Goal: Task Accomplishment & Management: Complete application form

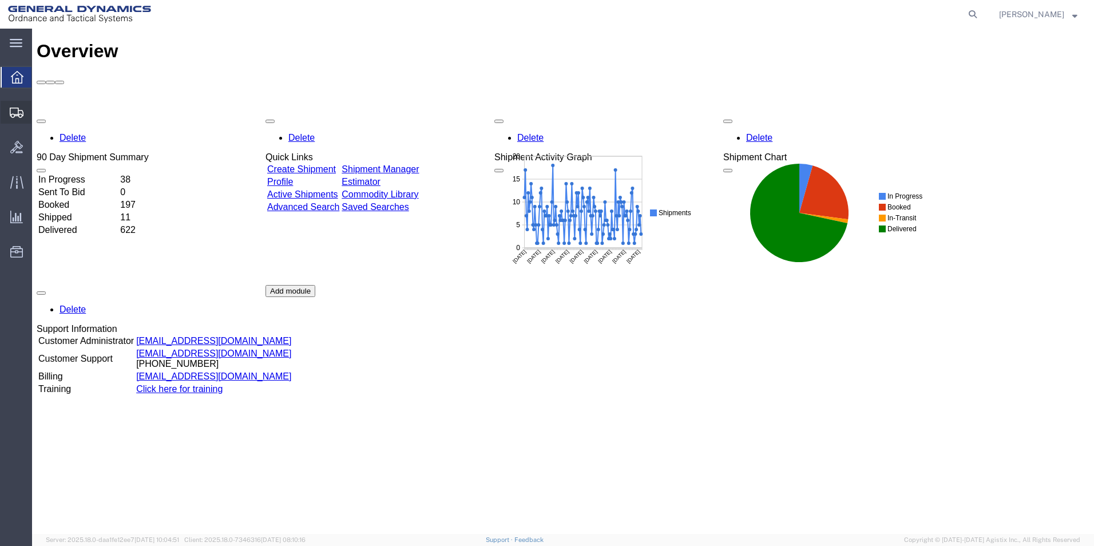
click at [0, 0] on span "Create Shipment" at bounding box center [0, 0] width 0 height 0
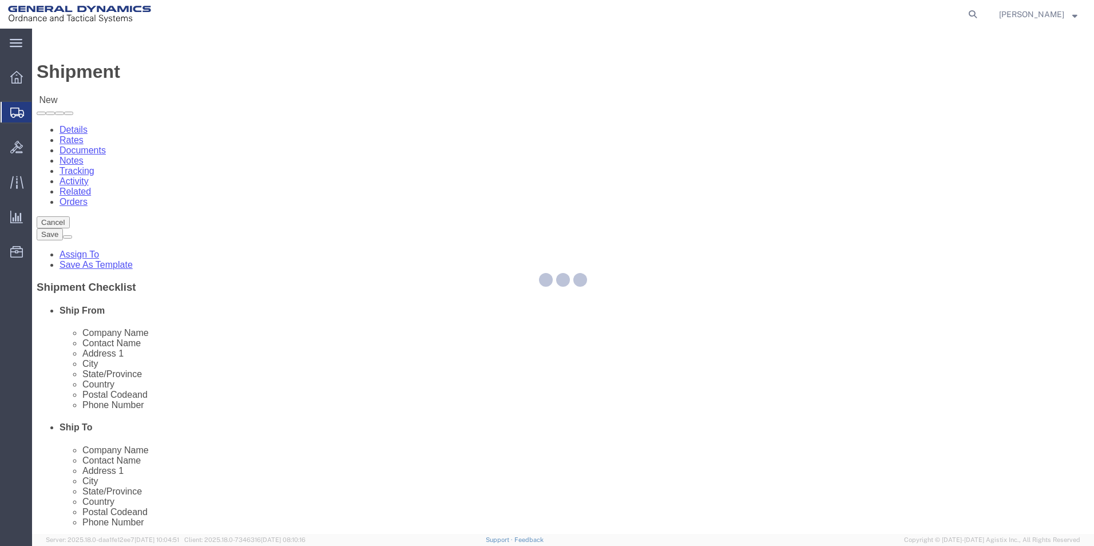
select select
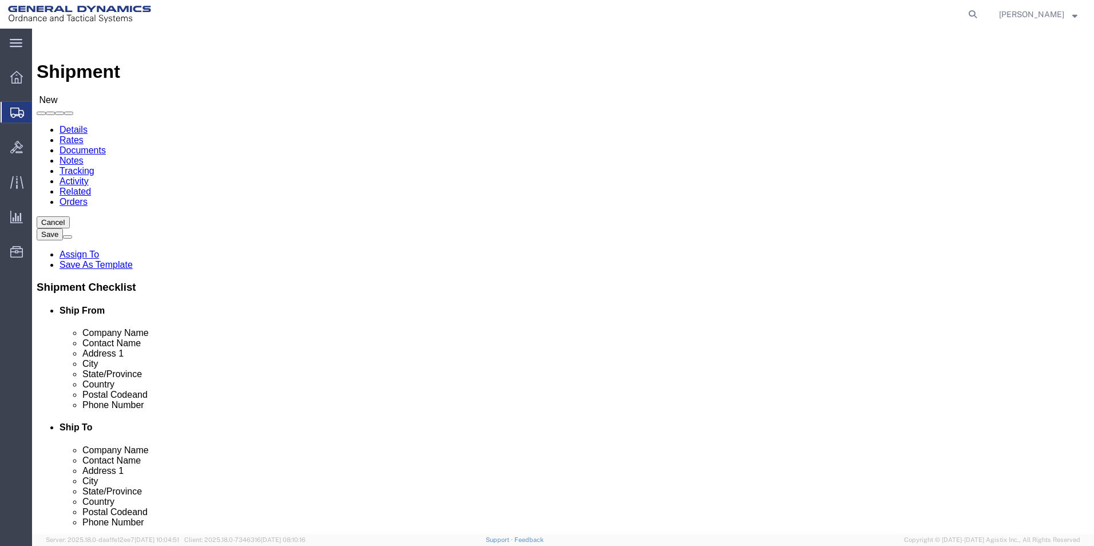
scroll to position [2, 0]
select select "310"
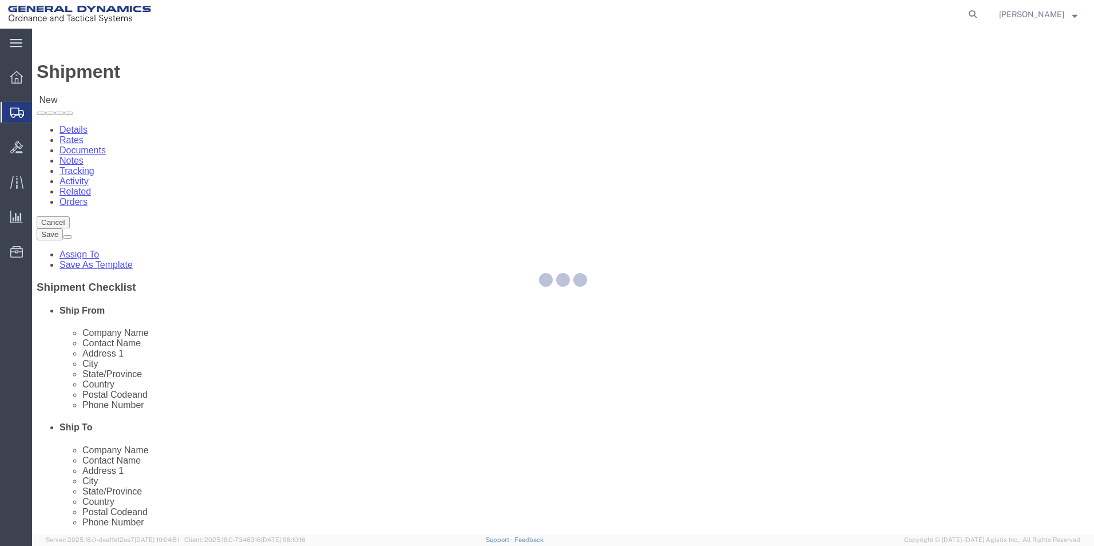
select select "PA"
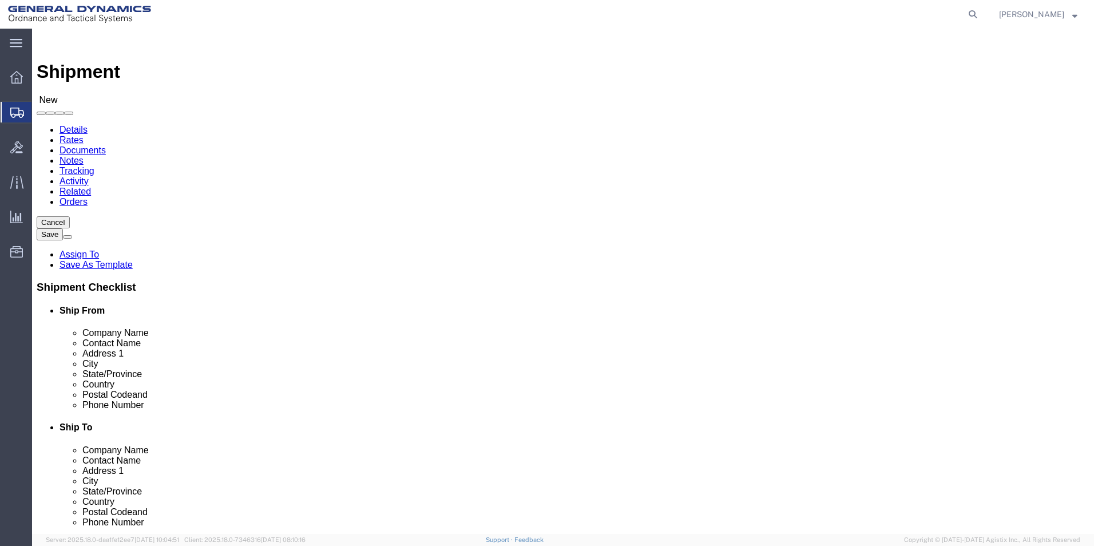
drag, startPoint x: 229, startPoint y: 192, endPoint x: 129, endPoint y: 177, distance: 101.2
click div "Location GD-OTS Red Lion My Profile Location [GEOGRAPHIC_DATA]-OTS [GEOGRAPHIC_…"
type input "REDLPAHIG0"
click input "text"
type input "[PERSON_NAME] [PERSON_NAME]"
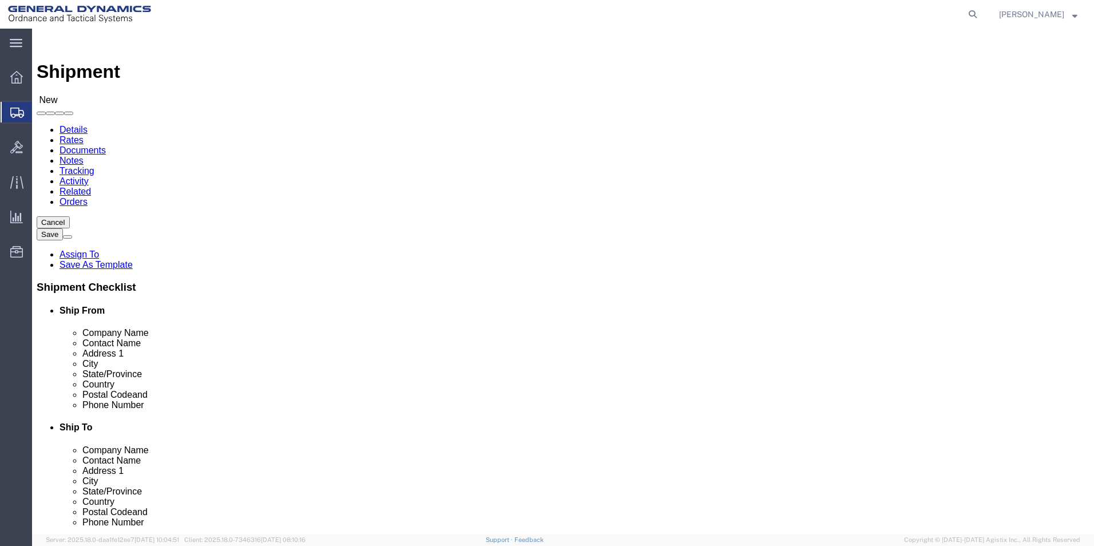
click input "text"
type input "BUILDING 1"
drag, startPoint x: 214, startPoint y: 401, endPoint x: 187, endPoint y: 379, distance: 35.0
click div
click input "text"
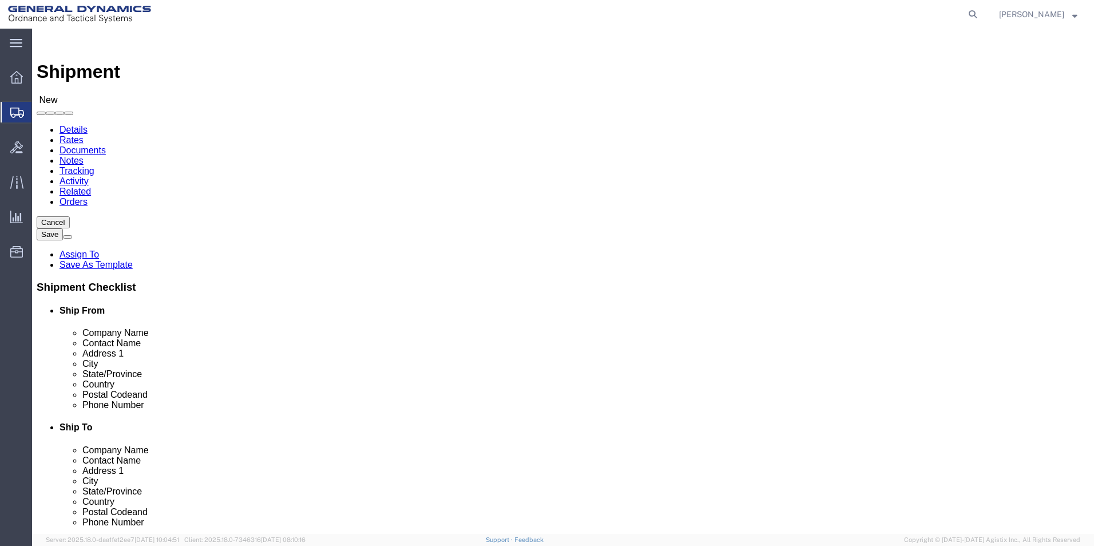
type input "[EMAIL_ADDRESS][DOMAIN_NAME]"
click input "text"
click input "SYPRI"
type input "SYPR"
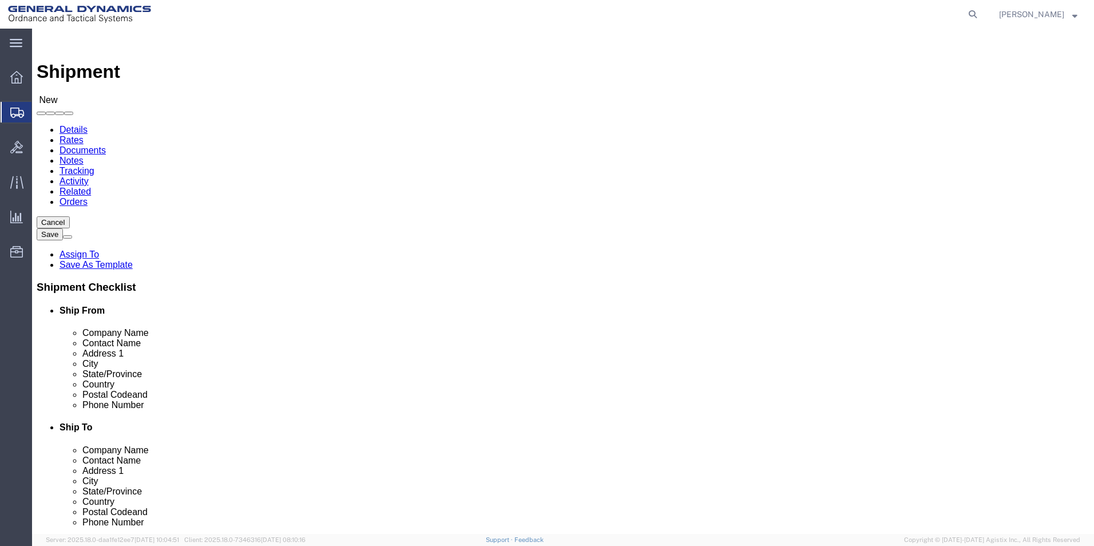
click p "- SYPRIS ELECTRONICS TAMPA - ([PERSON_NAME]) [STREET_ADDRESS]"
select select "FL"
type input "SYPRIS ELECTRONICS TAMPA"
drag, startPoint x: 634, startPoint y: 239, endPoint x: 567, endPoint y: 240, distance: 66.9
click div
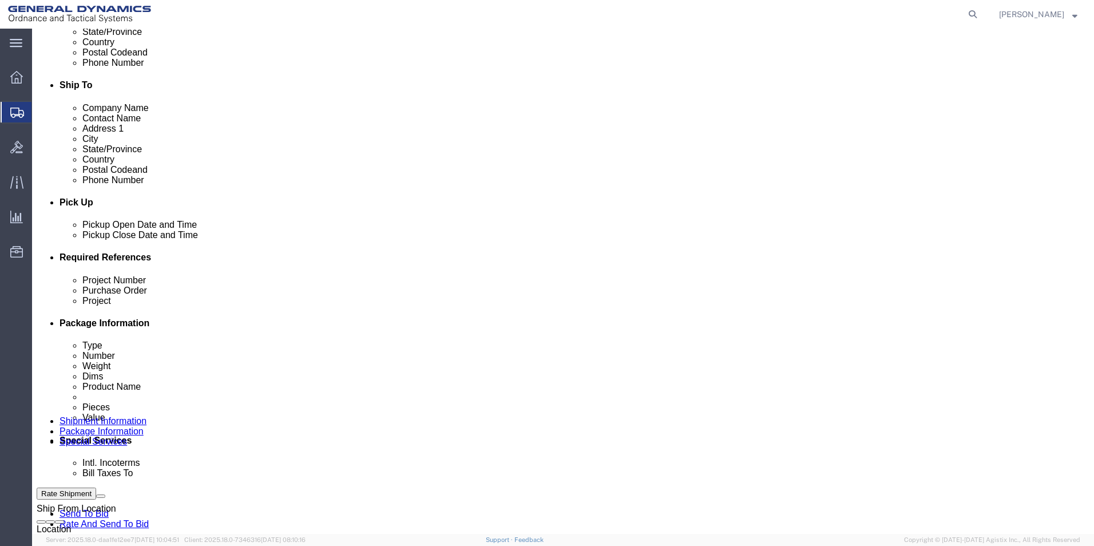
scroll to position [343, 0]
type input "[PERSON_NAME]"
click div "[DATE] 4:00 PM"
click input "4:00 PM"
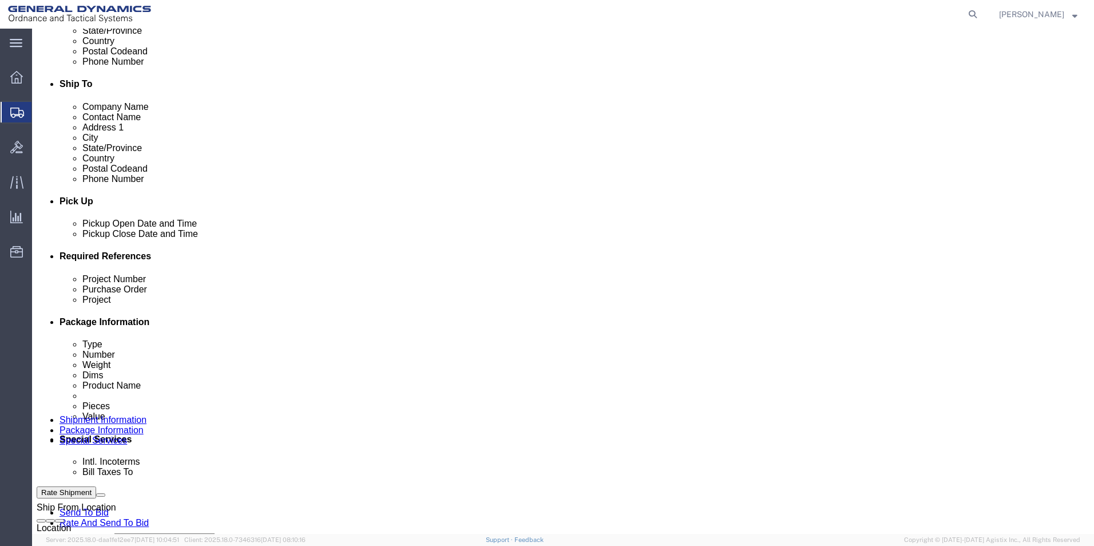
type input "4:30 PM"
click button "Apply"
click input "text"
type input "60796-901"
drag, startPoint x: 201, startPoint y: 362, endPoint x: 118, endPoint y: 359, distance: 83.0
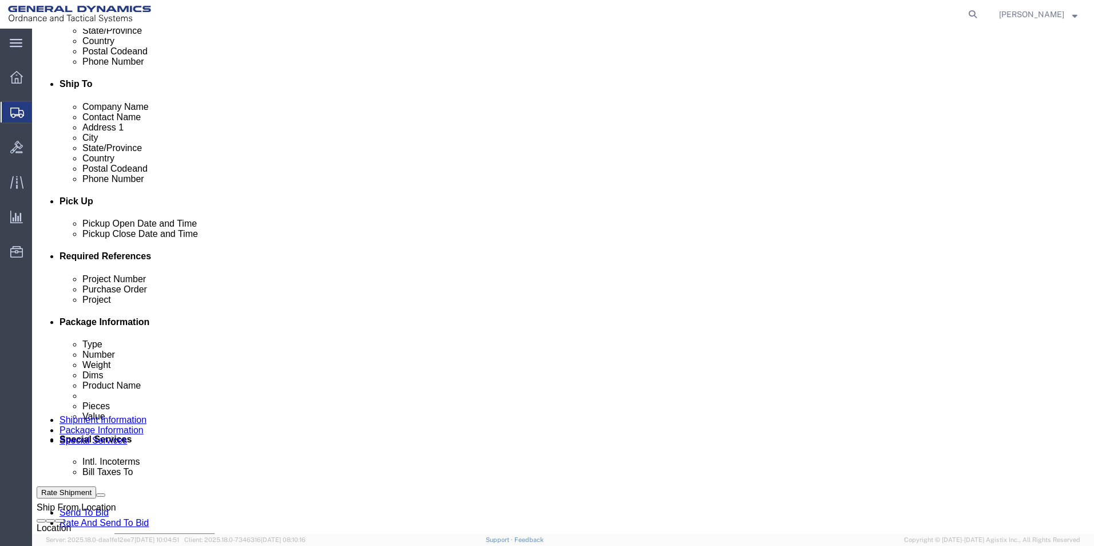
click div "Project Number 60796-901"
click input "text"
paste input "60796-901"
type input "60796-901"
click input "text"
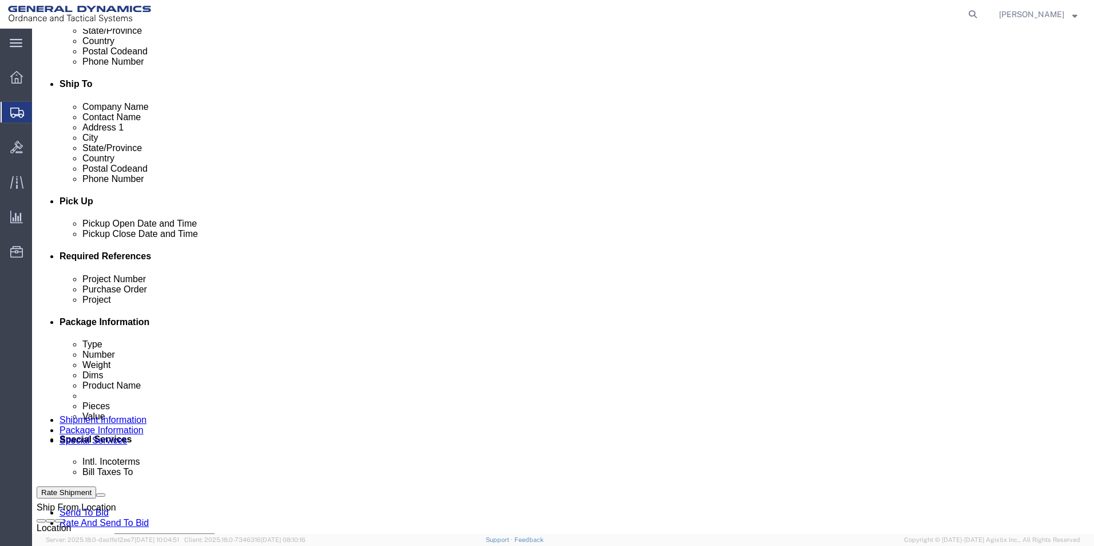
type input "109373/109371"
click div "Shipping Mode (Optional)"
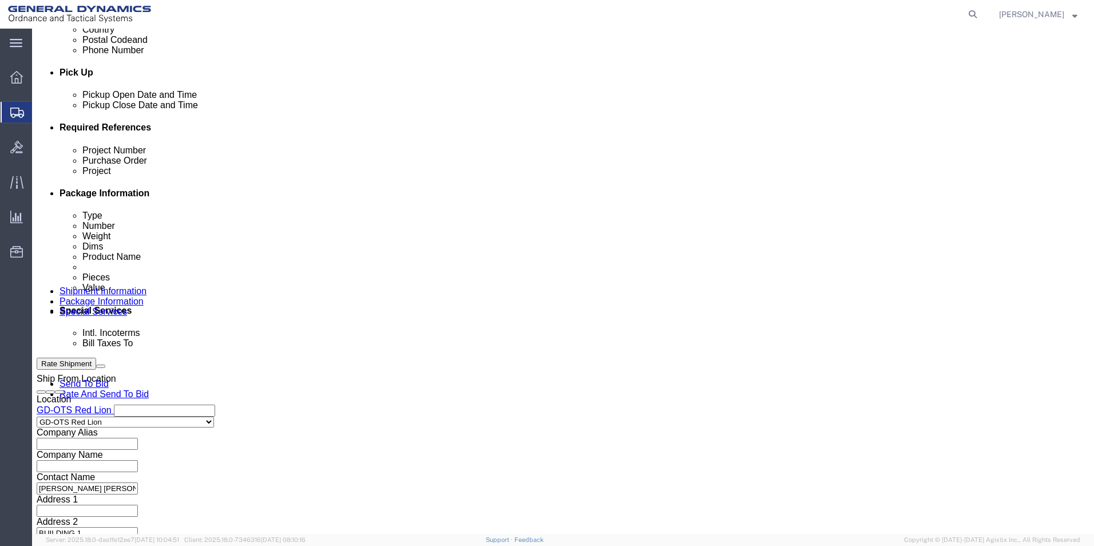
scroll to position [477, 0]
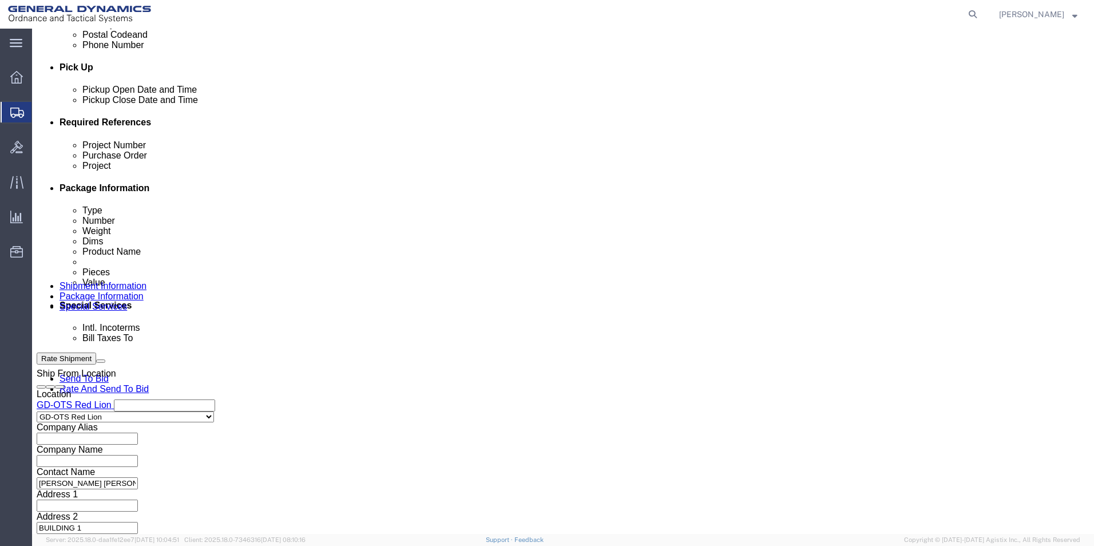
click button "Continue"
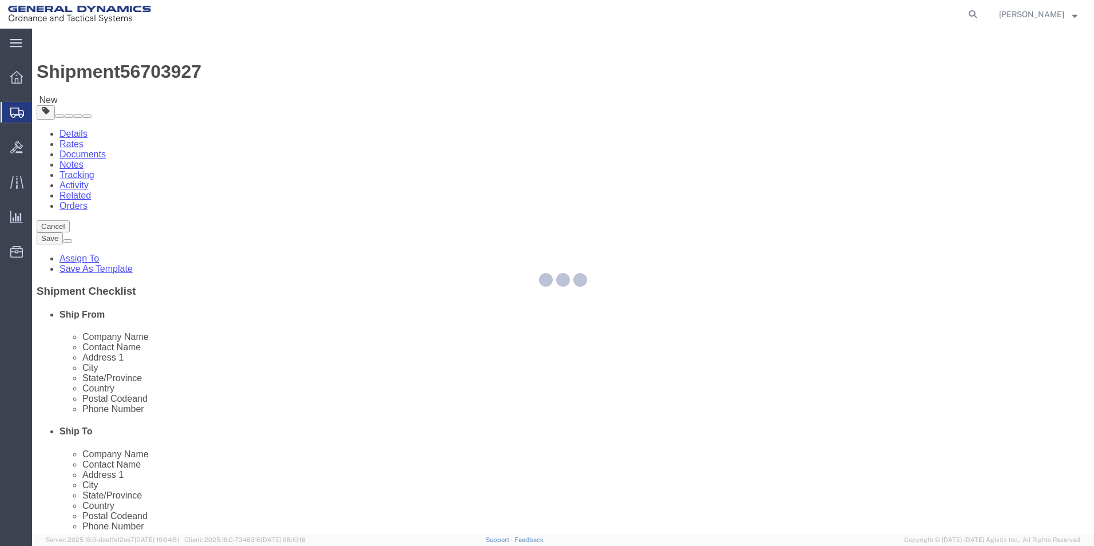
select select "CBOX"
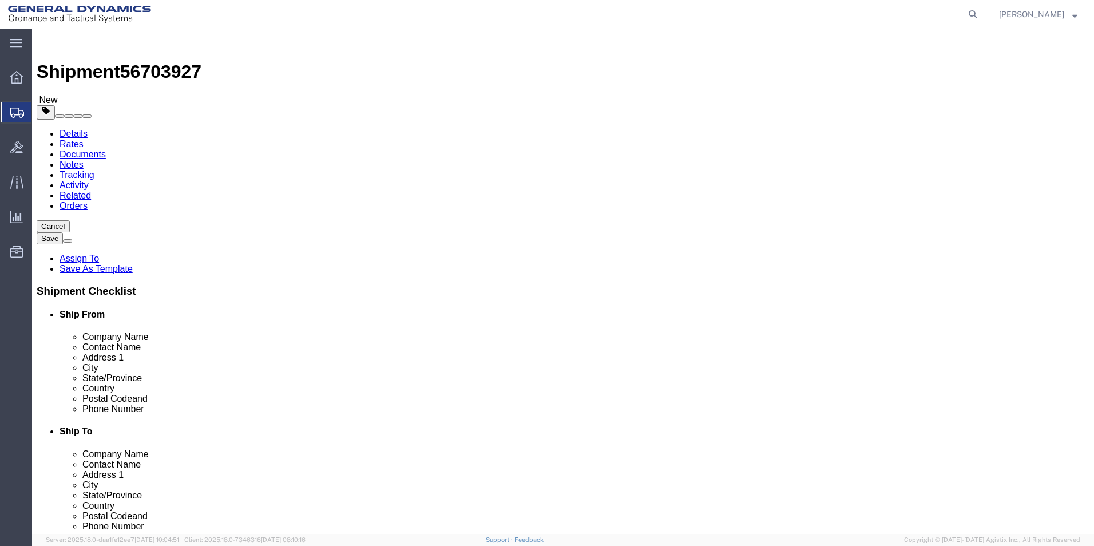
click input "text"
type input "44"
click input "text"
type input "11"
click input "text"
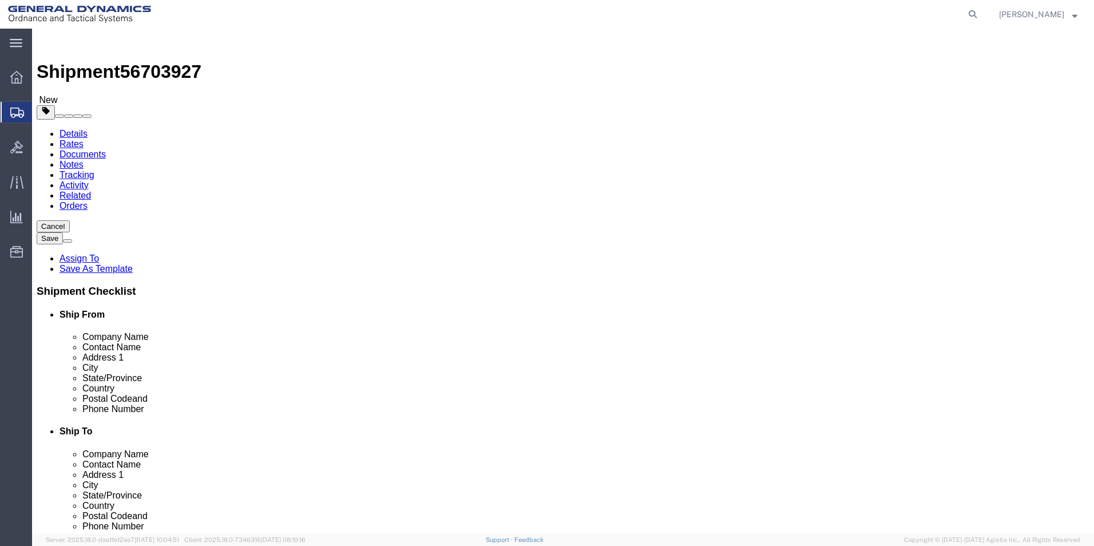
type input "7"
click input "0.00"
type input "16.00"
click div "x Package Type Select Bale(s) Basket(s) Bolt(s) Bottle(s) Buckets Bulk Bundle(s…"
click link "Add Content"
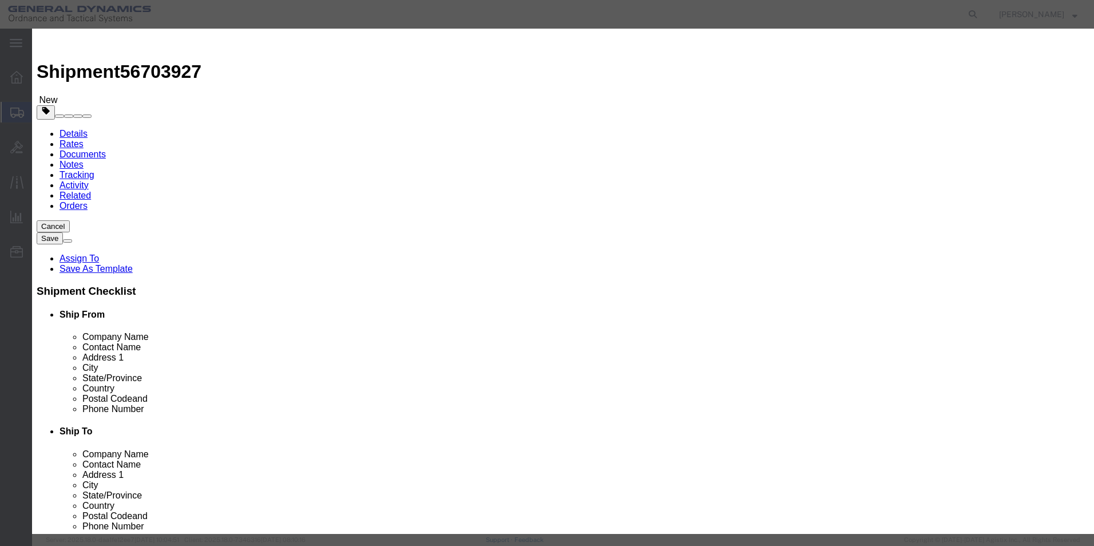
click input "text"
type input "TRAY, NETWORK POWER SUPPLY"
drag, startPoint x: 337, startPoint y: 106, endPoint x: 284, endPoint y: 97, distance: 54.1
click div "Pieces 0 Select Bag Barrels 100Board Feet Bottle Box Blister Pack Carats Can Ca…"
type input "1"
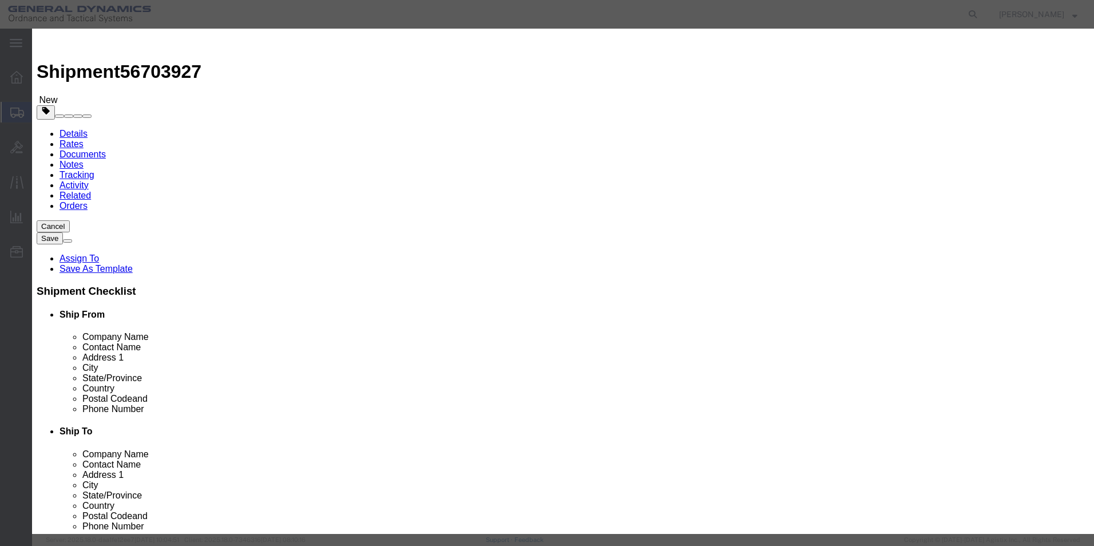
click input "text"
type input "100"
drag, startPoint x: 421, startPoint y: 146, endPoint x: 412, endPoint y: 147, distance: 8.6
click select "Select 50 55 60 65 70 85 92.5 100 125 175 250 300 400"
click div "Commodity library"
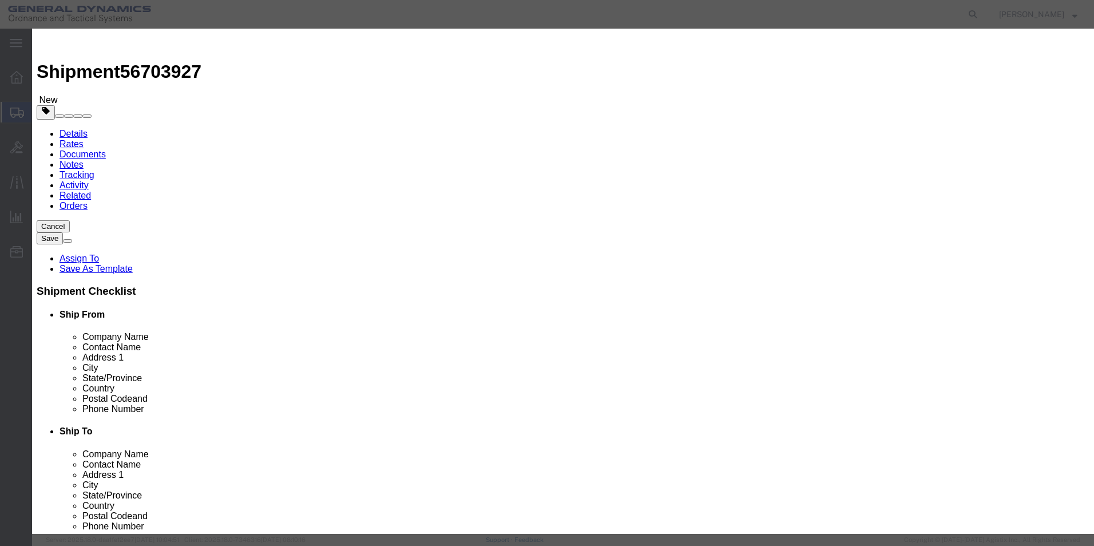
click button "Save & Close"
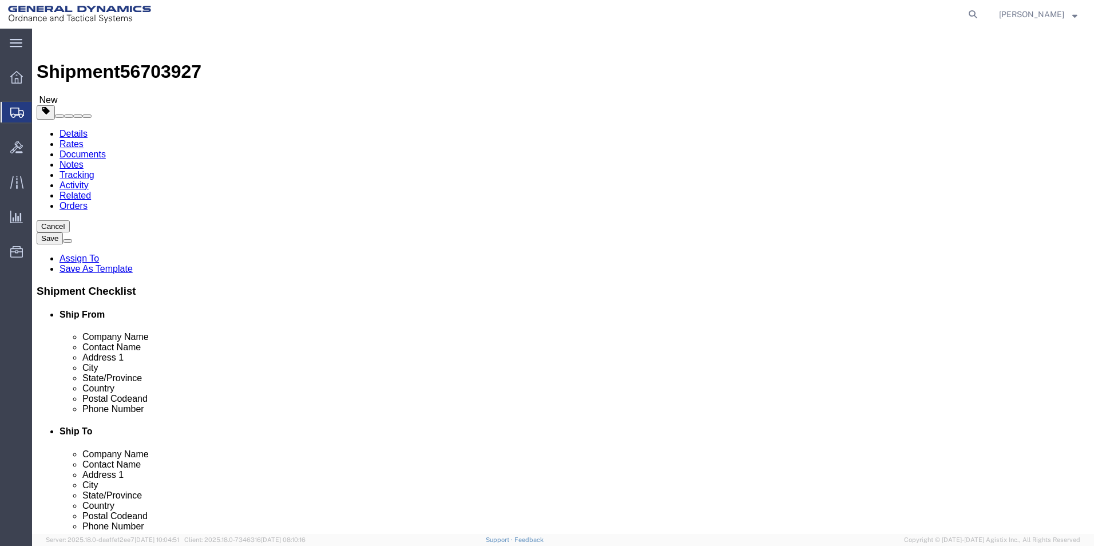
click span "button"
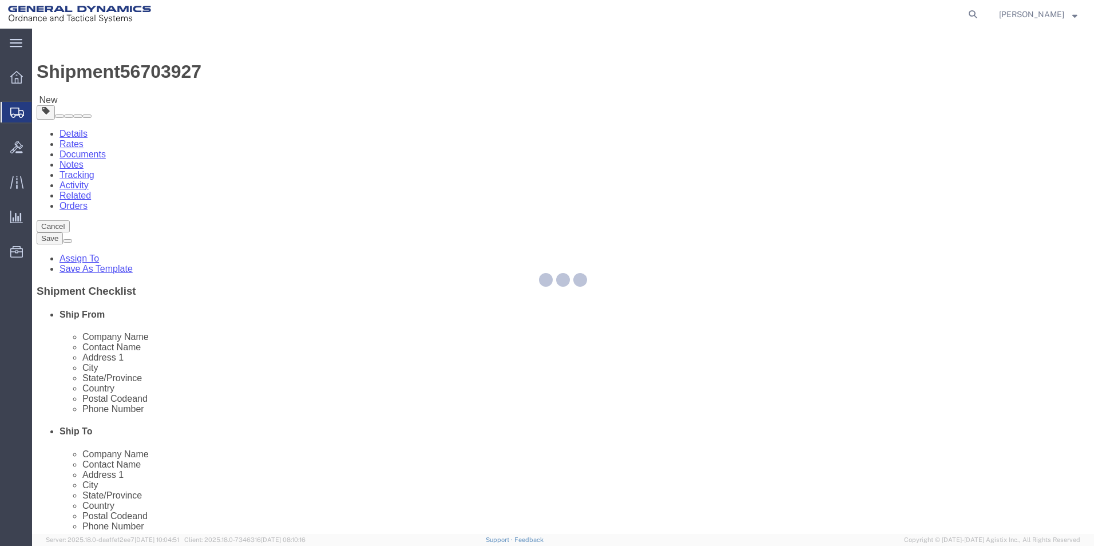
select select "CBOX"
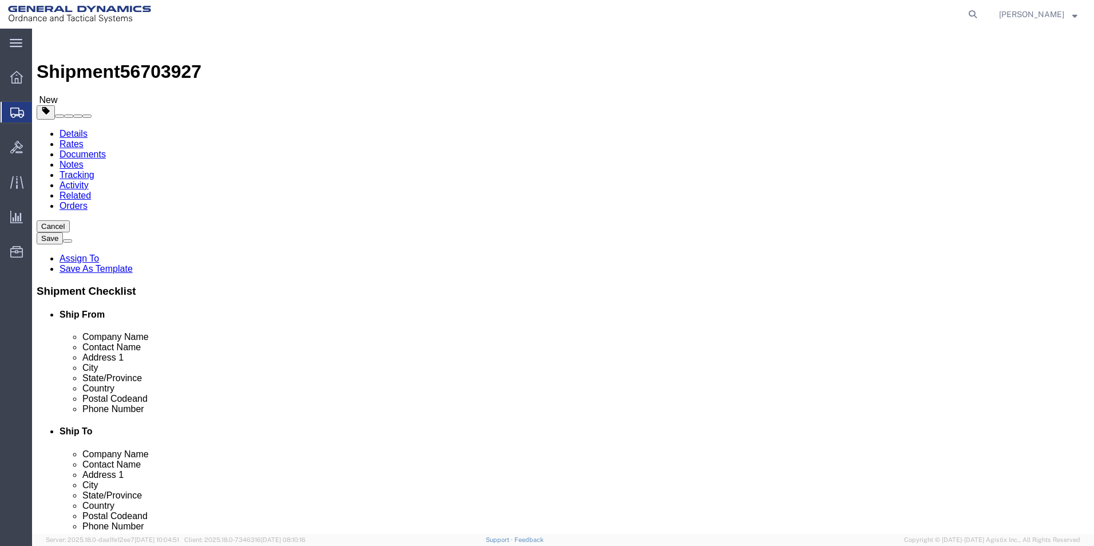
click span "button"
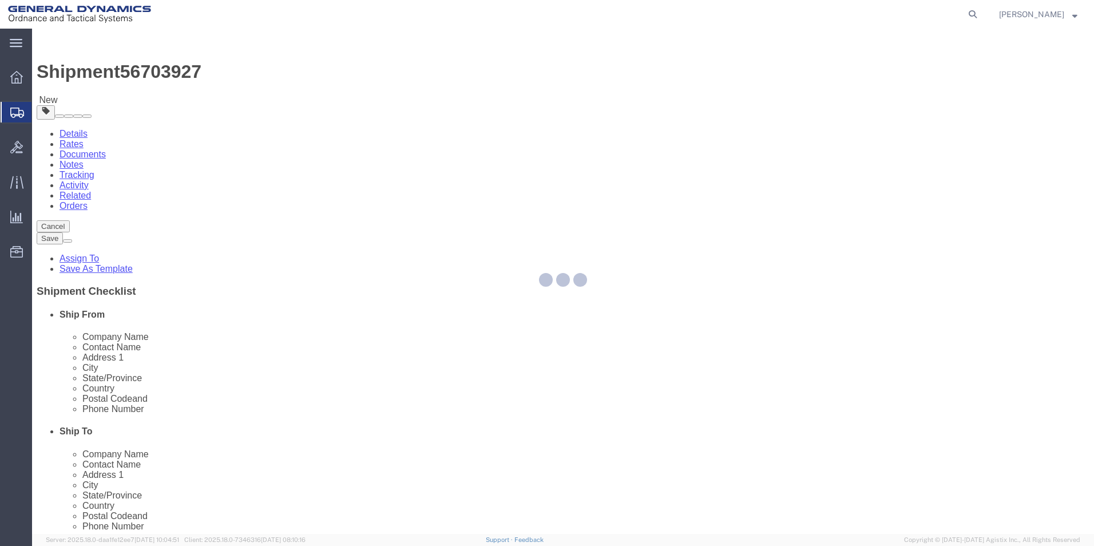
select select "CBOX"
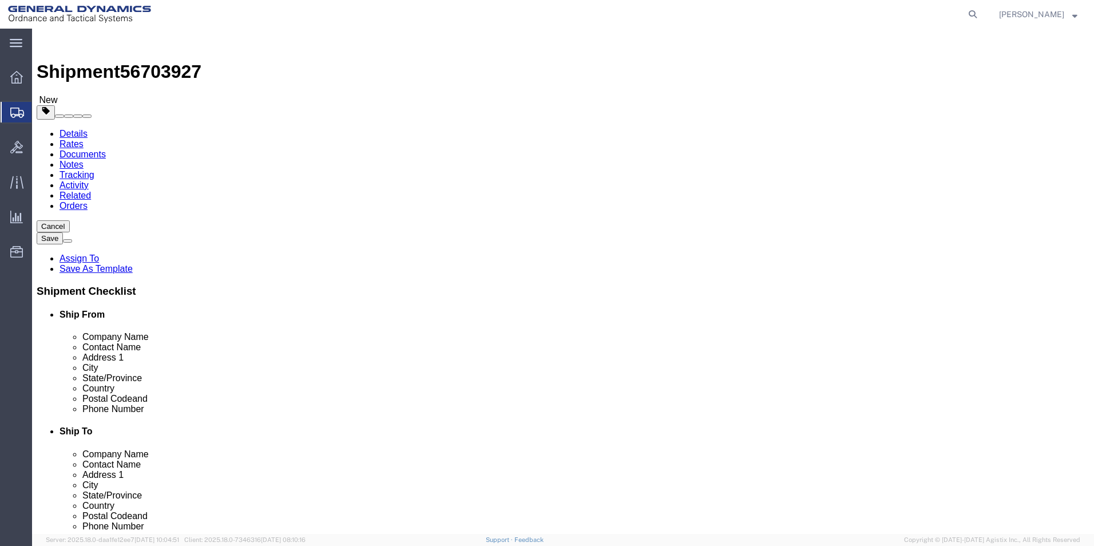
click span "button"
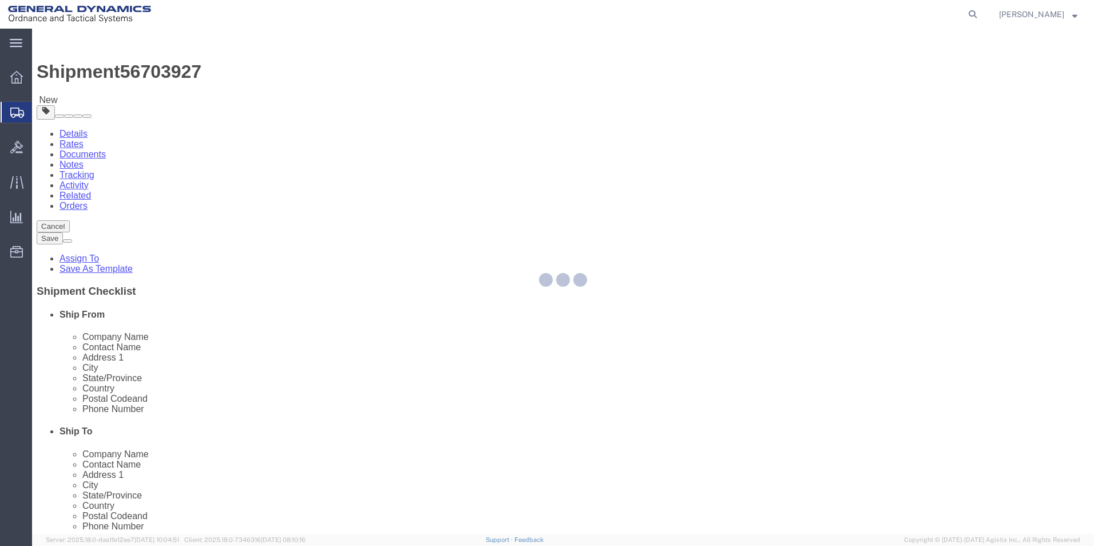
select select "CBOX"
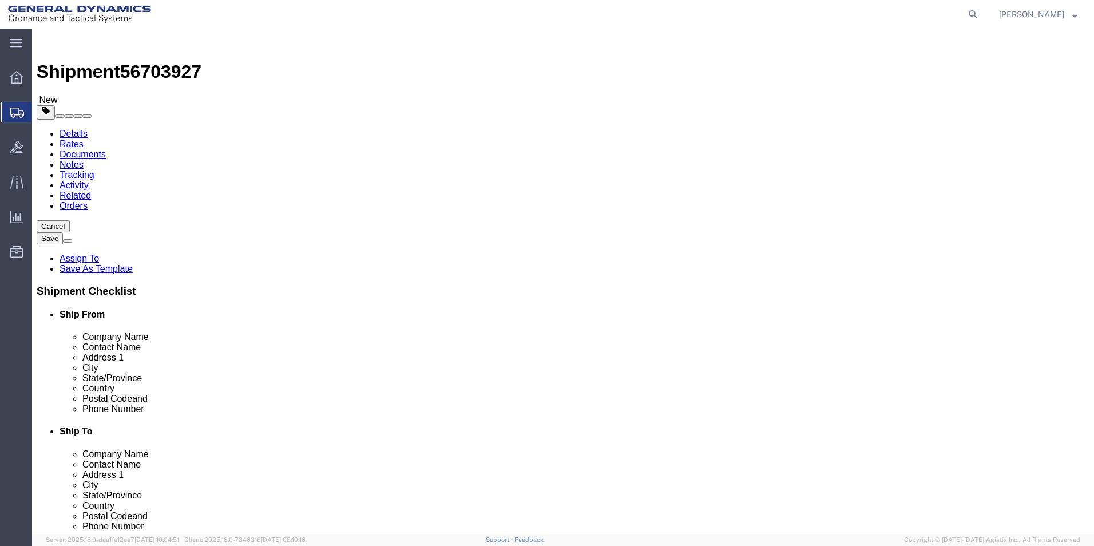
click span "button"
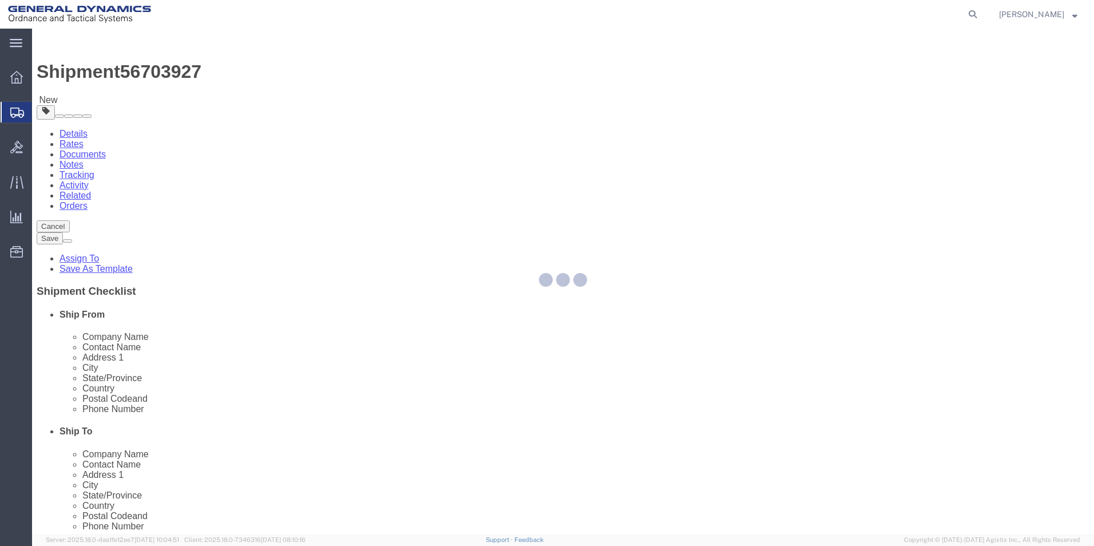
select select "CBOX"
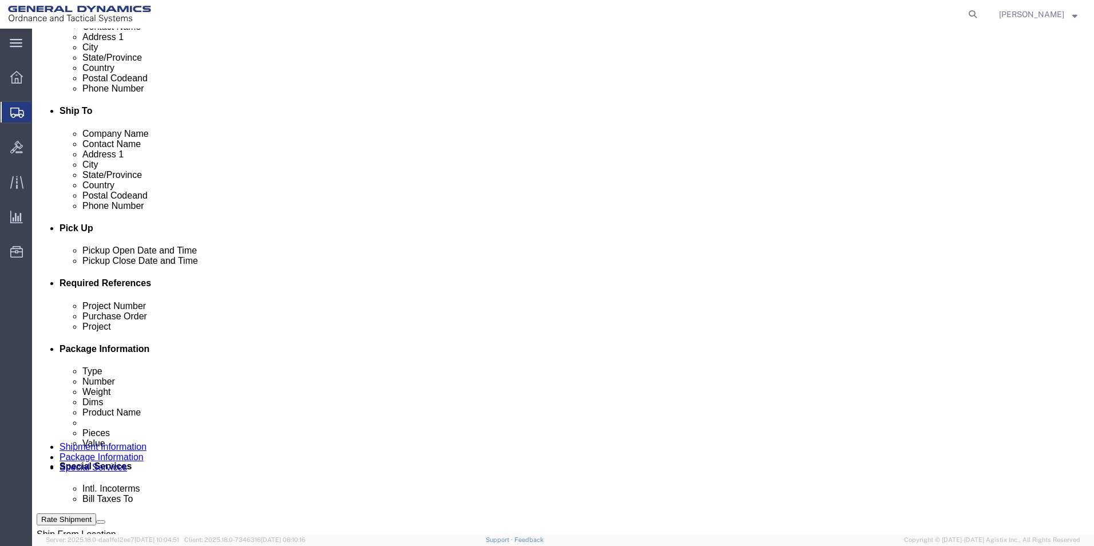
scroll to position [315, 0]
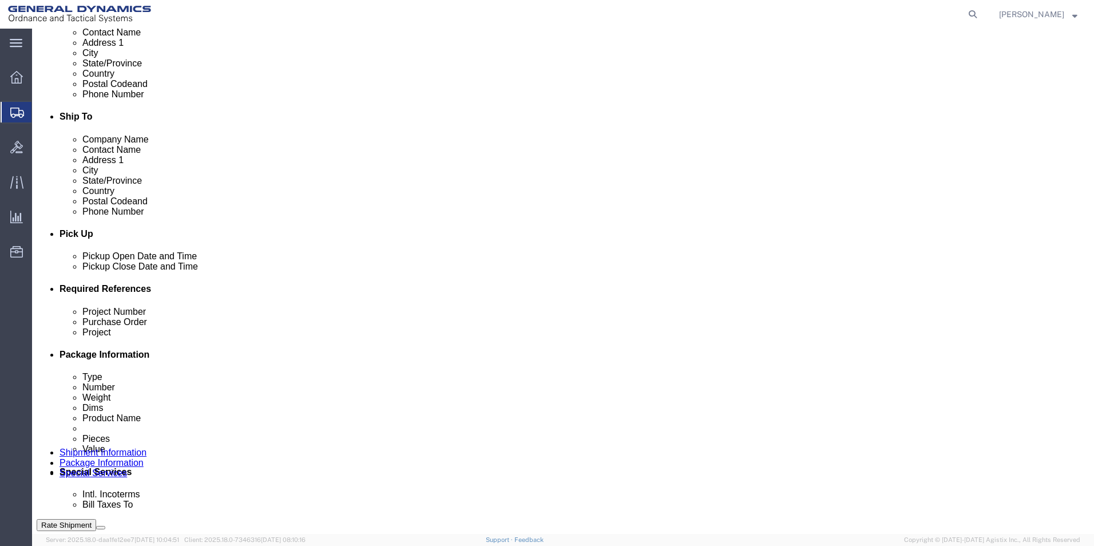
click link "Shipment Information"
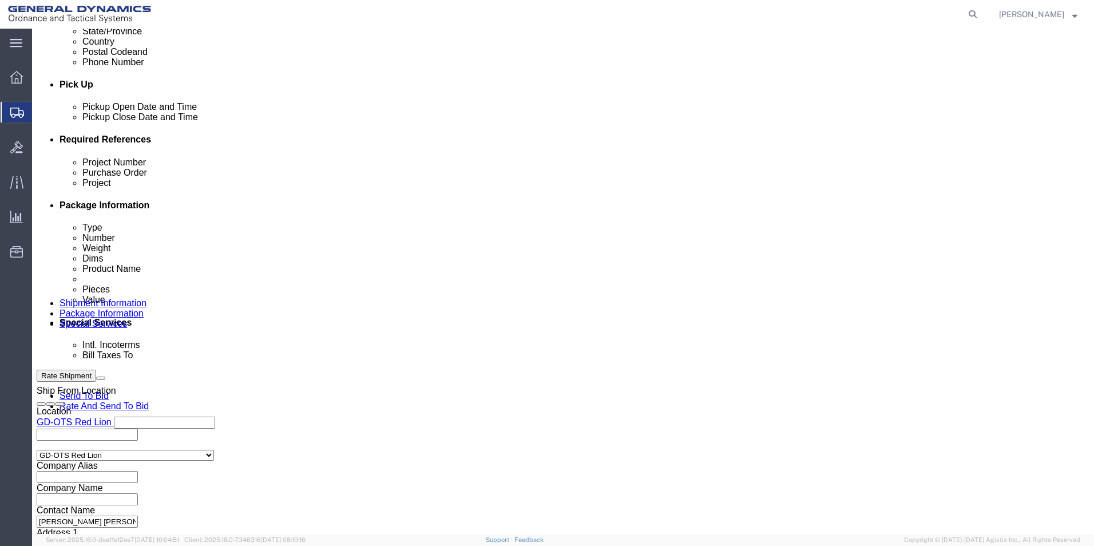
scroll to position [477, 0]
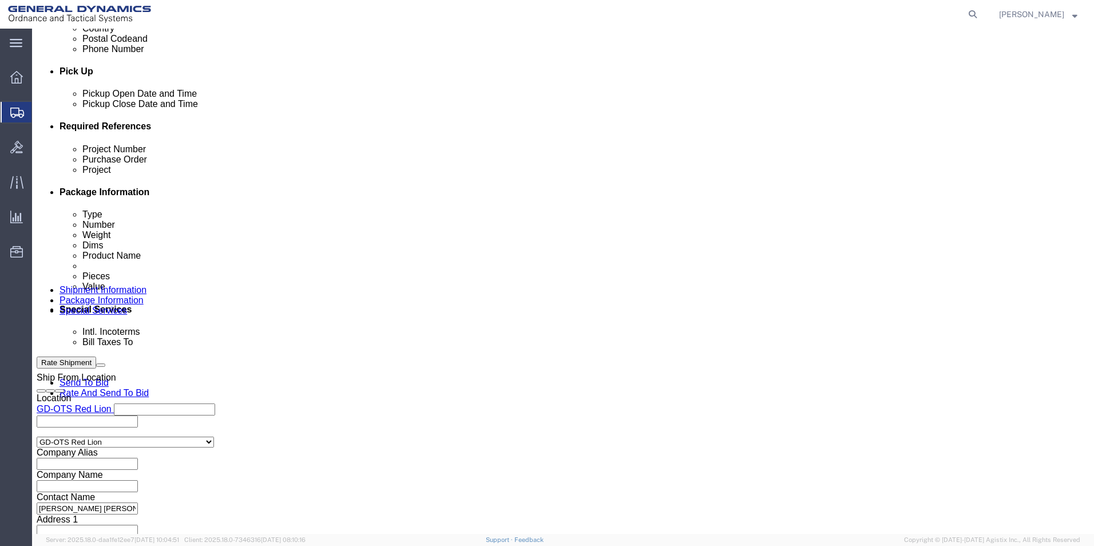
click input "text"
type input "62896-900"
click button "Continue"
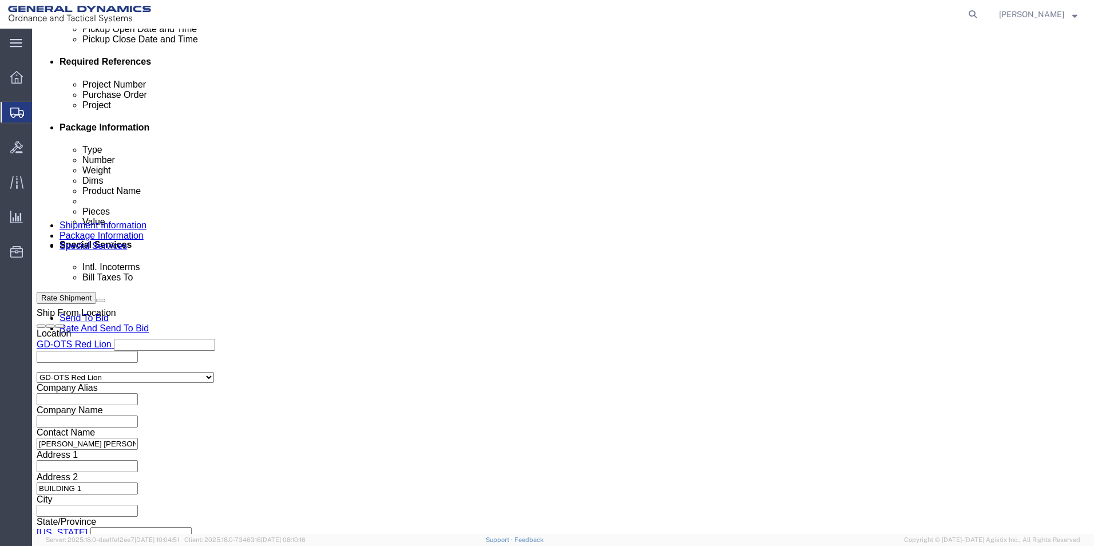
scroll to position [544, 0]
click button "Continue"
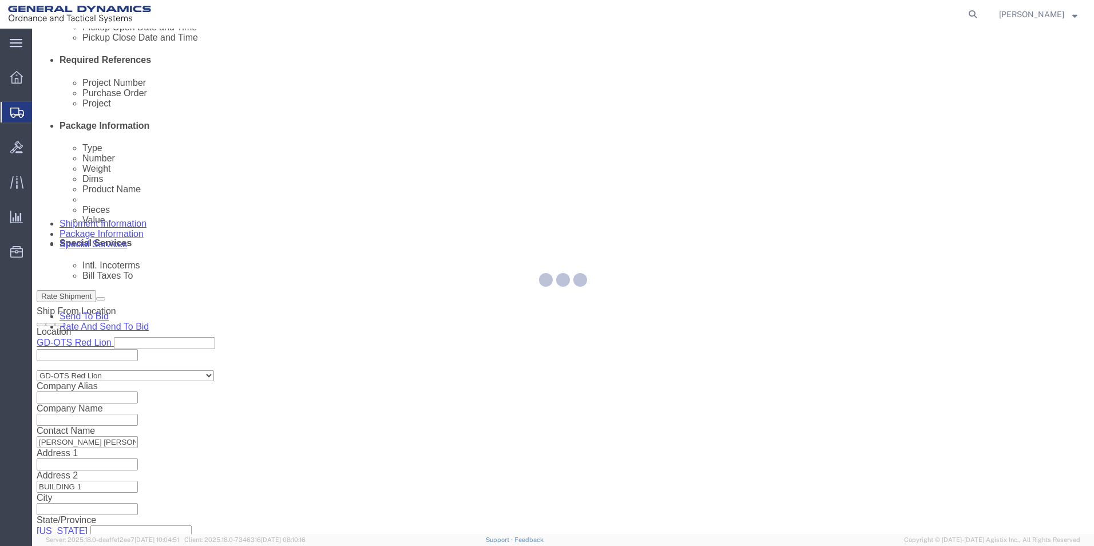
select select
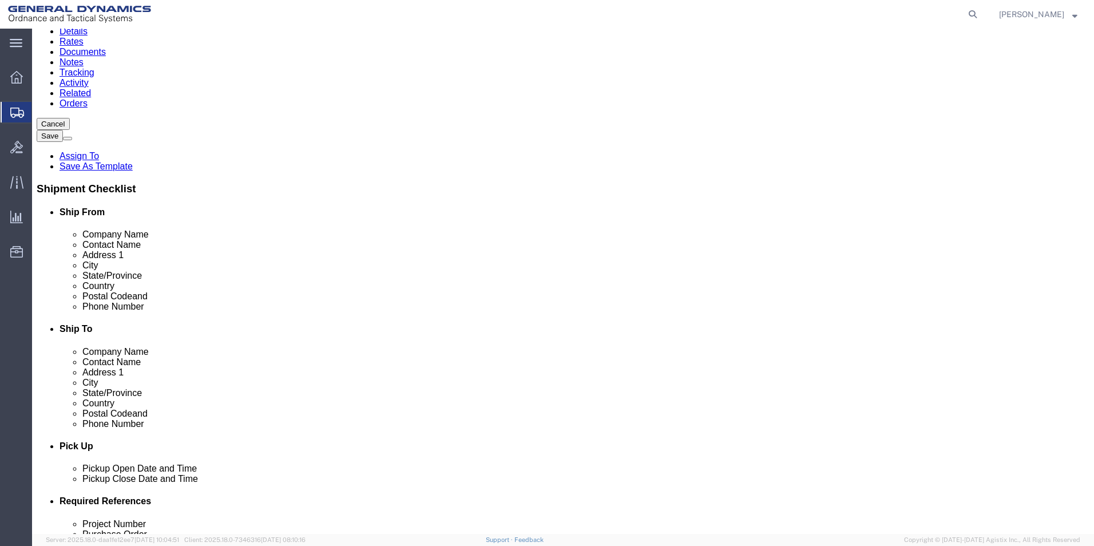
scroll to position [0, 0]
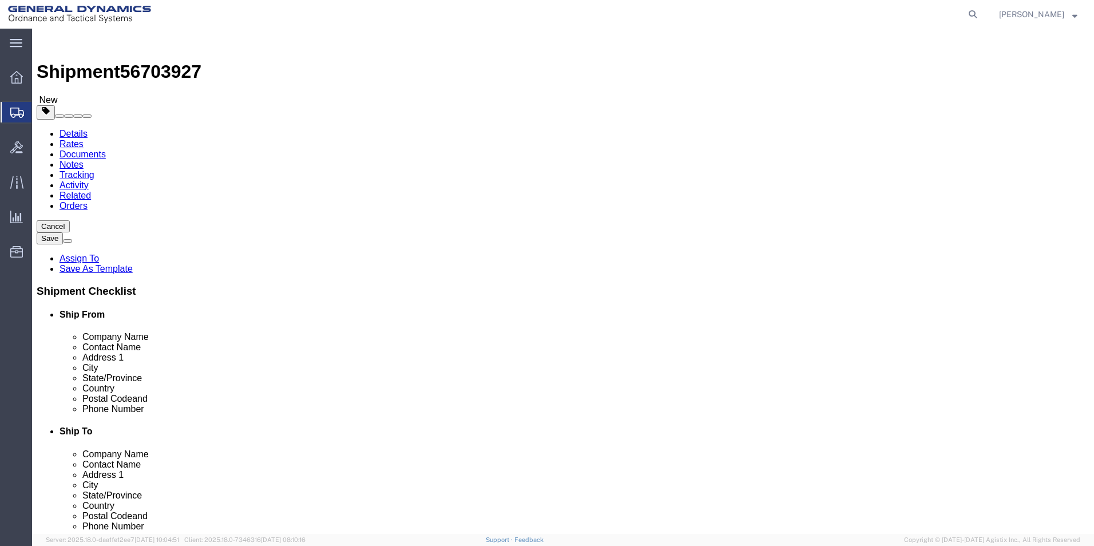
click button "Rate Shipment"
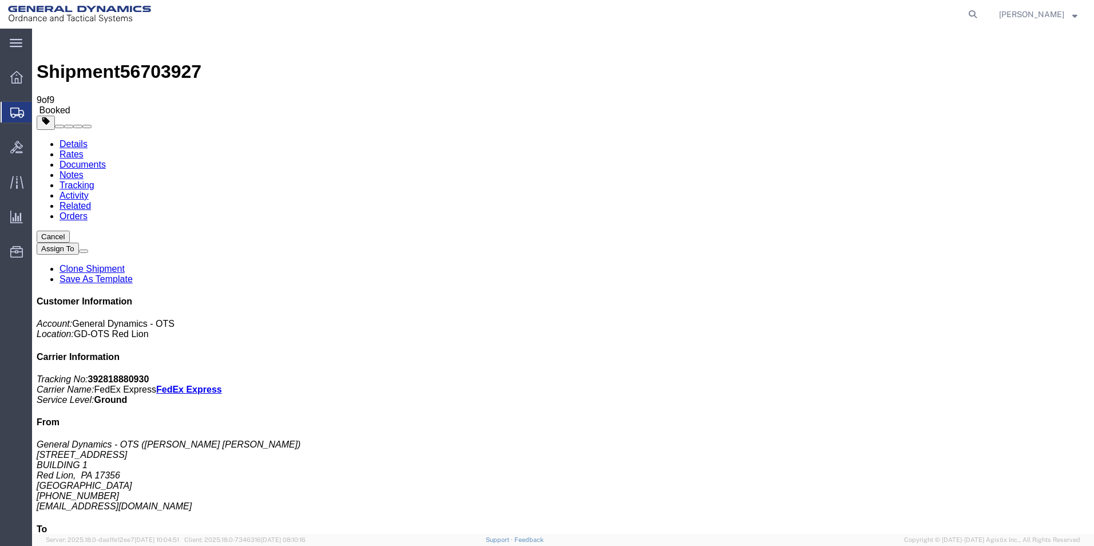
click at [0, 0] on span "Create Shipment" at bounding box center [0, 0] width 0 height 0
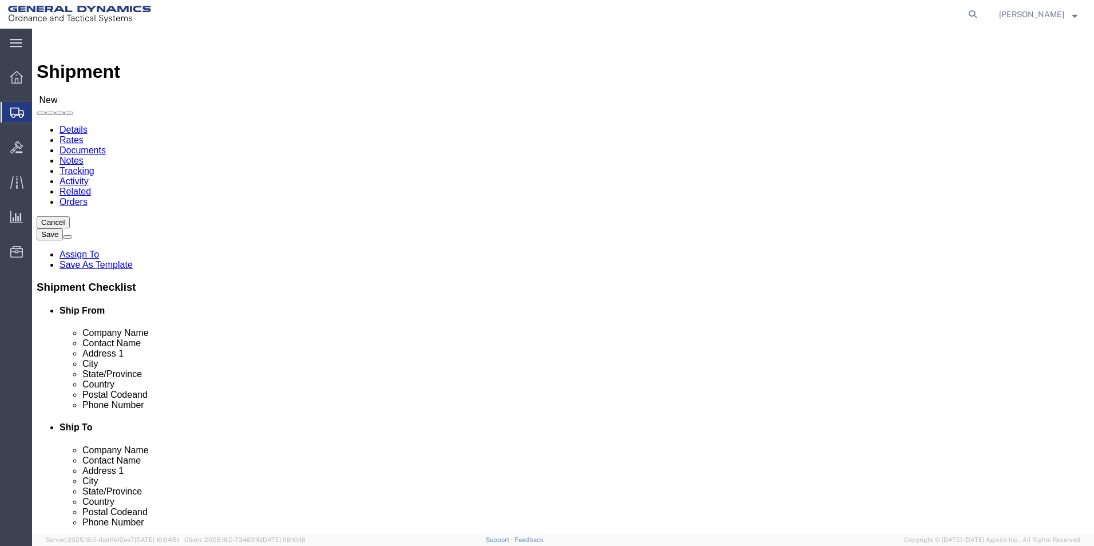
scroll to position [2, 0]
select select "310"
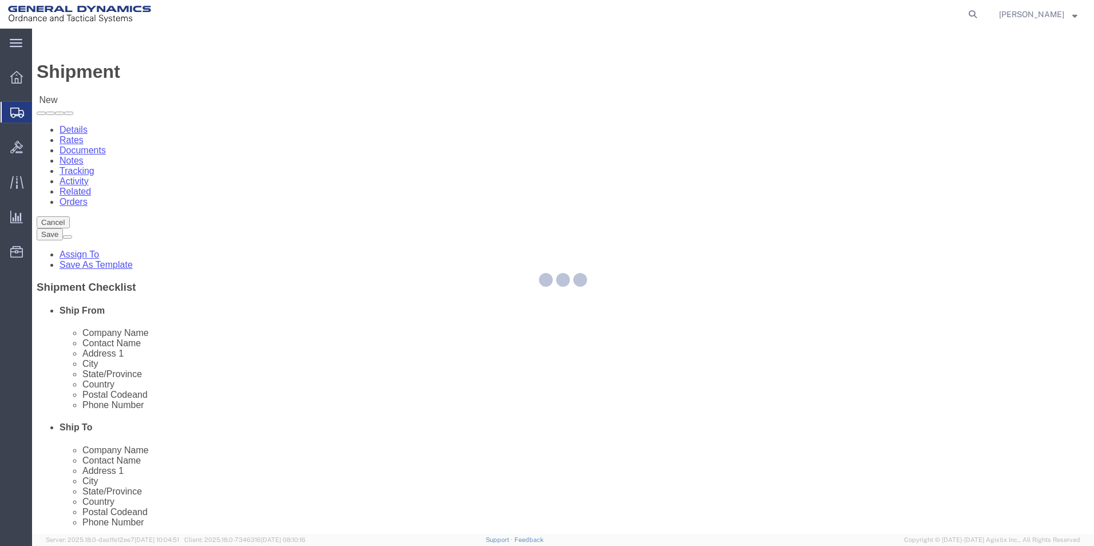
select select "PA"
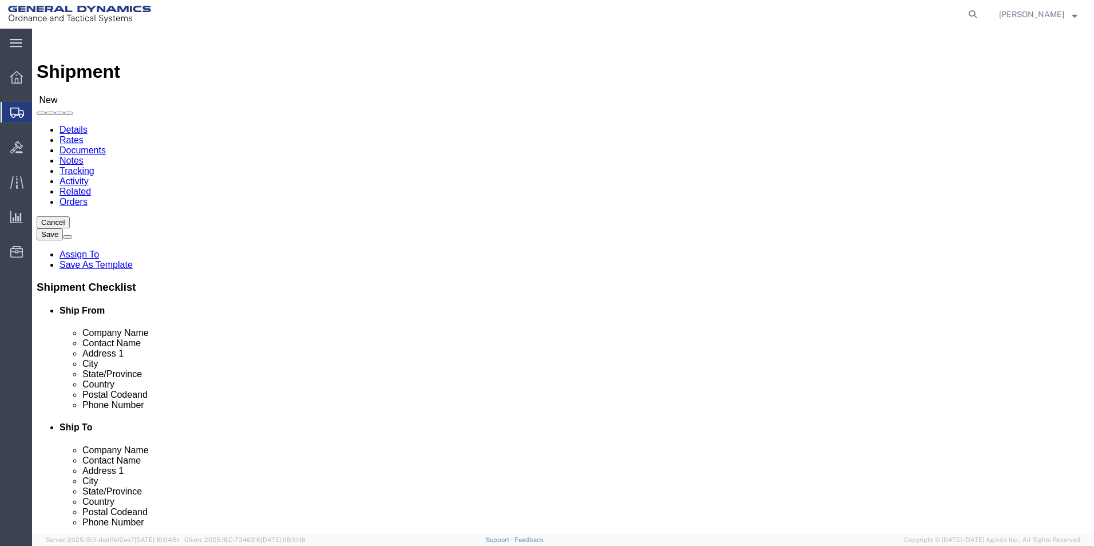
drag, startPoint x: 232, startPoint y: 202, endPoint x: 169, endPoint y: 194, distance: 63.4
click div "Location GD-OTS Red Lion Select My Profile Location GD-OTS [GEOGRAPHIC_DATA] (C…"
drag, startPoint x: 223, startPoint y: 192, endPoint x: 149, endPoint y: 187, distance: 74.0
click div
type input "REDLPAHIG0"
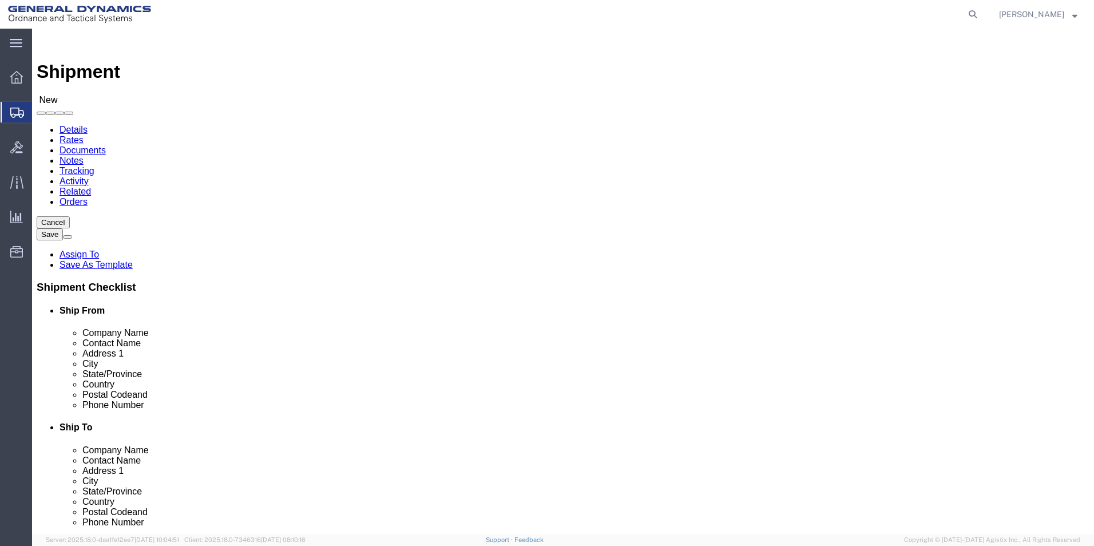
click input "text"
type input "[PERSON_NAME] [PERSON_NAME]"
click input "text"
type input "BUILDING 1"
click div "Location GD-OTS Red Lion Select My Profile Location GD-OTS [GEOGRAPHIC_DATA] (C…"
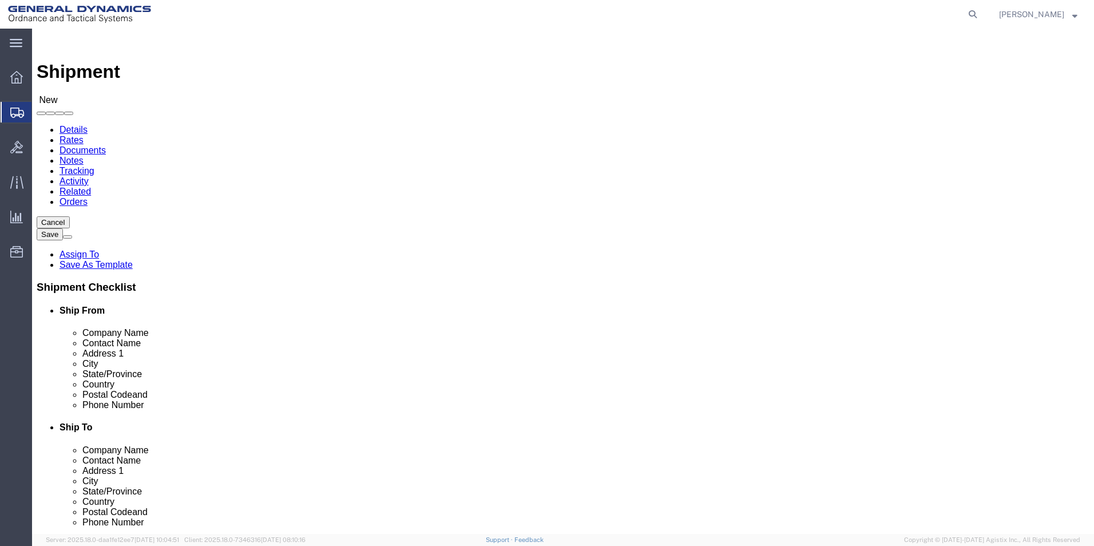
type input "[EMAIL_ADDRESS][DOMAIN_NAME]"
click input "text"
type input "SUBCOM"
click p "- SUBCOM - ([PERSON_NAME]) [STREET_ADDRESS][PERSON_NAME]"
select select "NH"
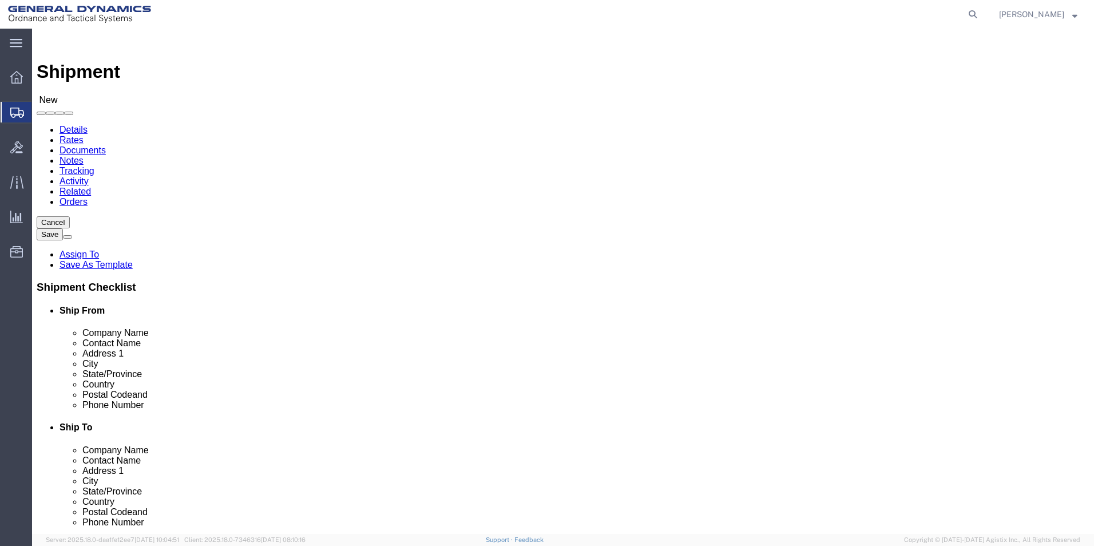
type input "SUBCOM"
drag, startPoint x: 635, startPoint y: 236, endPoint x: 534, endPoint y: 225, distance: 101.9
click div "Location Select Select My Profile Location GD-OTS [GEOGRAPHIC_DATA] (Commerce) …"
type input "[PERSON_NAME]"
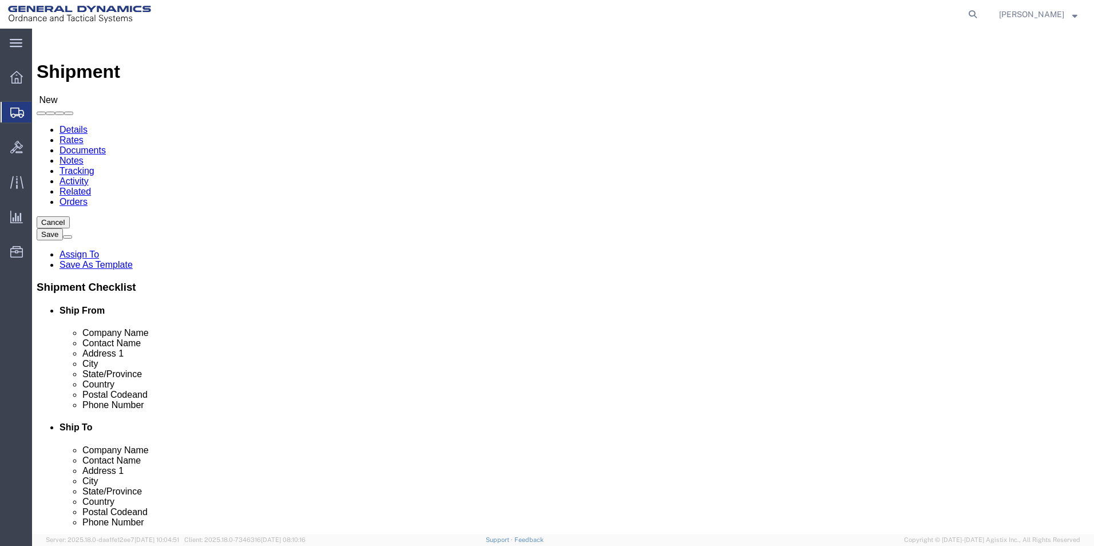
click div "Location Select Select My Profile Location GD-OTS [GEOGRAPHIC_DATA] (Commerce) …"
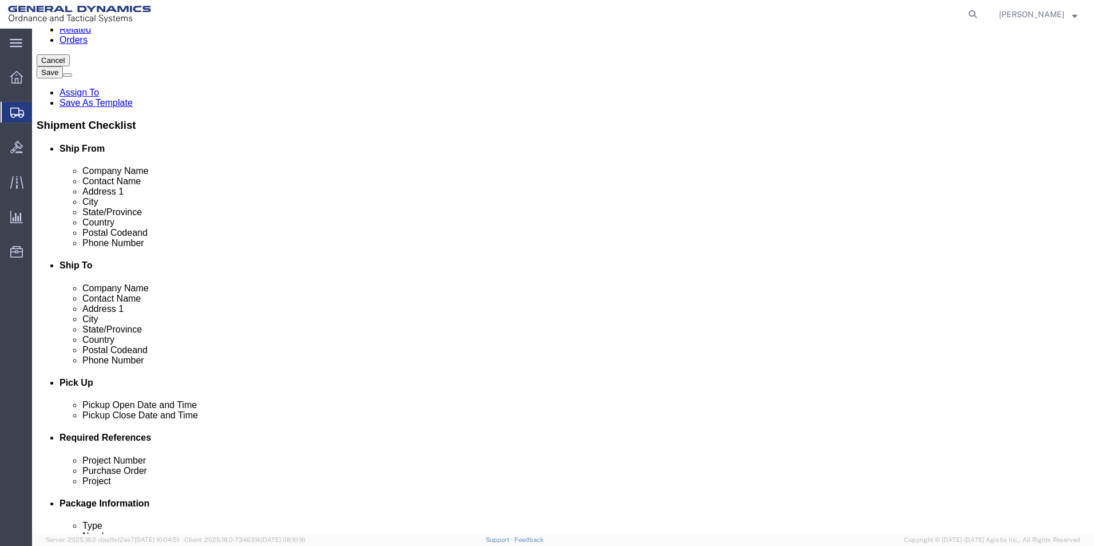
scroll to position [172, 0]
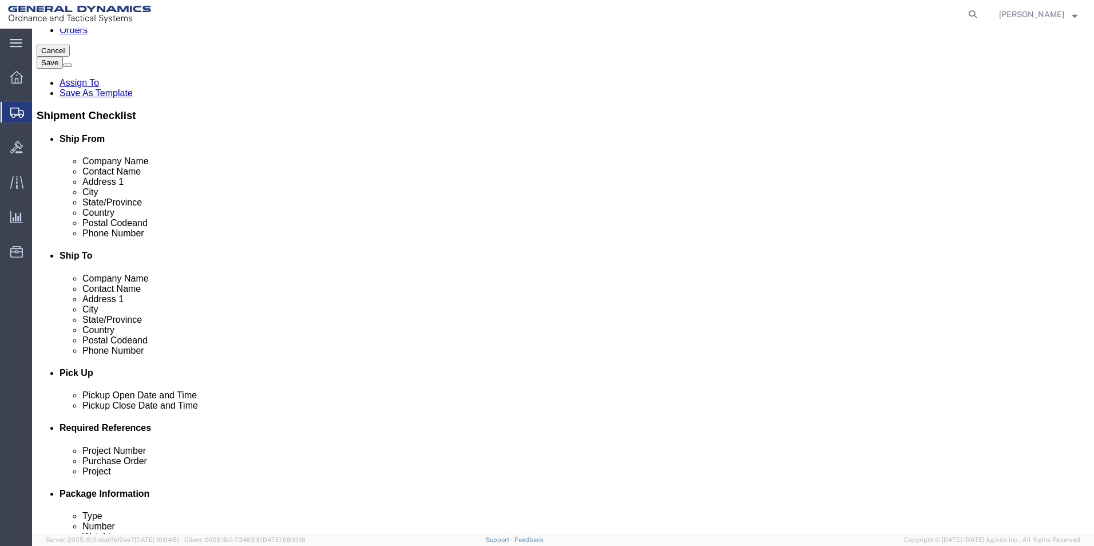
click div "[DATE] 4:00 PM"
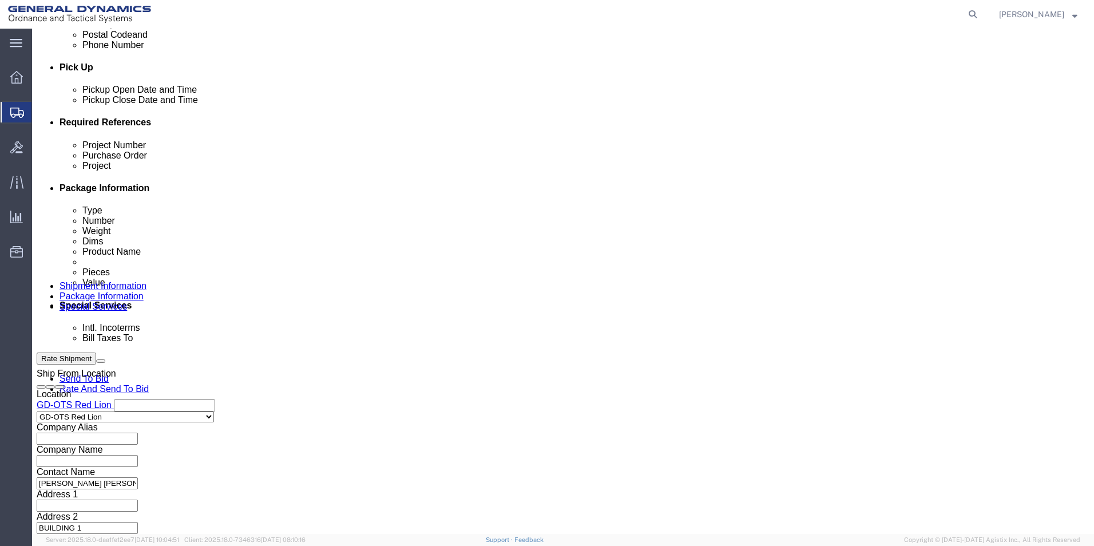
click input "4:00 PM"
type input "4:30 PM"
click button "Apply"
click input "text"
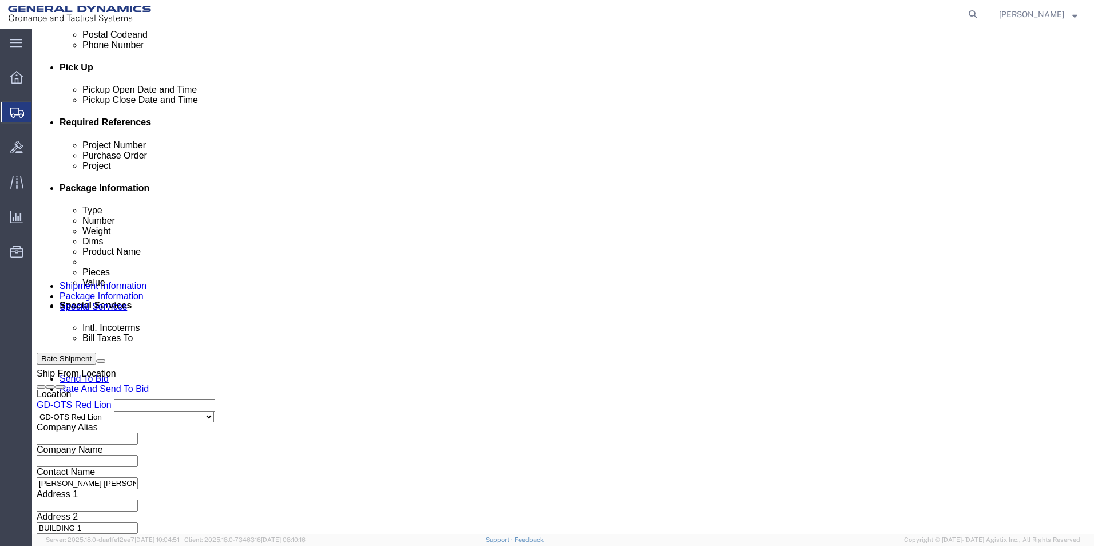
drag, startPoint x: 86, startPoint y: 227, endPoint x: 114, endPoint y: 236, distance: 29.3
click div "Project Number 64533-900"
type input "64533-900"
click input "text"
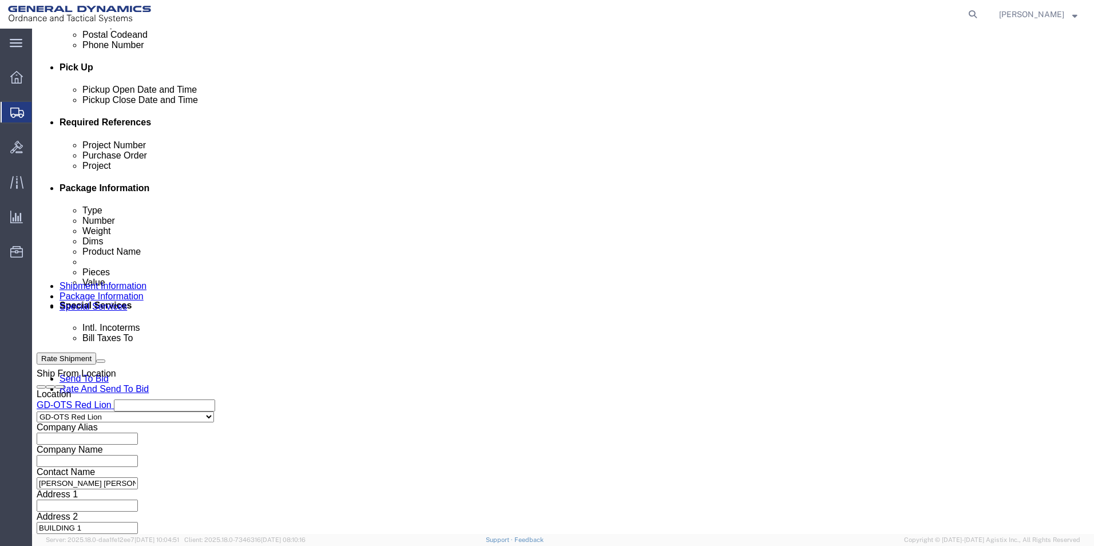
paste input "64533-900"
type input "64533-900"
click input "text"
type input "109396"
click button "Continue"
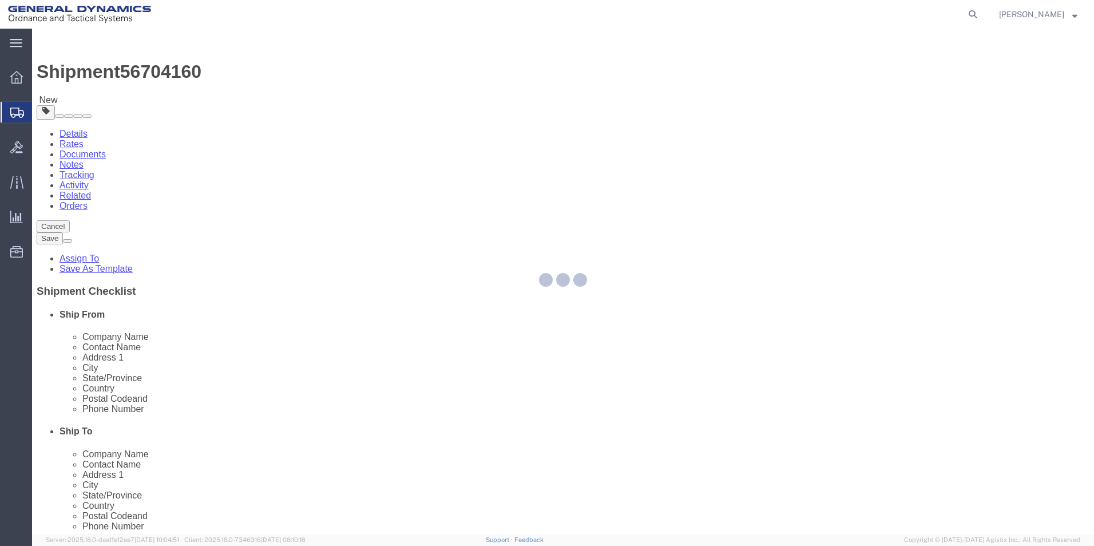
select select "CBOX"
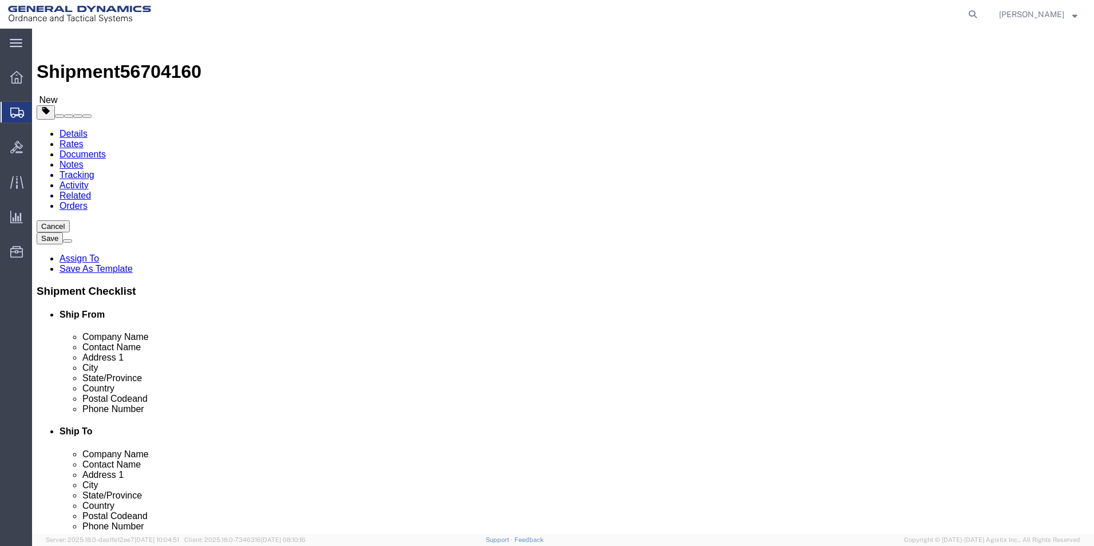
click input "text"
type input "12"
click input "text"
type input "12"
click input "text"
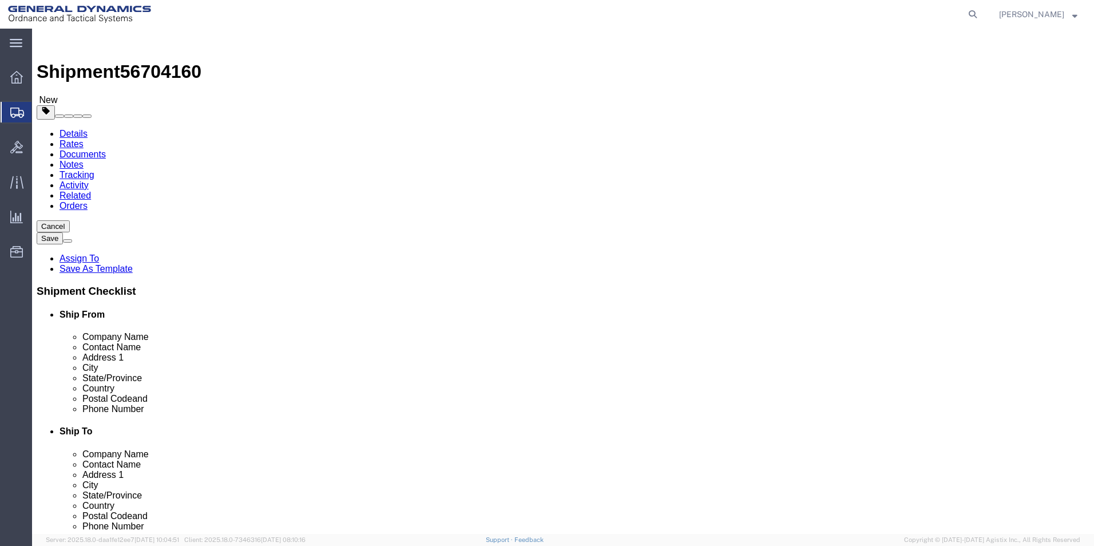
type input "12"
click input "0.00"
type input "21.00"
click link "Add Content"
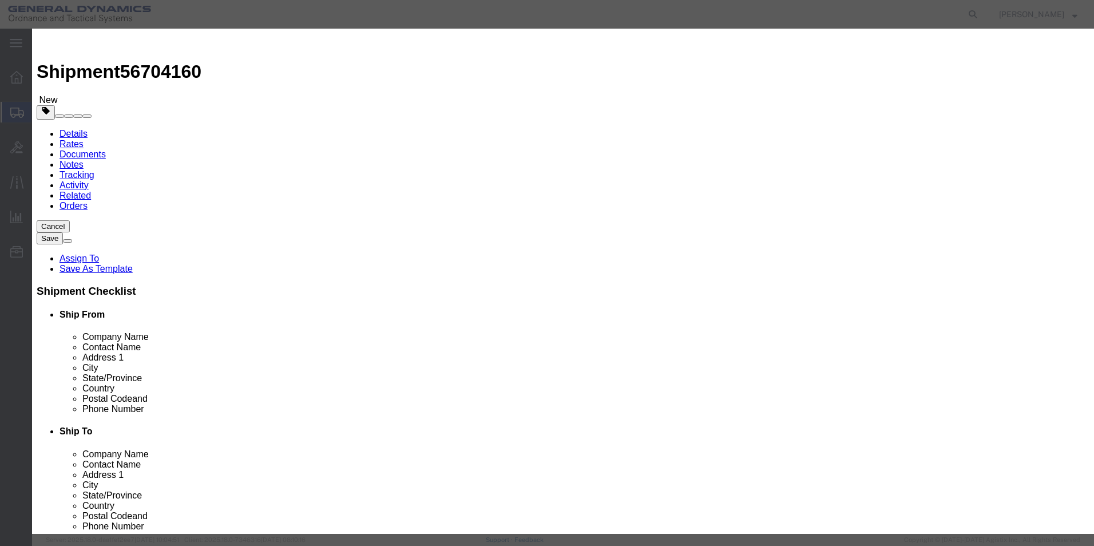
click input "text"
type input "WEDGE A, END"
drag, startPoint x: 354, startPoint y: 109, endPoint x: 313, endPoint y: 105, distance: 40.8
click div "Pieces 0 Select Bag Barrels 100Board Feet Bottle Box Blister Pack Carats Can Ca…"
type input "50"
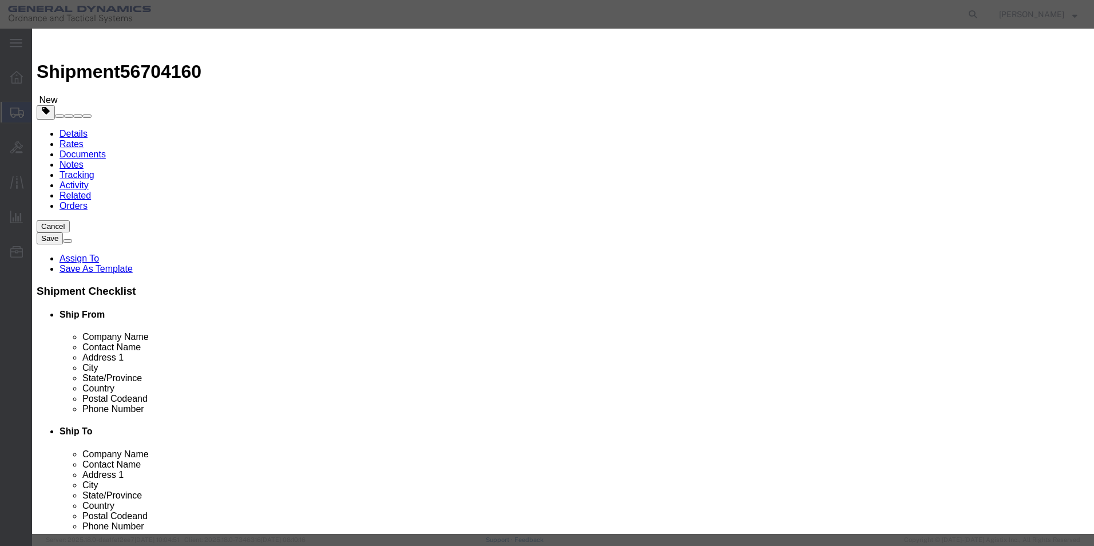
click input "text"
type input "100"
click div "Commodity library Product Name WEDGE A, END WEDGE Pieces 50 Select Bag Barrels …"
click button "Save & Close"
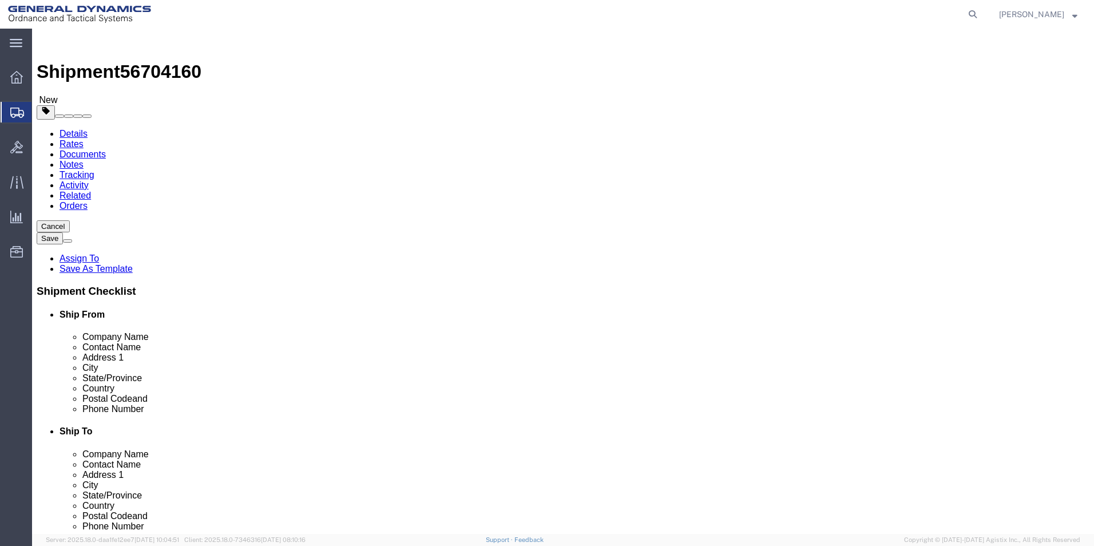
click button "Continue"
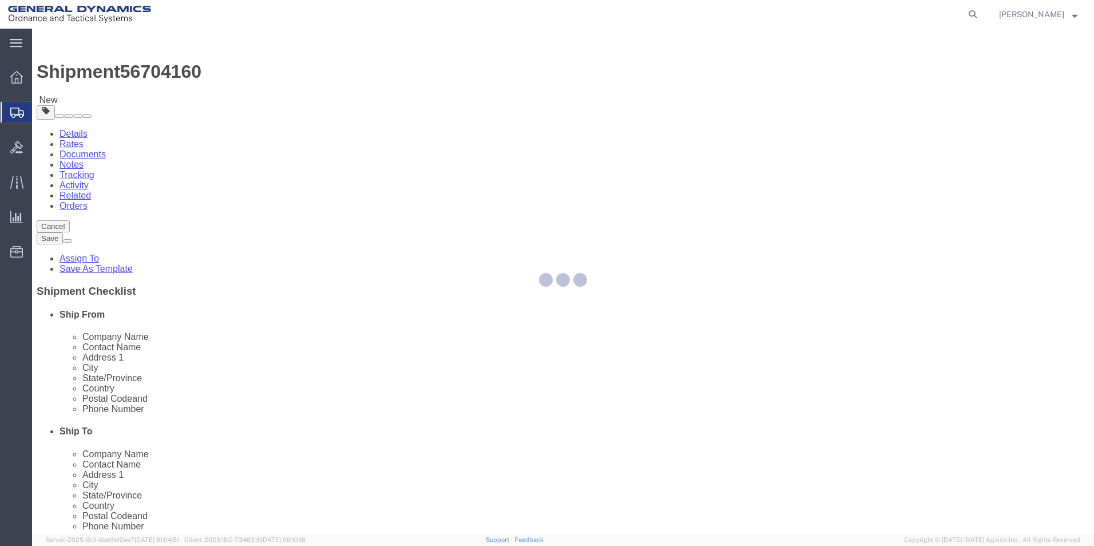
select select
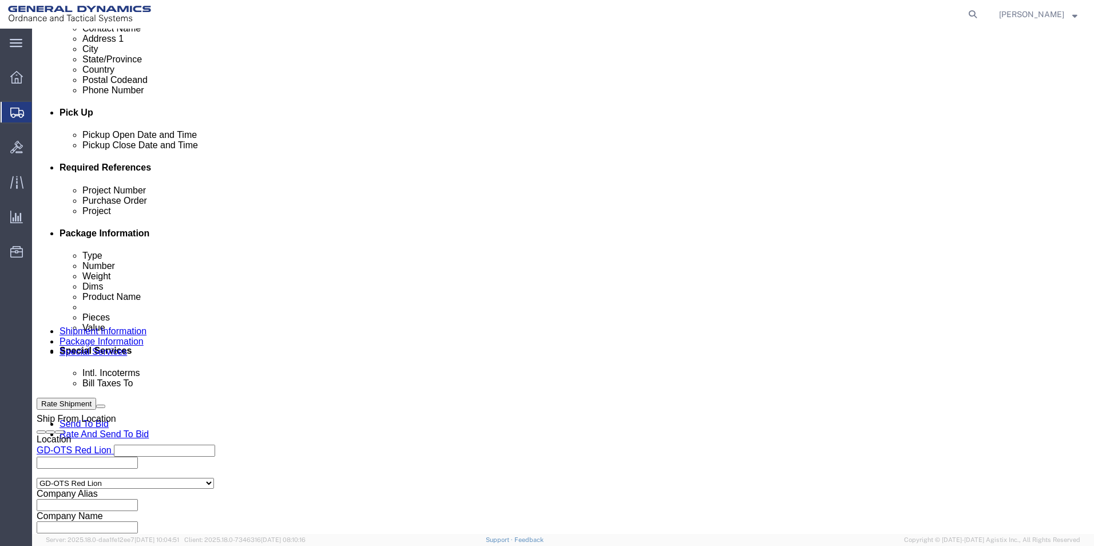
scroll to position [515, 0]
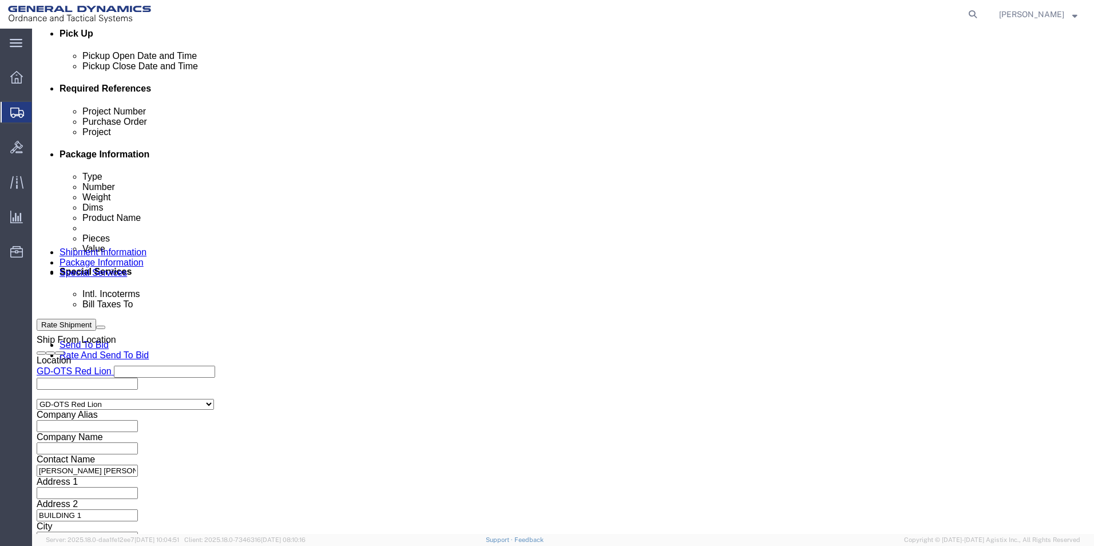
click button "Rate Shipment"
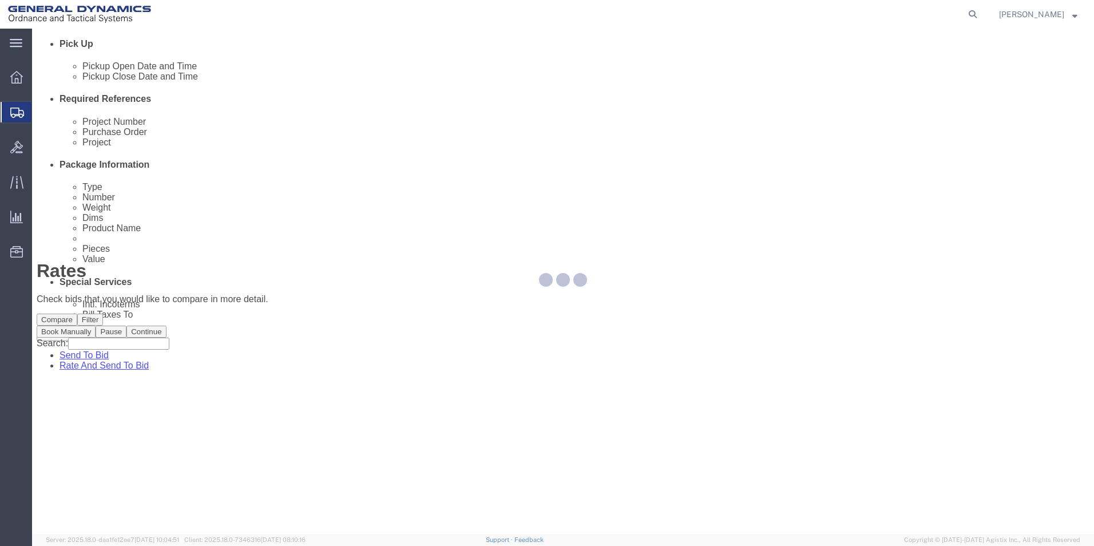
scroll to position [0, 0]
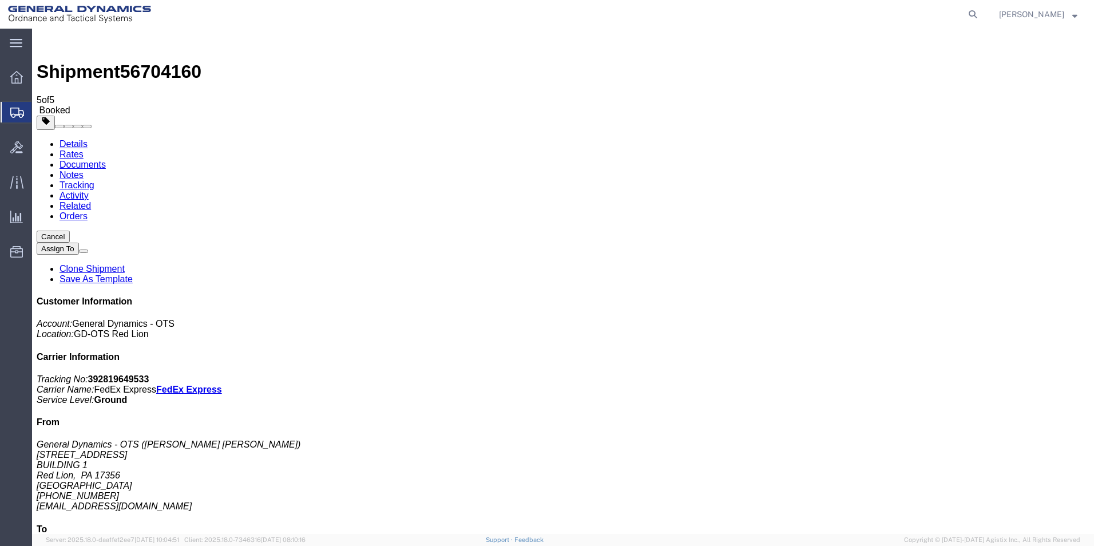
click at [0, 0] on span "Create Shipment" at bounding box center [0, 0] width 0 height 0
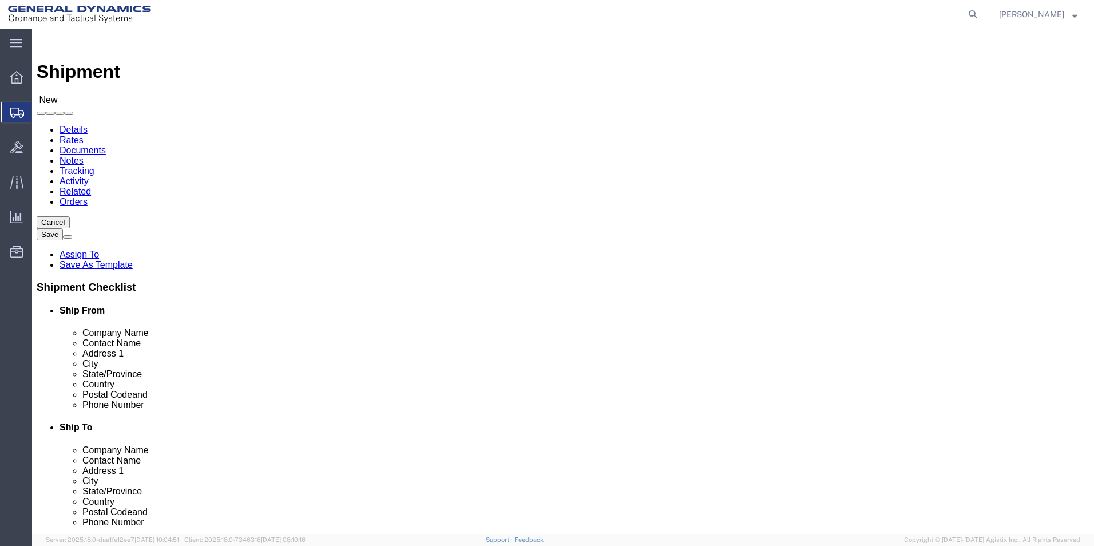
scroll to position [2, 0]
select select "310"
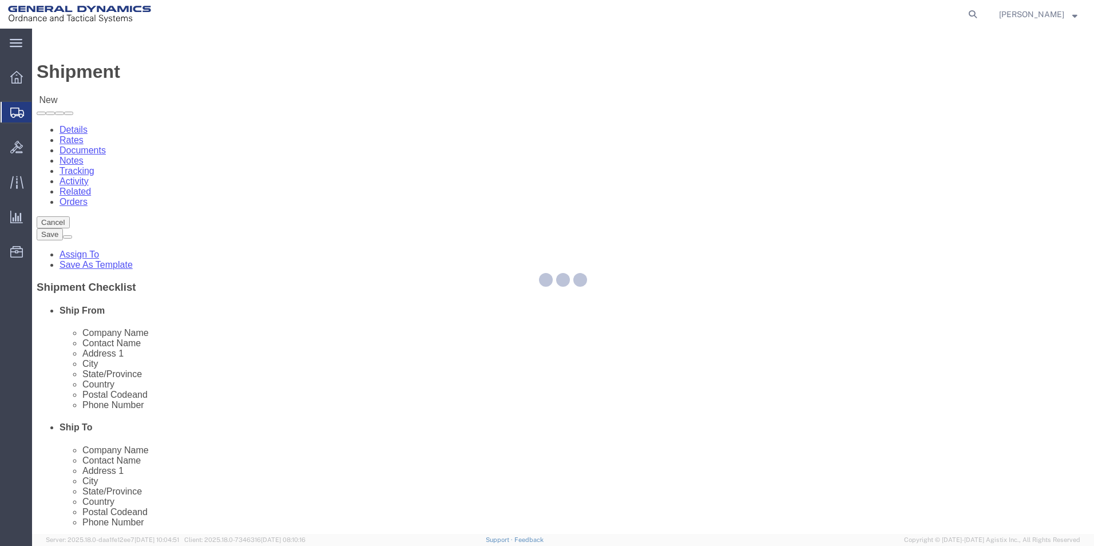
select select "PA"
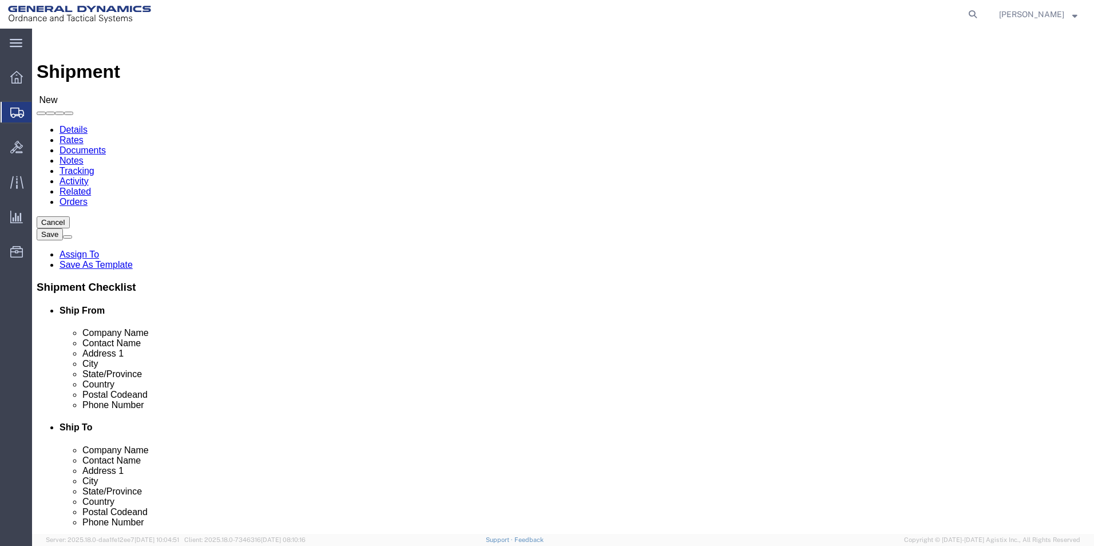
drag, startPoint x: 217, startPoint y: 192, endPoint x: 5, endPoint y: 186, distance: 212.4
click div "Location GD-OTS Red Lion Select My Profile Location GD-OTS [GEOGRAPHIC_DATA] (C…"
type input "REDLPAHIG0"
click input "text"
type input "[PERSON_NAME] [PERSON_NAME]"
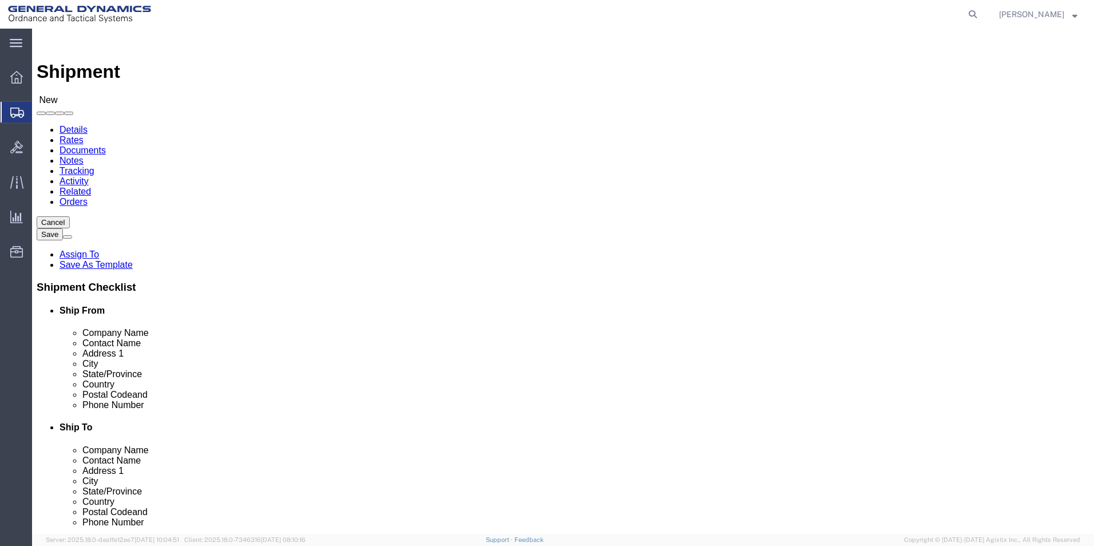
click input "text"
type input "BUILDING 1"
drag, startPoint x: 193, startPoint y: 413, endPoint x: 200, endPoint y: 415, distance: 6.5
click input "text"
type input "[EMAIL_ADDRESS][DOMAIN_NAME]"
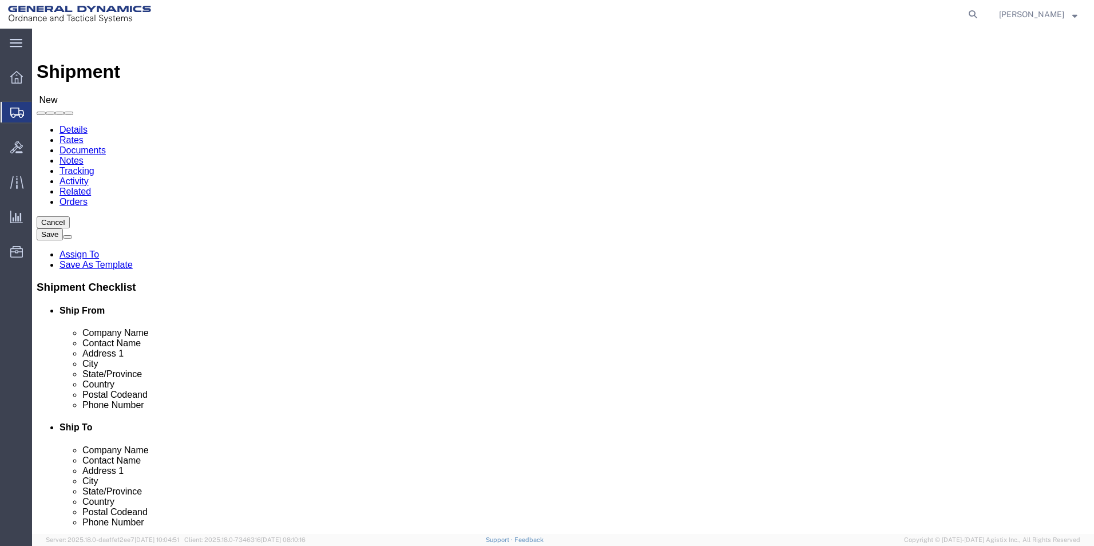
click input "text"
type input "SUBC"
click p "- SUBCOM - ([PERSON_NAME]) [STREET_ADDRESS][PERSON_NAME]"
select select "NH"
type input "SUBCOM"
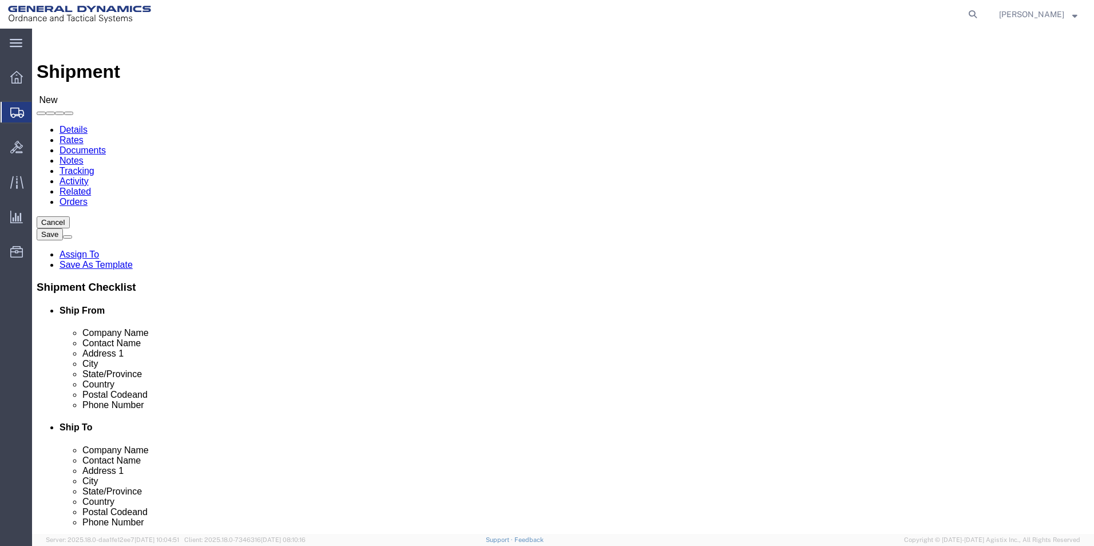
drag, startPoint x: 596, startPoint y: 222, endPoint x: 450, endPoint y: 203, distance: 147.2
click div "Location Select Select My Profile Location GD-OTS [GEOGRAPHIC_DATA] (Commerce) …"
type input "[PERSON_NAME]"
click input "text"
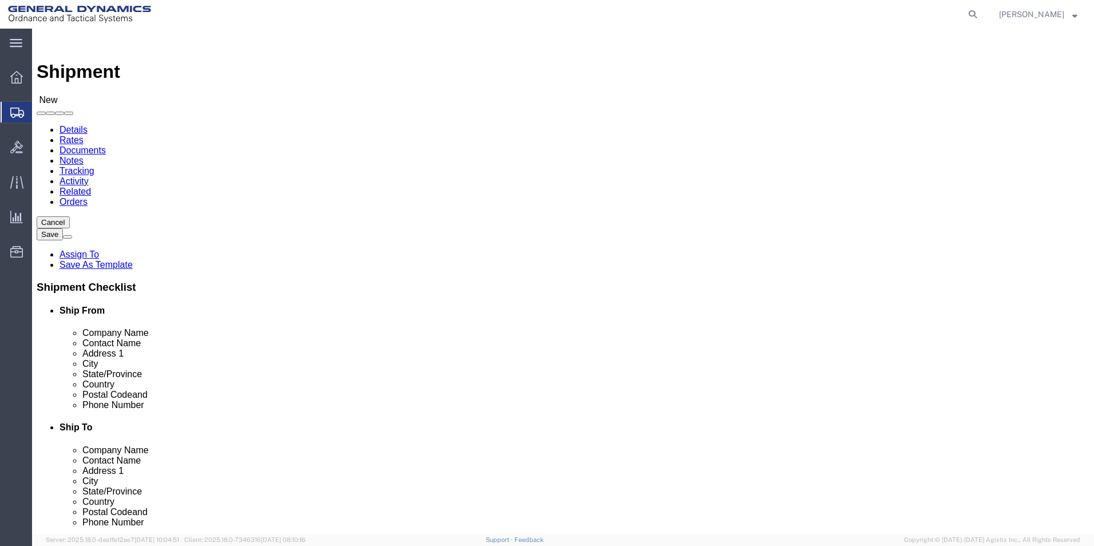
type input "[PERSON_NAME]"
click label "Address 2"
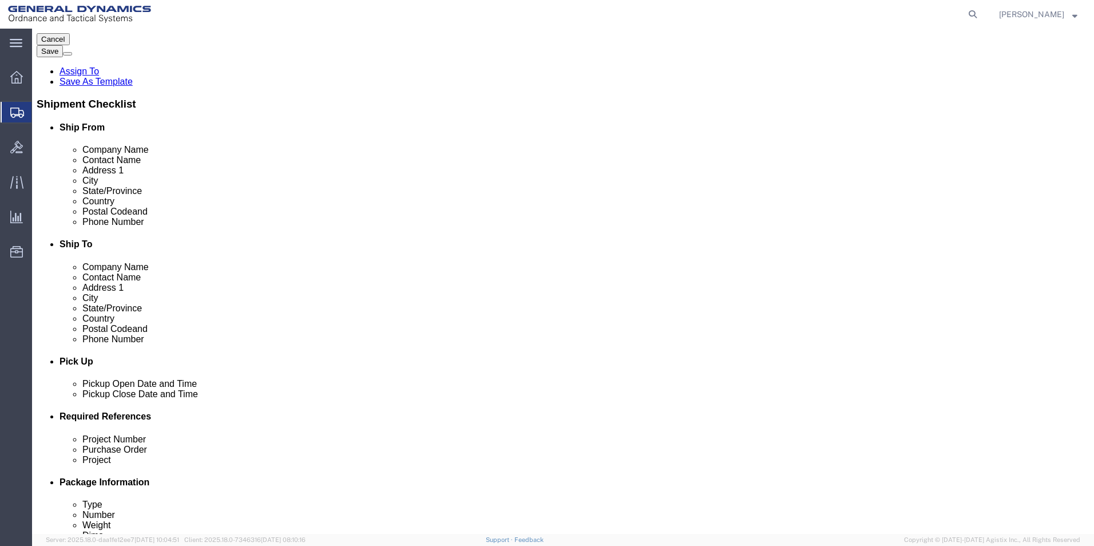
scroll to position [229, 0]
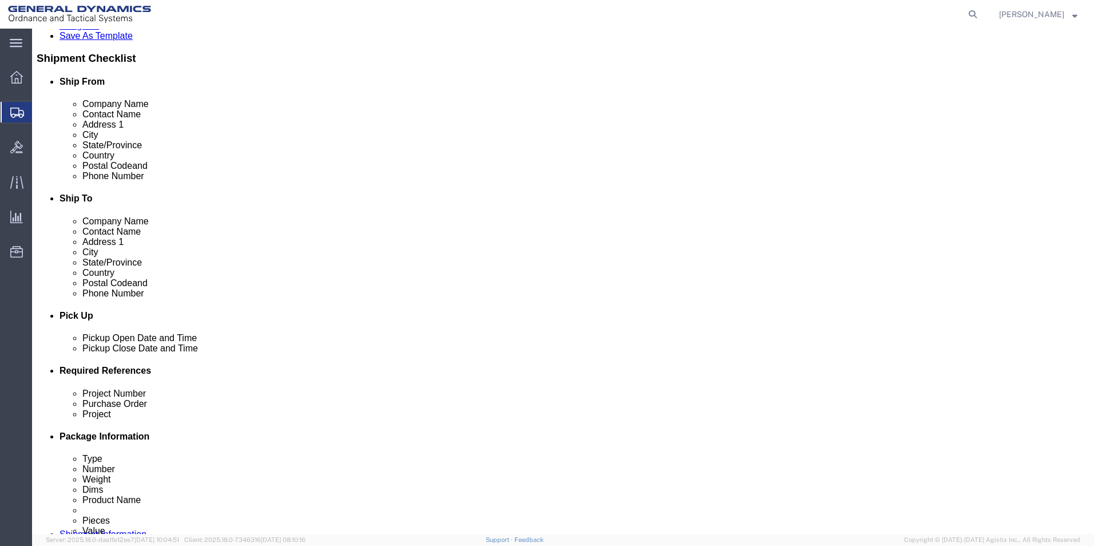
click div "[DATE] 4:00 PM"
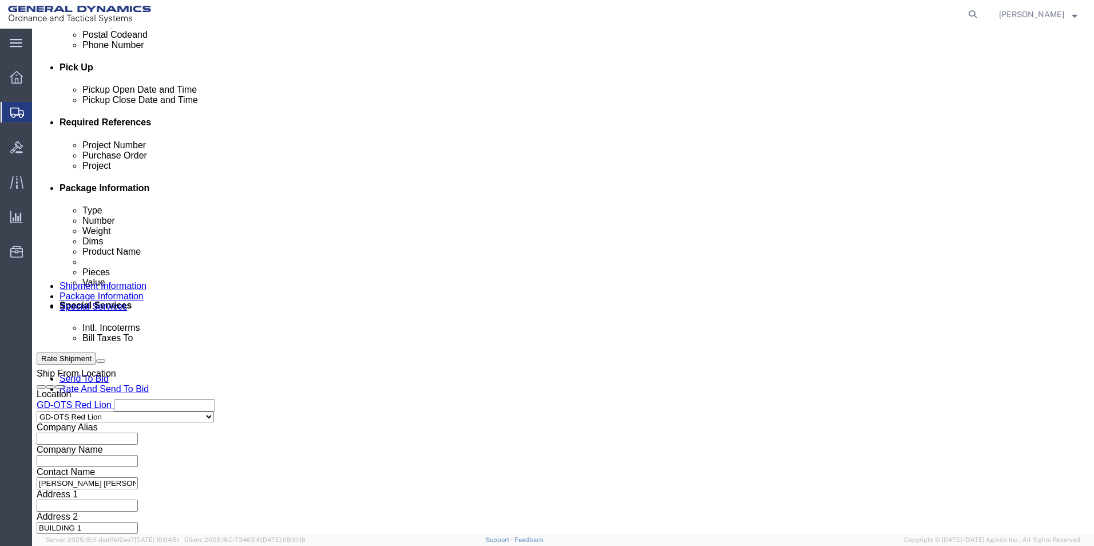
click input "4:00 PM"
type input "4:30 PM"
click button "Apply"
click input "text"
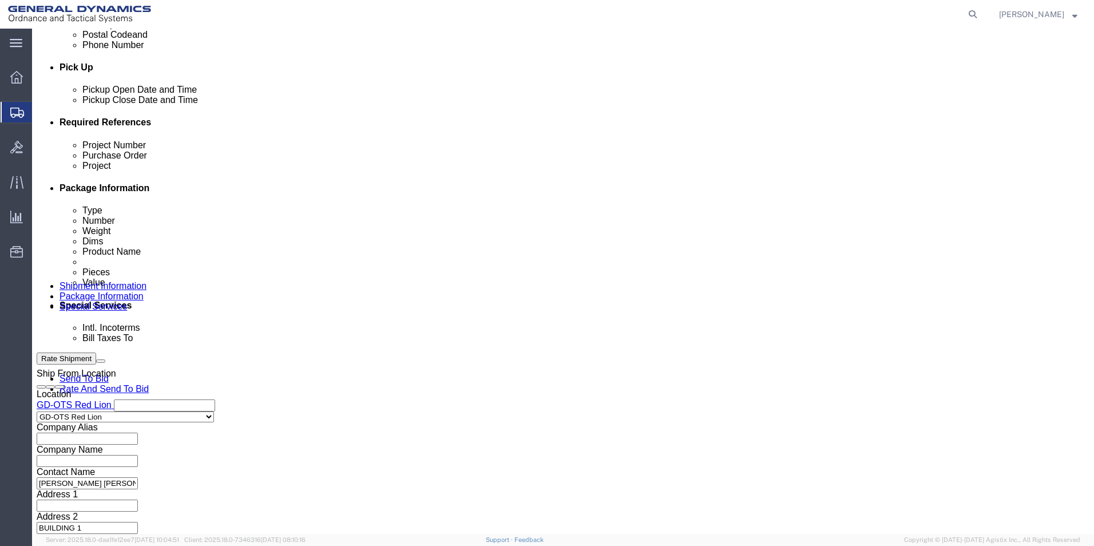
drag, startPoint x: 123, startPoint y: 225, endPoint x: 165, endPoint y: 228, distance: 42.4
click div "Project Number 64534-900"
type input "64534-900"
click input "text"
paste input "64534-900"
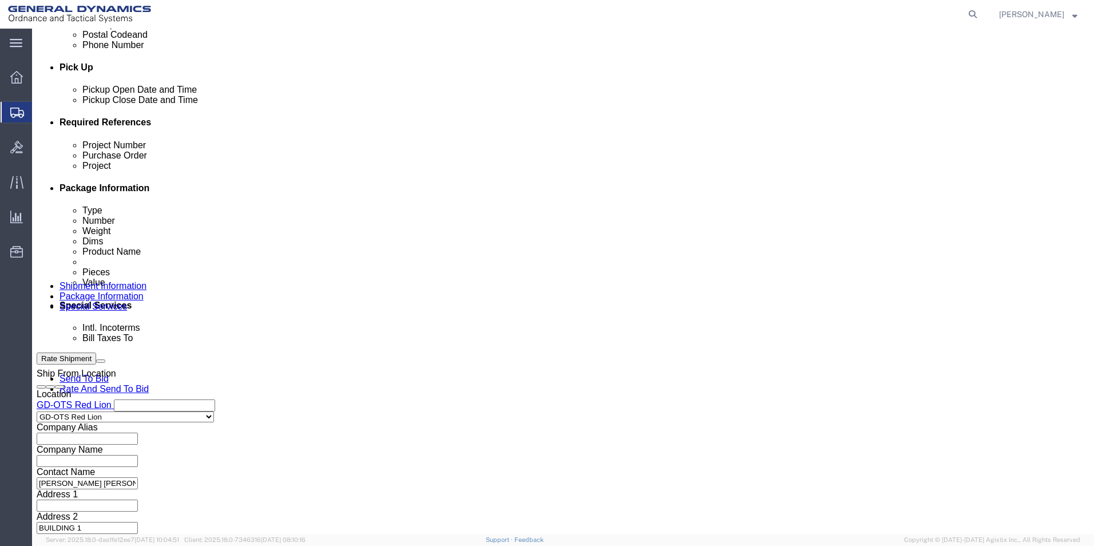
type input "64534-900"
click input "text"
type input "109397"
click button "Continue"
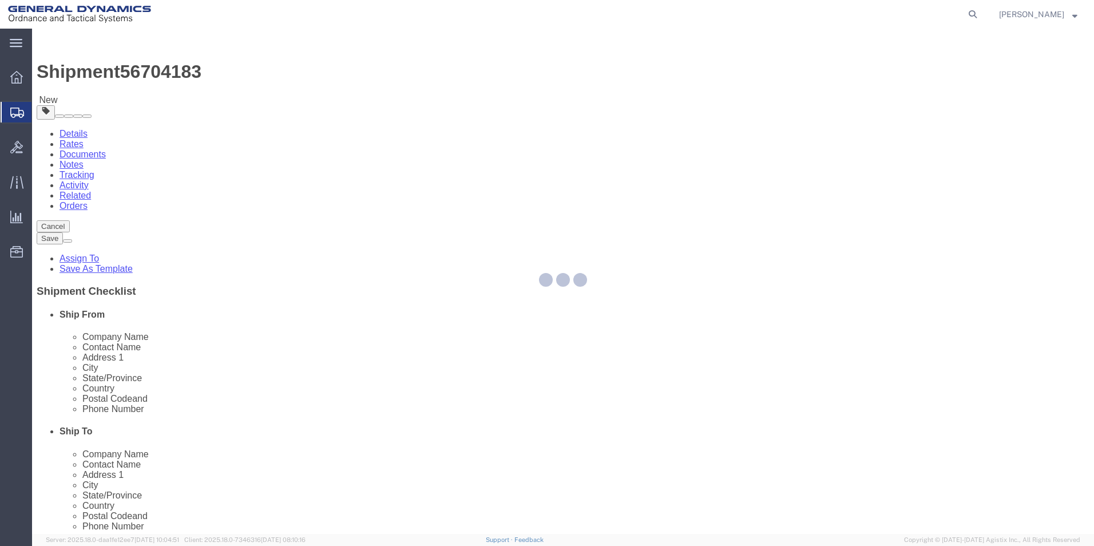
select select "CBOX"
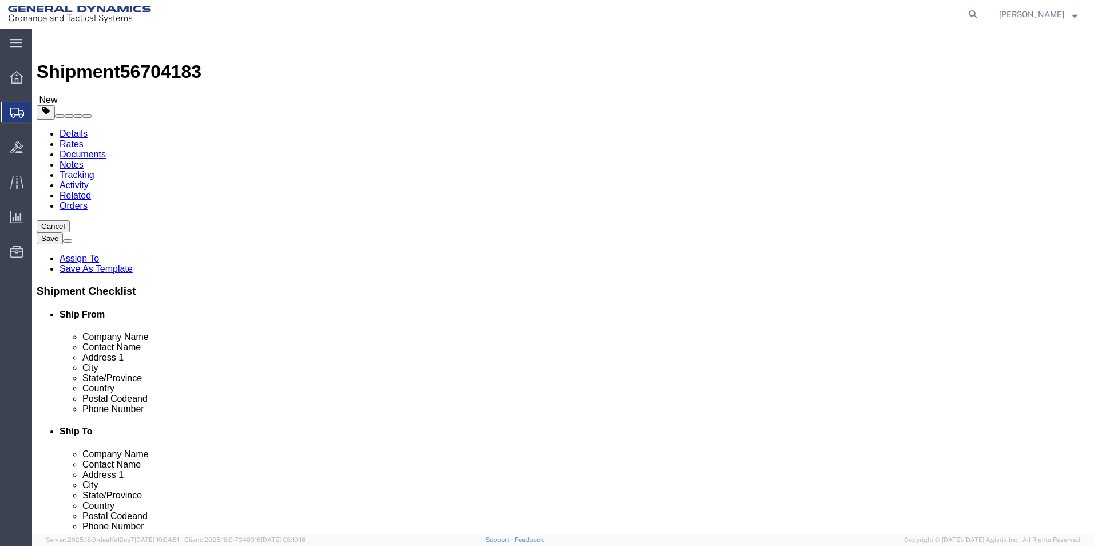
click input "text"
type input "12"
click input "text"
type input "12"
click input "text"
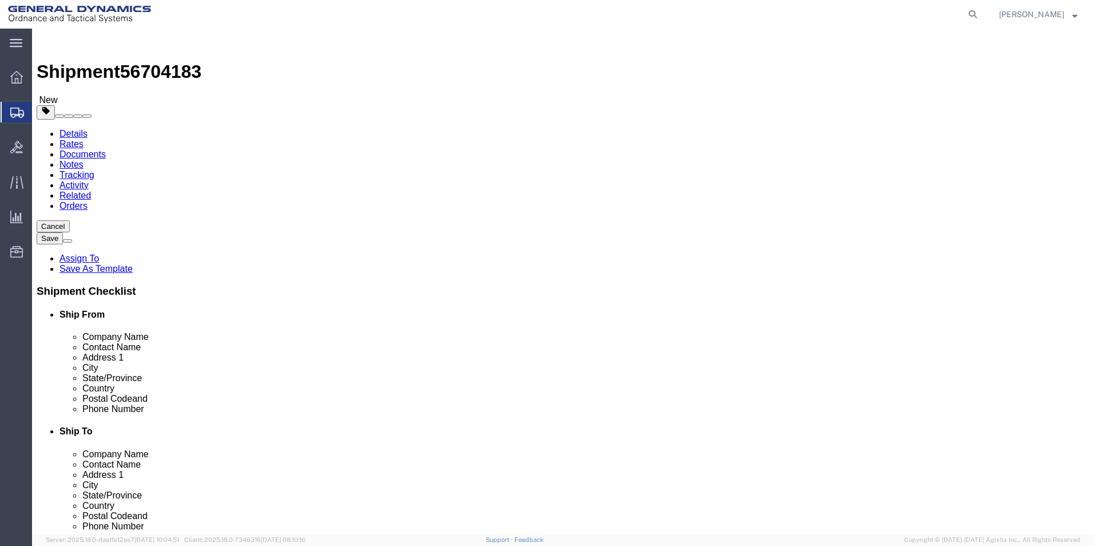
type input "12"
drag, startPoint x: 157, startPoint y: 264, endPoint x: 139, endPoint y: 261, distance: 17.9
click div "0.00 Select kgs lbs"
click input "0.00"
type input "21.00"
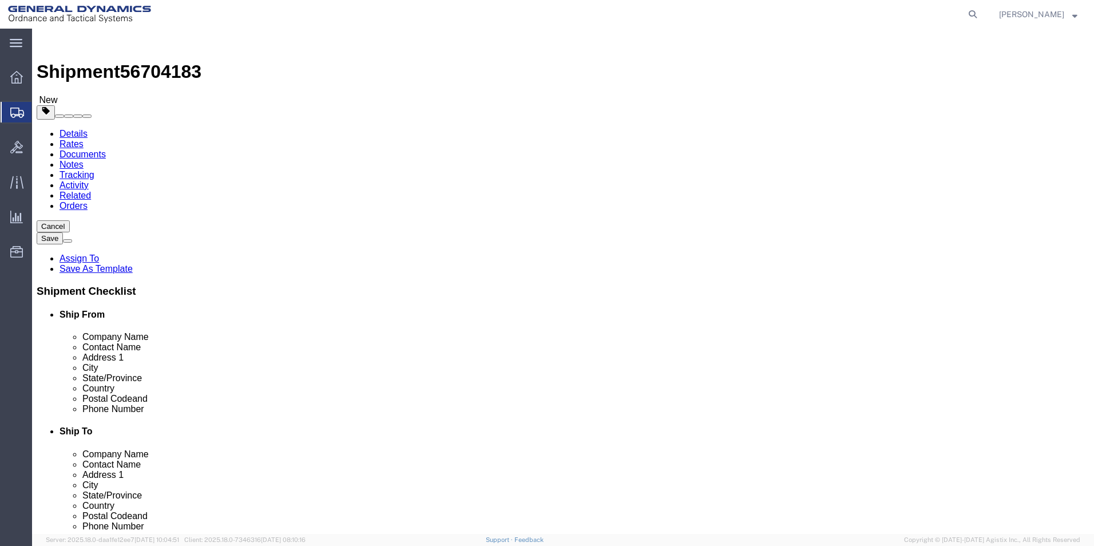
click link "Add Content"
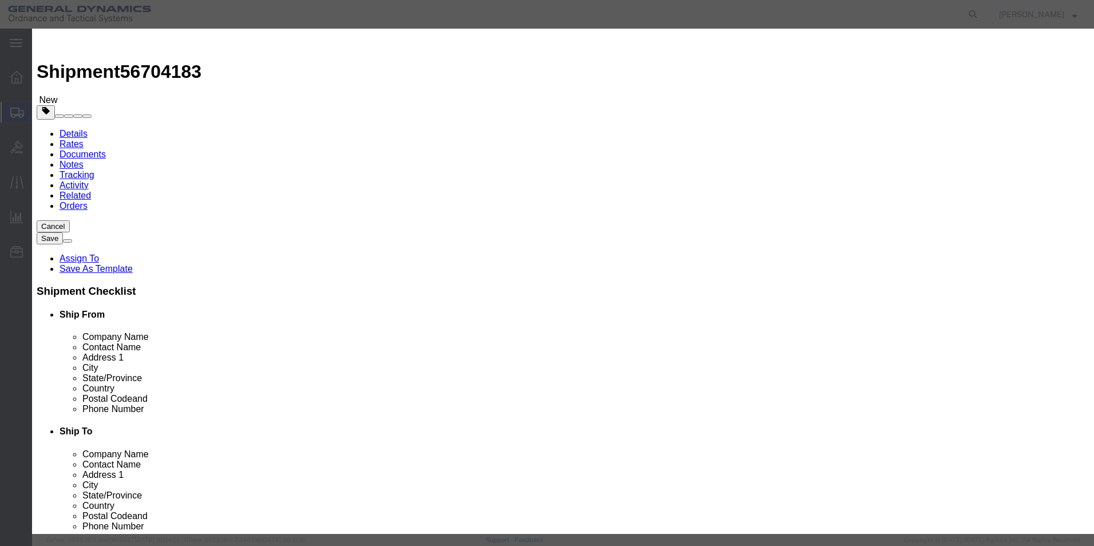
click input "text"
type input "WEDGE, B END"
drag, startPoint x: 367, startPoint y: 109, endPoint x: 307, endPoint y: 106, distance: 60.1
click div "Pieces 0 Select Bag Barrels 100Board Feet Bottle Box Blister Pack Carats Can Ca…"
type input "50"
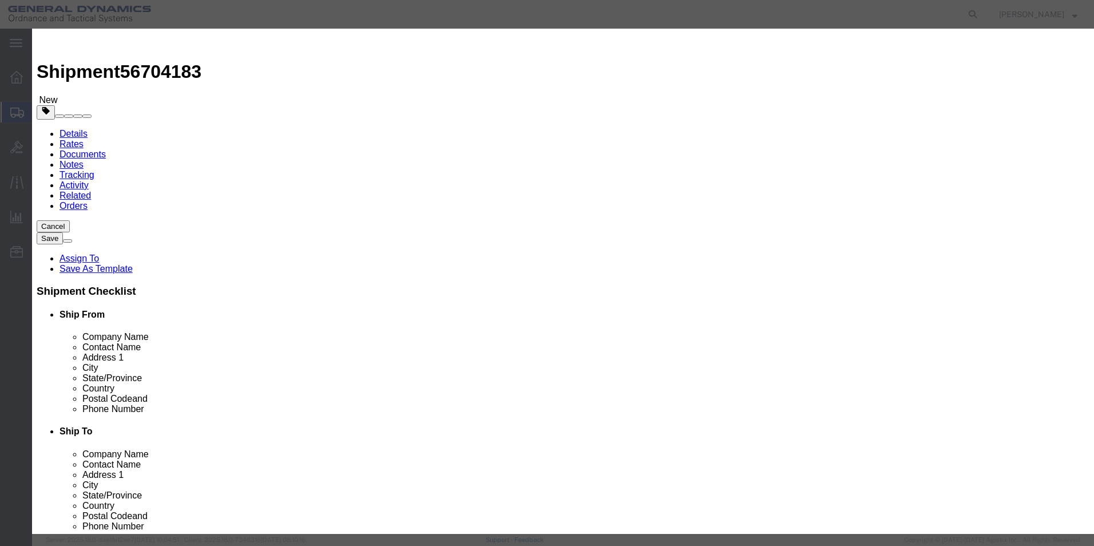
click input "text"
type input "100"
drag, startPoint x: 543, startPoint y: 53, endPoint x: 565, endPoint y: 175, distance: 123.8
click div "Commodity library Product Name WEDGE, B END WEDGE B END Pieces 50 Select Bag Ba…"
click button "Save & Close"
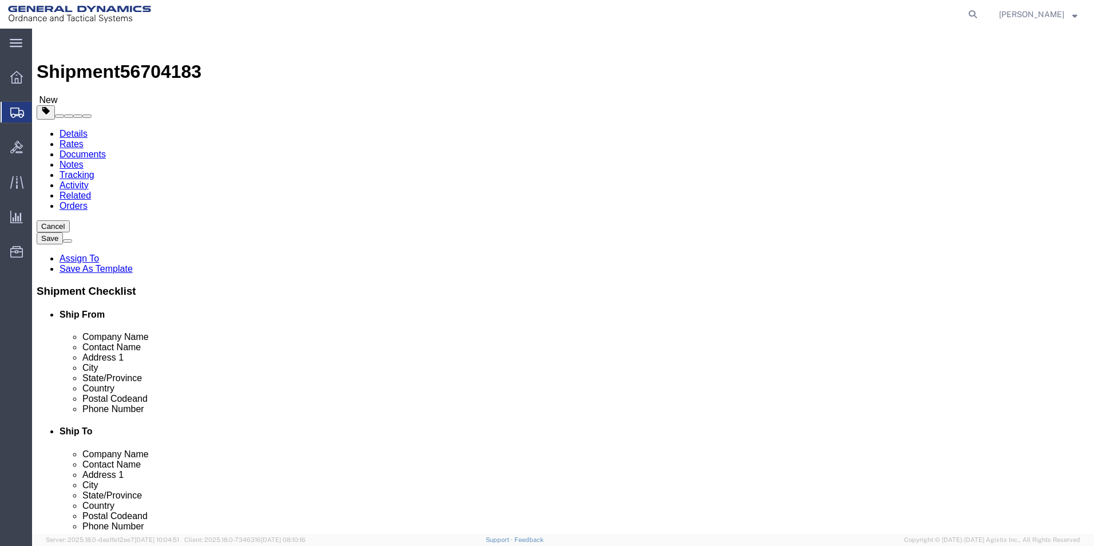
click button "Continue"
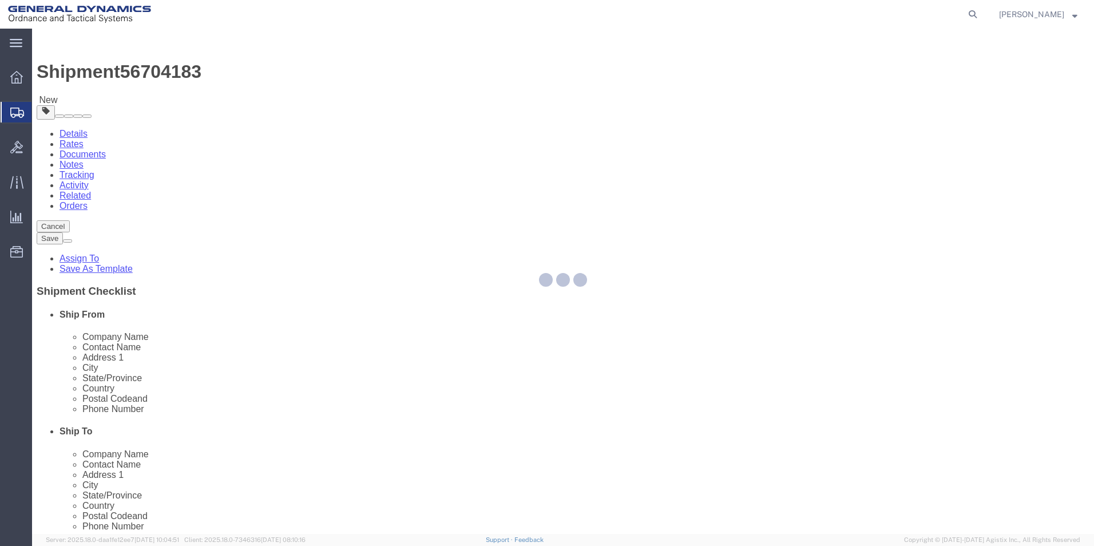
select select
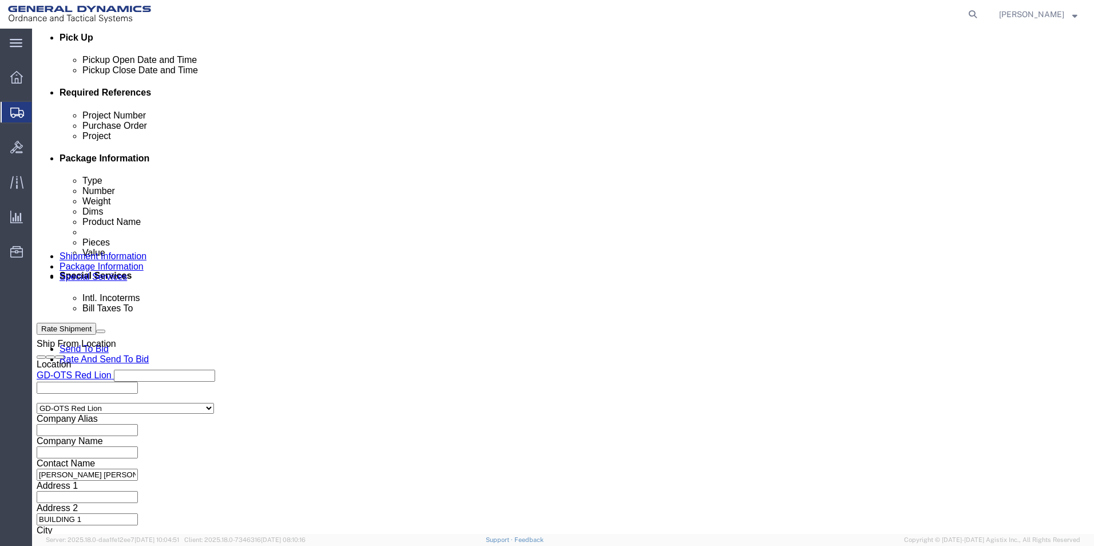
scroll to position [629, 0]
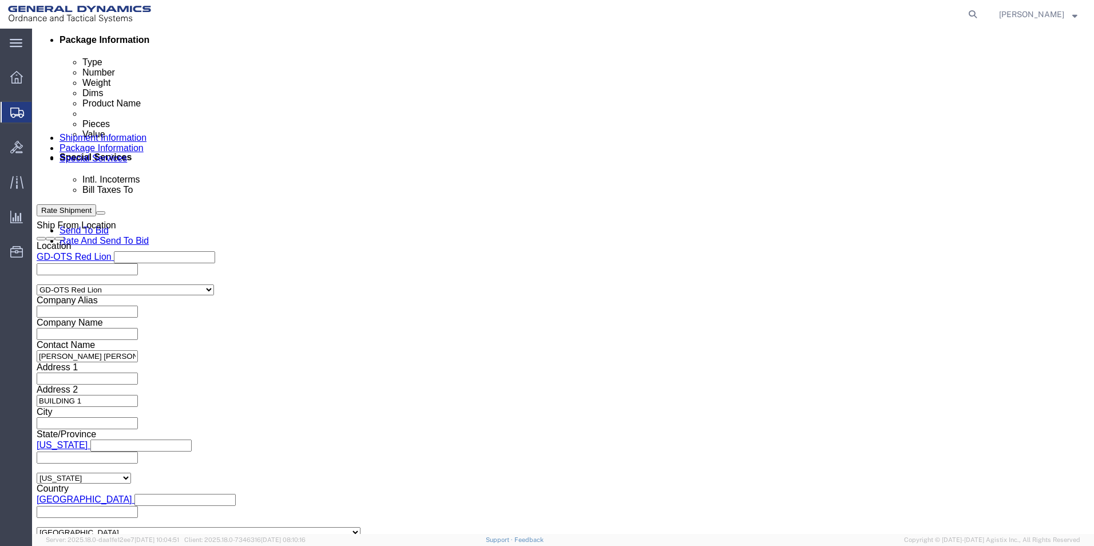
click button "Rate Shipment"
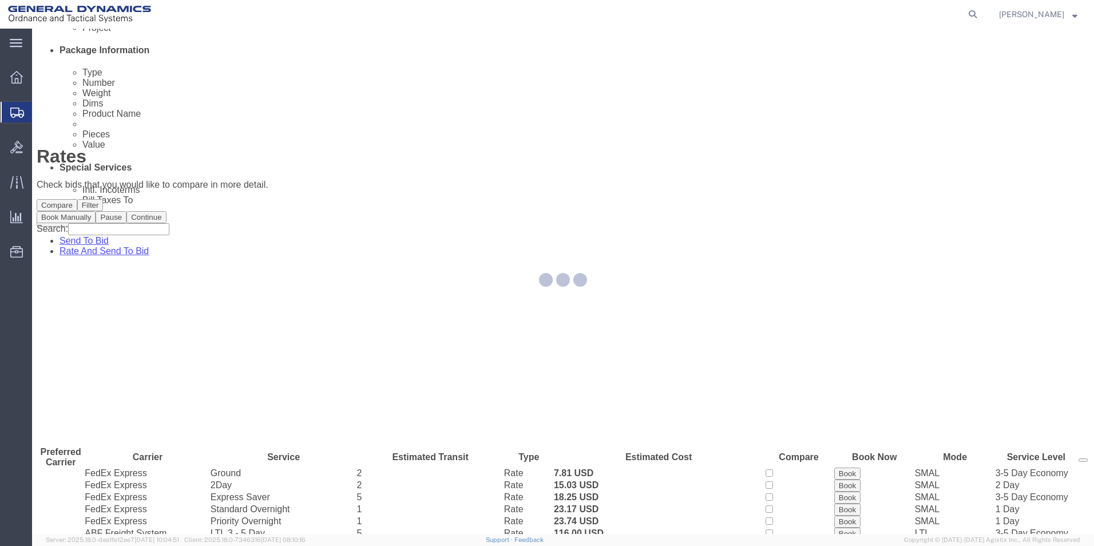
scroll to position [0, 0]
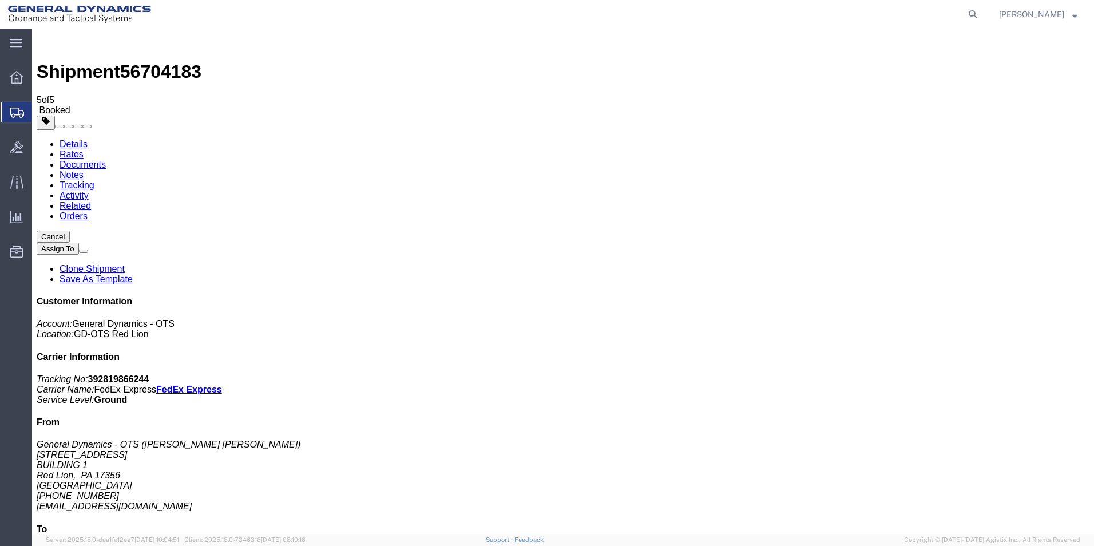
click at [0, 0] on span "Create Shipment" at bounding box center [0, 0] width 0 height 0
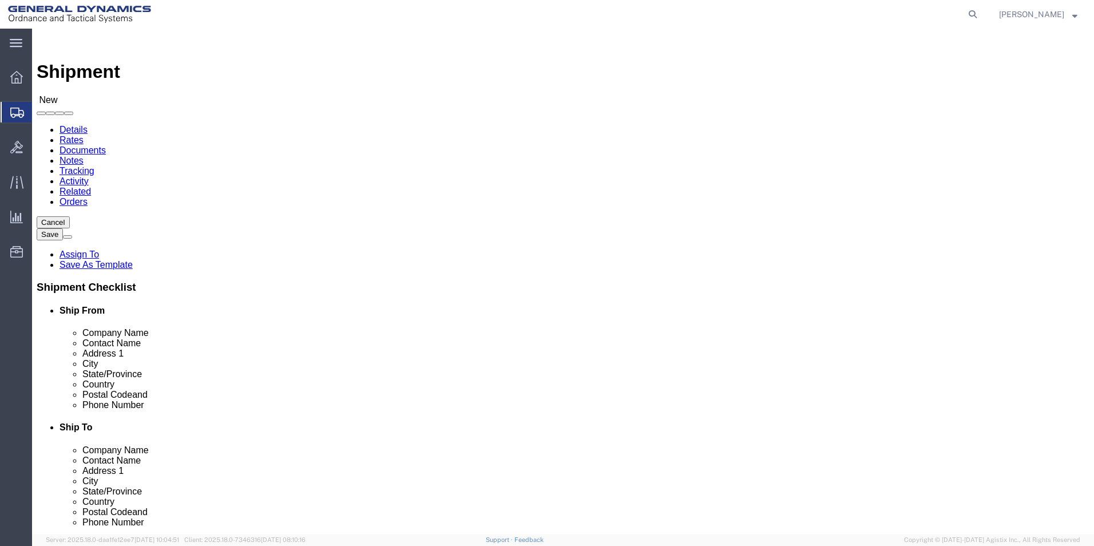
scroll to position [2, 0]
select select "310"
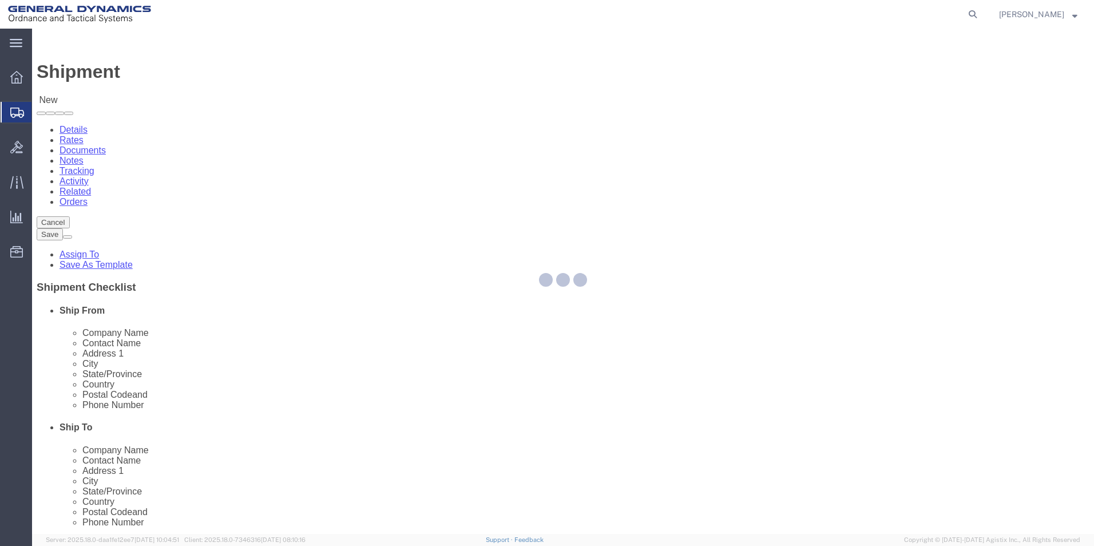
select select "PA"
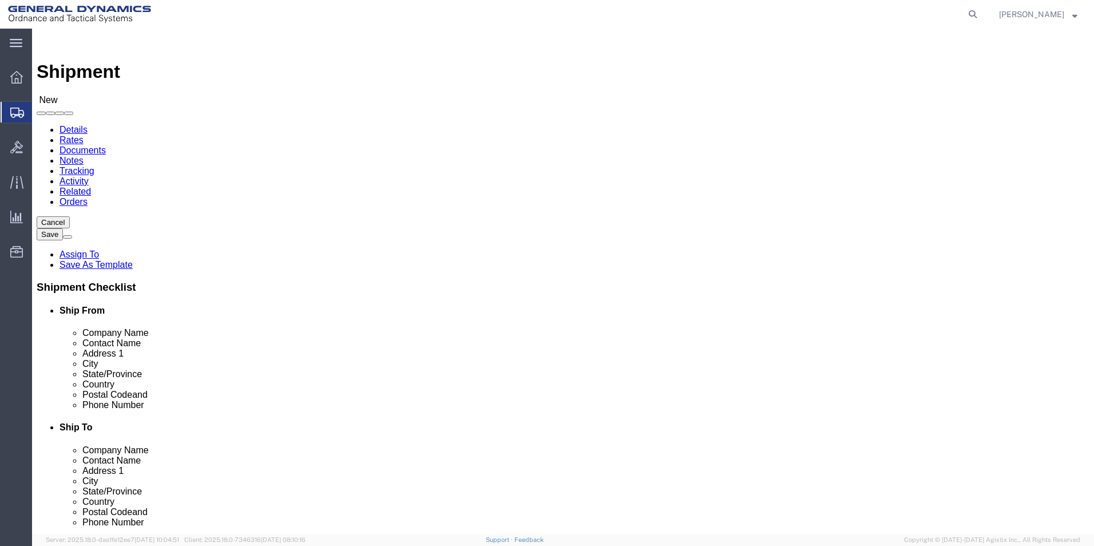
drag, startPoint x: 233, startPoint y: 191, endPoint x: 44, endPoint y: 170, distance: 190.5
click div "Location GD-OTS Red Lion Select My Profile Location GD-OTS [GEOGRAPHIC_DATA] (C…"
type input "REDLPAHIG0"
click input "text"
type input "[PERSON_NAME] [PERSON_NAME]"
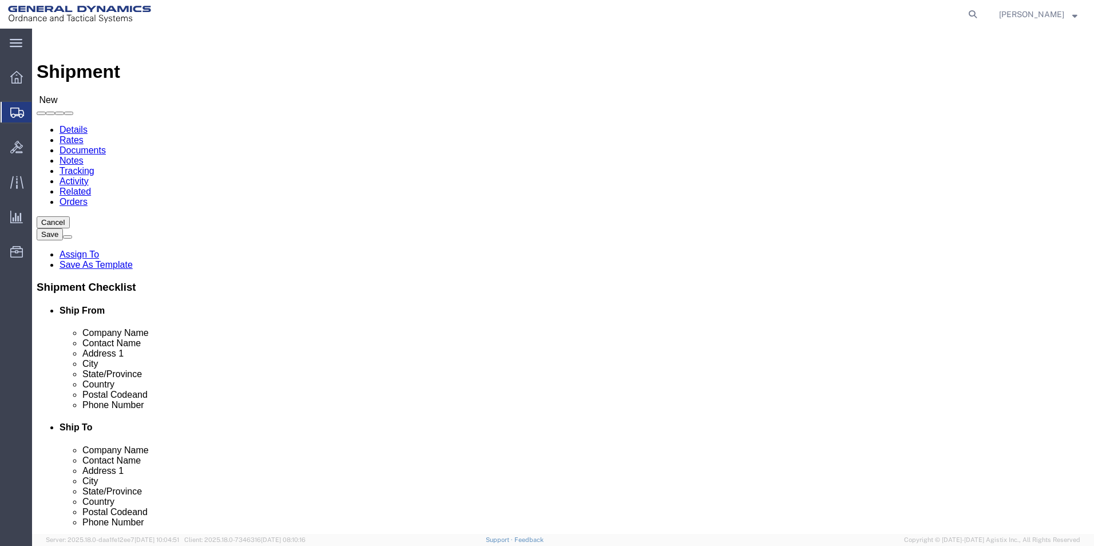
drag, startPoint x: 216, startPoint y: 282, endPoint x: 227, endPoint y: 272, distance: 14.6
click input "text"
type input "BUILDING 1"
drag, startPoint x: 193, startPoint y: 415, endPoint x: 193, endPoint y: 409, distance: 6.9
click input "text"
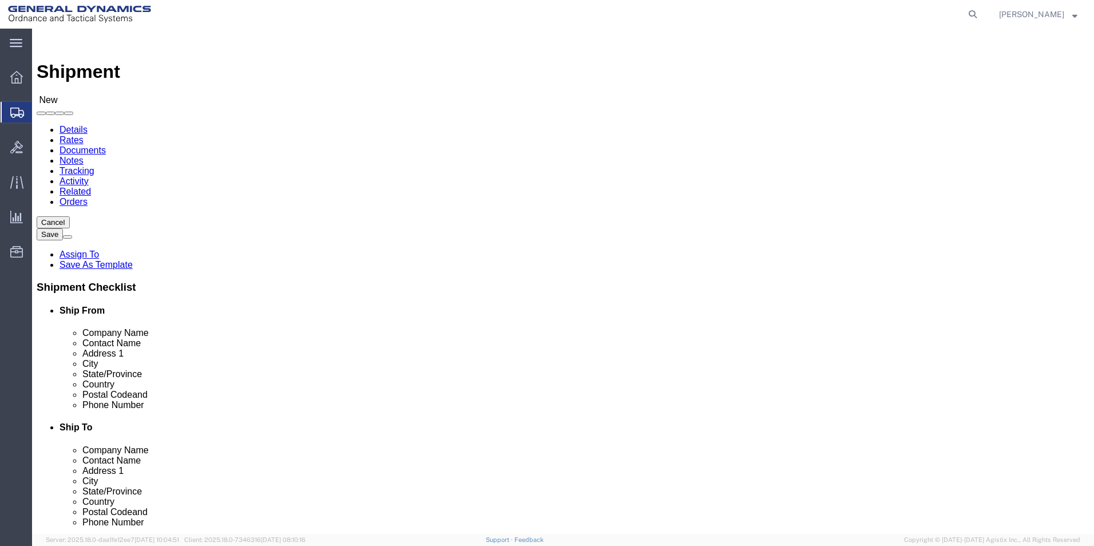
type input "[EMAIL_ADDRESS][DOMAIN_NAME]"
click input "text"
type input "NYPRO"
click p "- NYPRO HEALTHCARE BAJA INC - ([PERSON_NAME]) NPA C/O [PERSON_NAME] CUSTOMHOUSE…"
select select "CA"
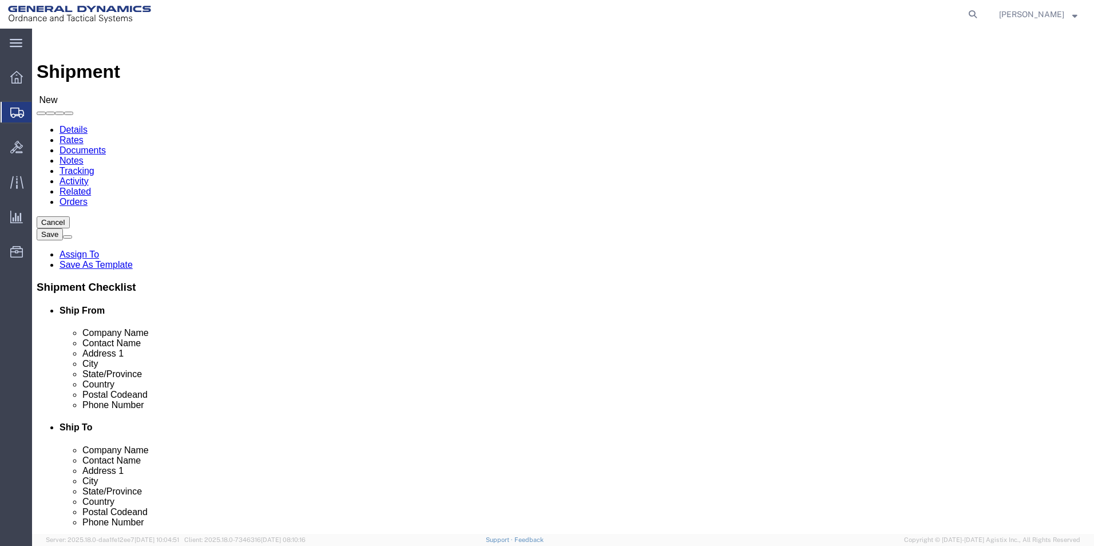
type input "NYPRO HEALTHCARE BAJA INC"
drag, startPoint x: 598, startPoint y: 236, endPoint x: 519, endPoint y: 233, distance: 79.6
click div "Contact Name"
type input "[PERSON_NAME]"
click div "ADDITIONAL INFORMATION"
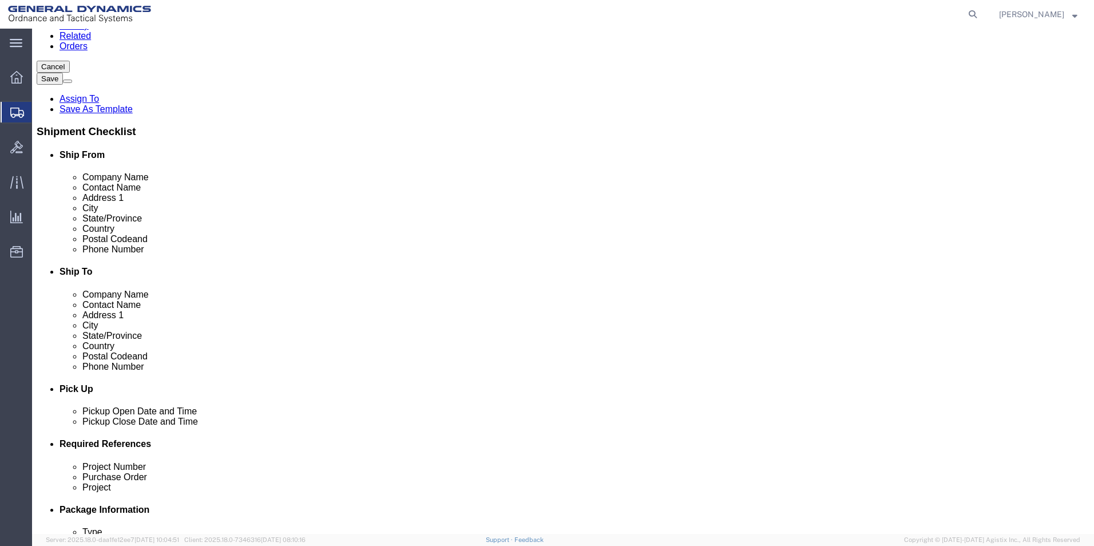
scroll to position [172, 0]
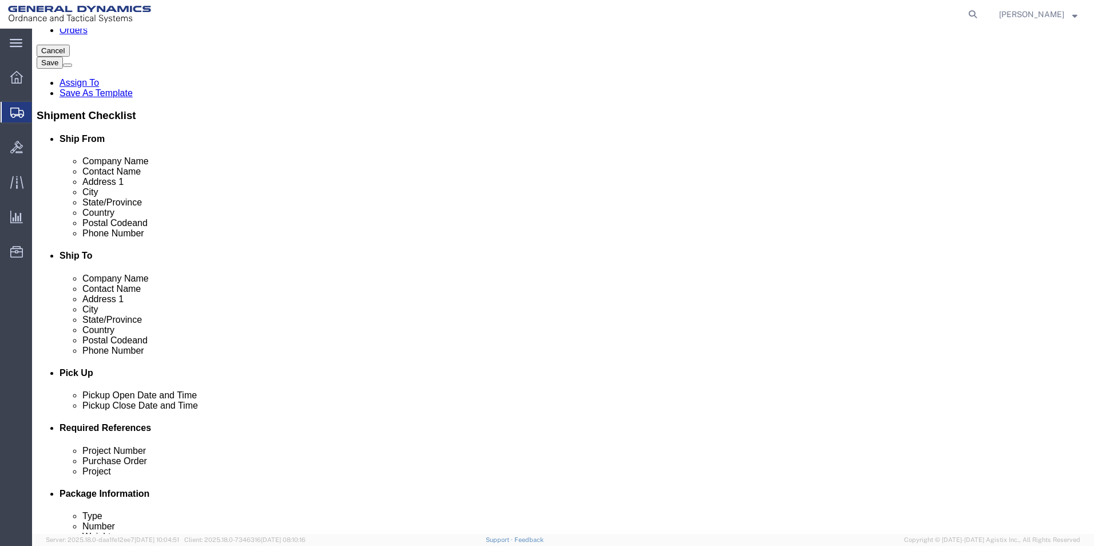
click div "[DATE] 4:00 PM"
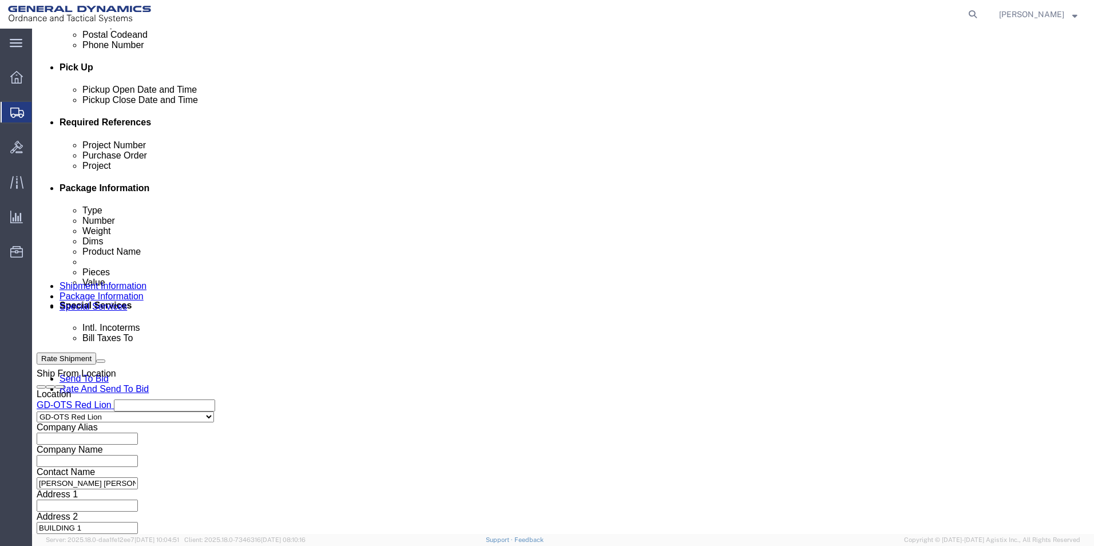
click input "4:00 PM"
type input "4:30 PM"
click button "Apply"
drag, startPoint x: 197, startPoint y: 225, endPoint x: 202, endPoint y: 229, distance: 6.5
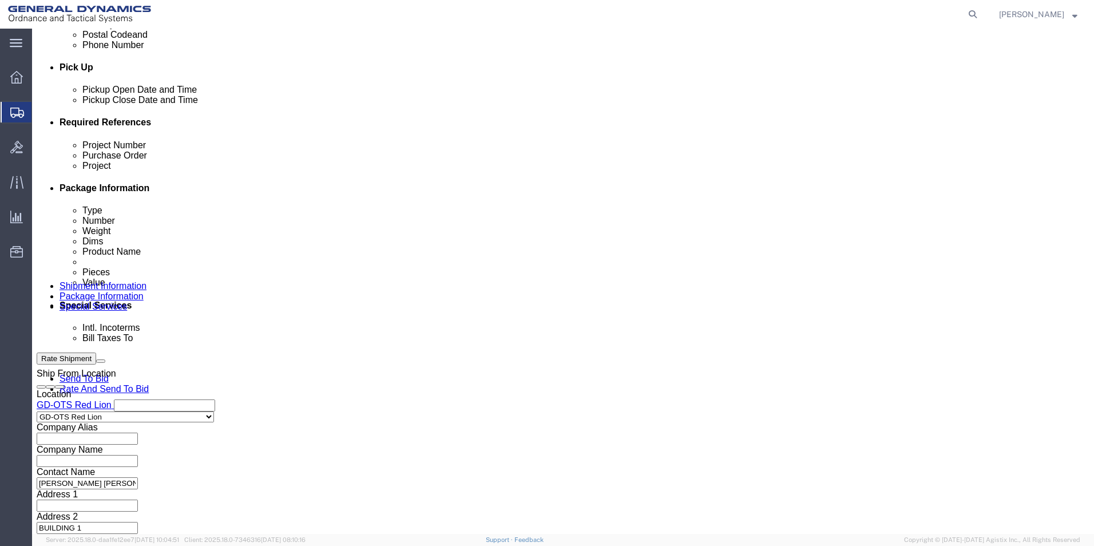
click input "text"
type input "64555"
click input "text"
type input "109374"
drag, startPoint x: 697, startPoint y: 223, endPoint x: 699, endPoint y: 229, distance: 6.7
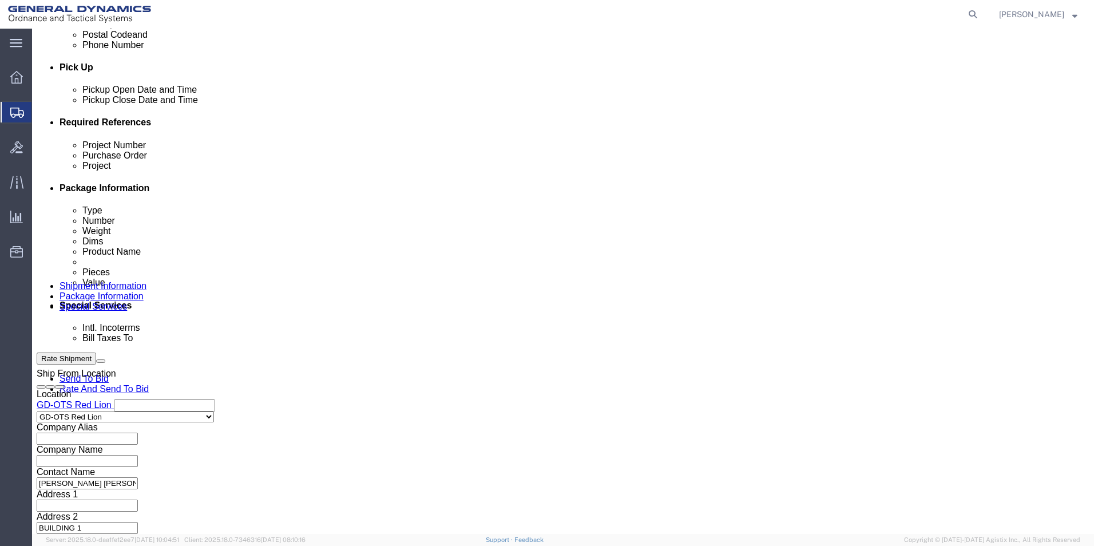
click input "text"
type input "64555"
click button "Continue"
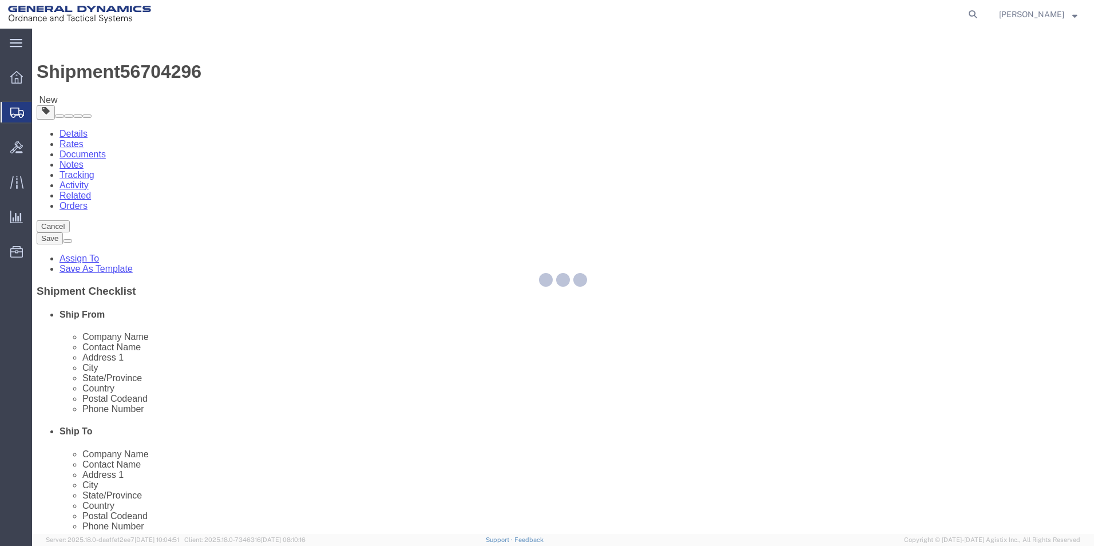
select select "CBOX"
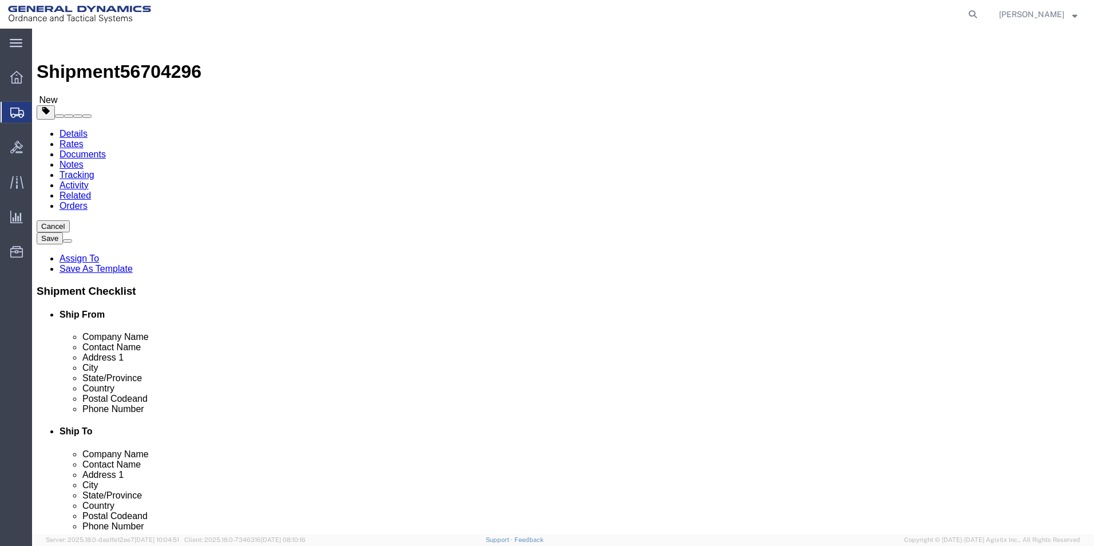
click input "text"
type input "12"
click input "text"
type input "12"
drag, startPoint x: 299, startPoint y: 240, endPoint x: 267, endPoint y: 205, distance: 48.2
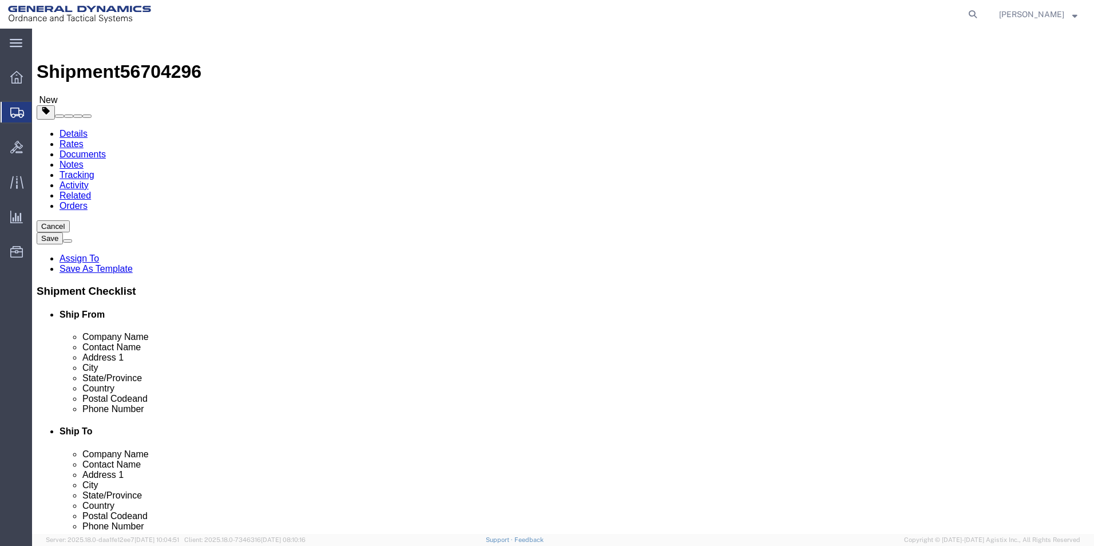
click input "text"
type input "12"
click input "0.00"
type input "14.00"
click link "Add Content"
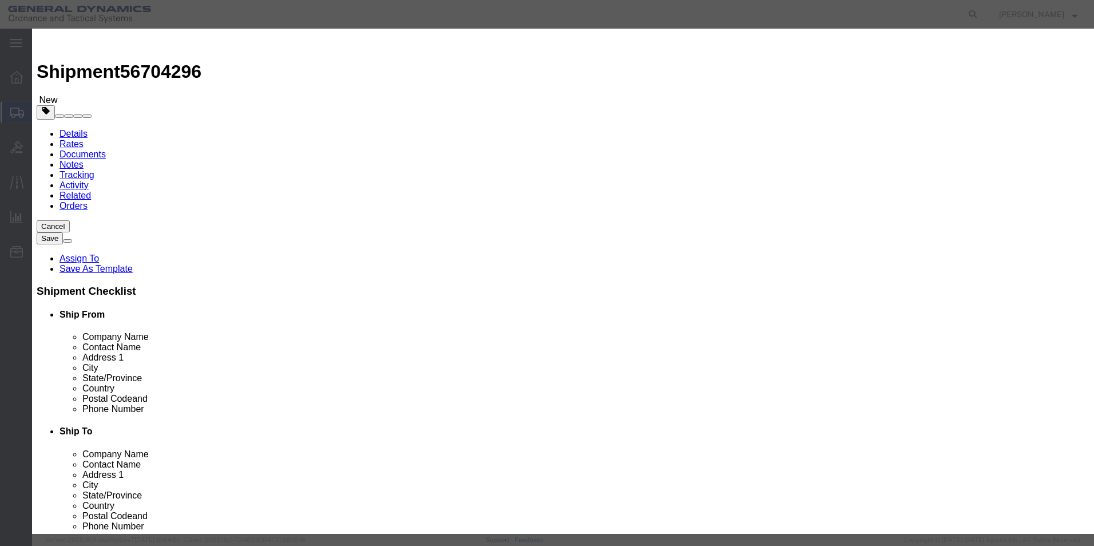
click input "text"
type input "PLATE APERTURE"
drag, startPoint x: 369, startPoint y: 102, endPoint x: 291, endPoint y: 96, distance: 78.0
click div "Product Name PLATE APERTURE PLATE Pieces 0 Select Bag Barrels 100Board Feet Bot…"
type input "14"
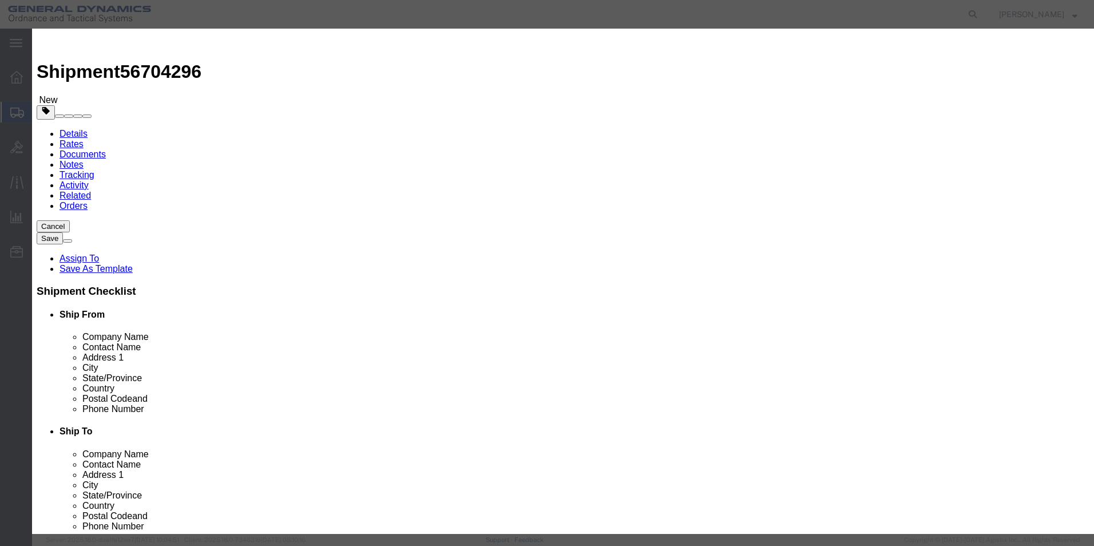
drag, startPoint x: 497, startPoint y: 57, endPoint x: 448, endPoint y: 82, distance: 54.5
click div "Commodity library"
drag, startPoint x: 378, startPoint y: 124, endPoint x: 375, endPoint y: 134, distance: 10.7
click input "text"
type input "50"
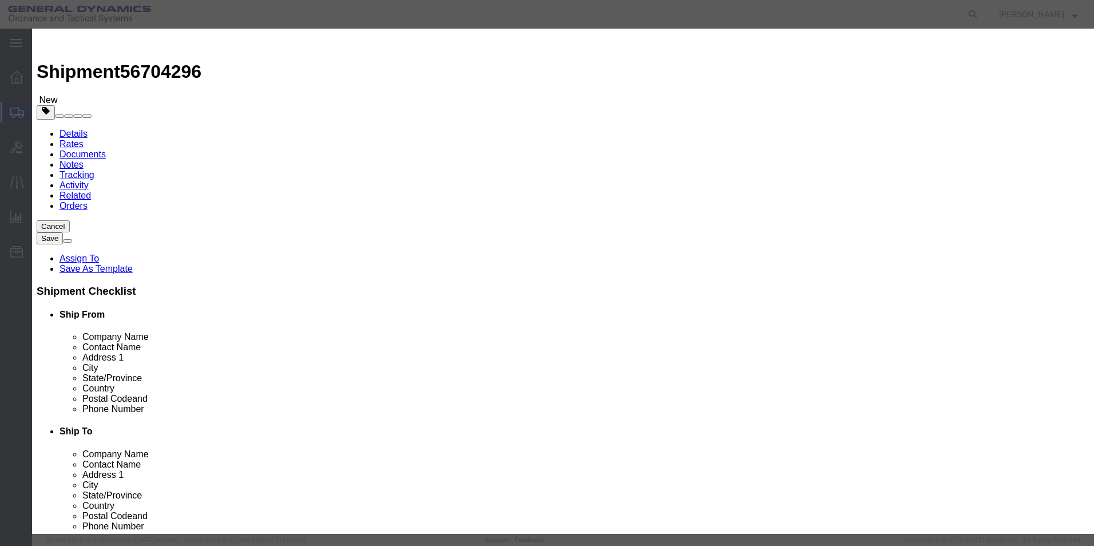
click button "Save & Close"
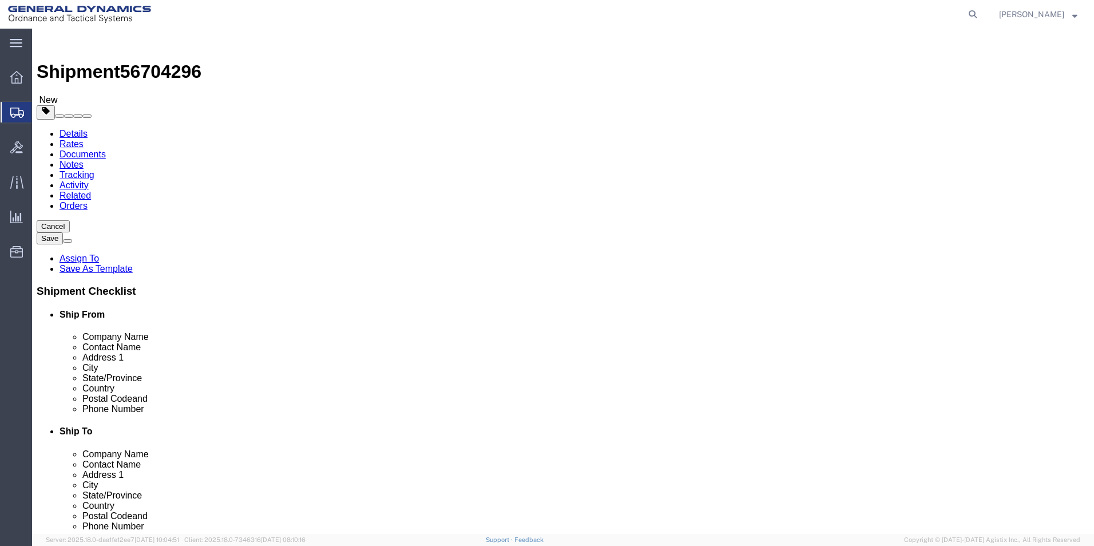
click span "button"
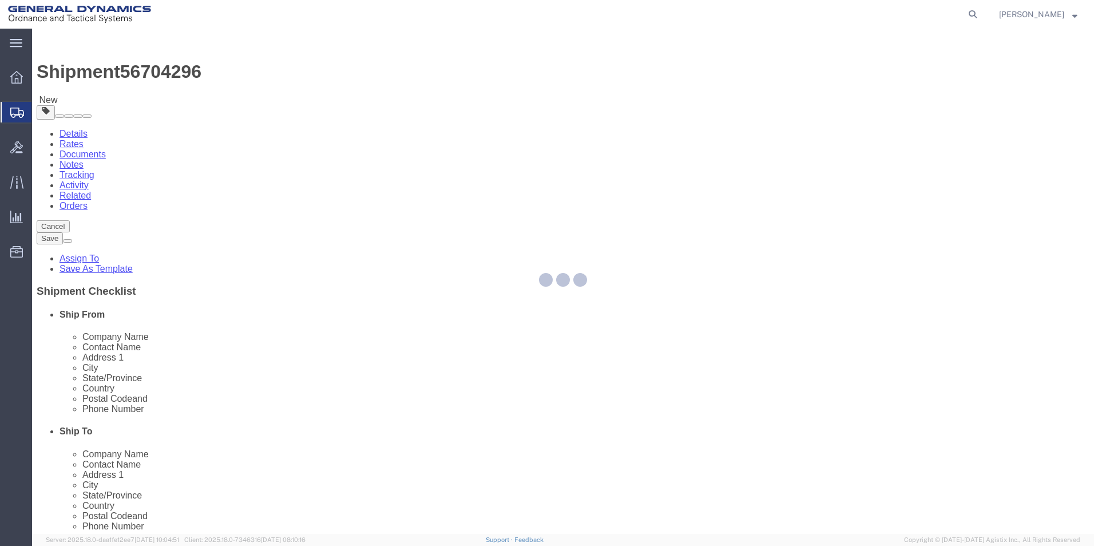
select select "CBOX"
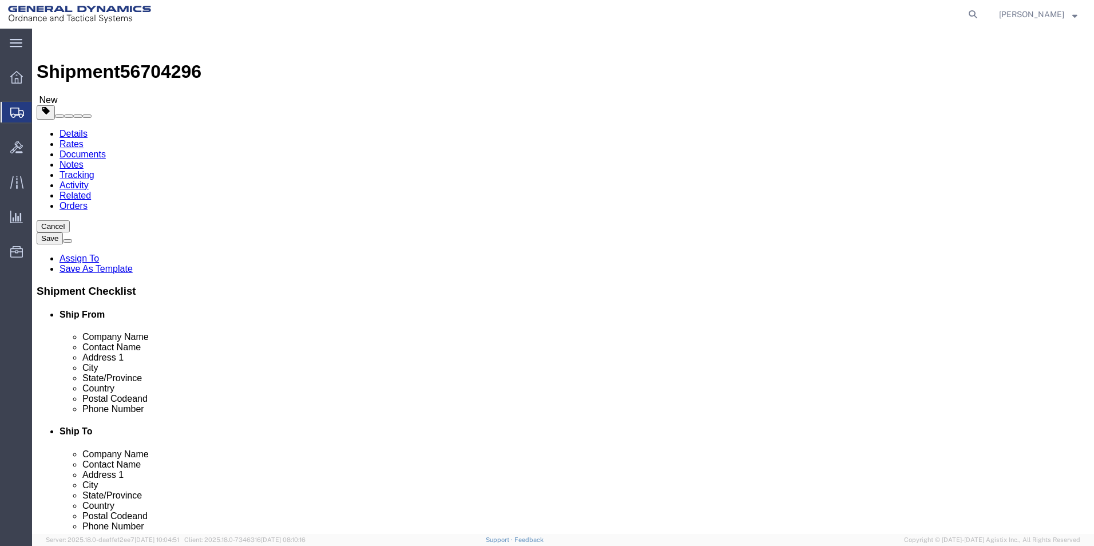
click input "14.00"
type input "9.00"
click dd "14.00 Each"
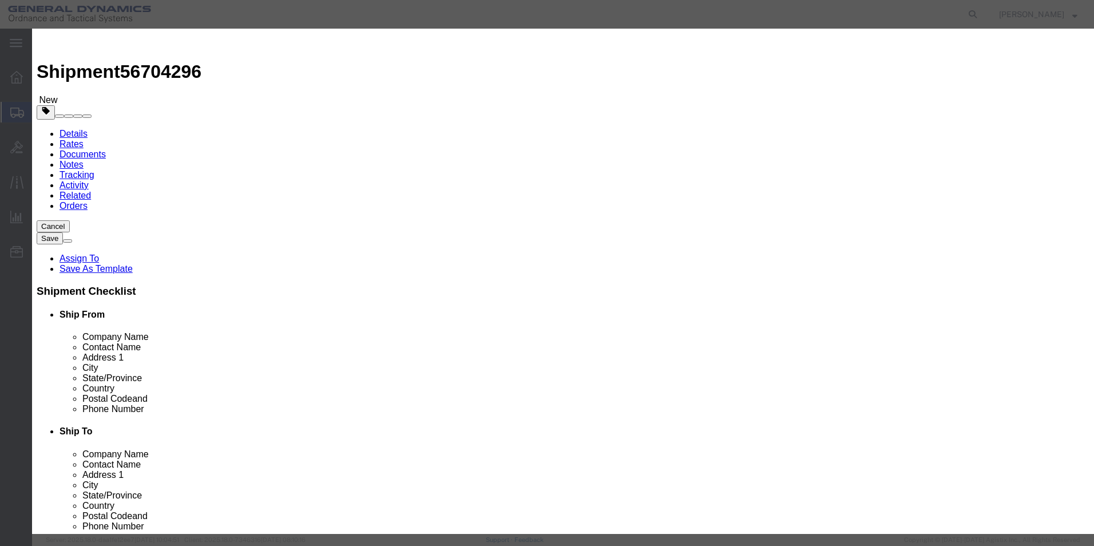
drag, startPoint x: 369, startPoint y: 108, endPoint x: 315, endPoint y: 44, distance: 83.2
click div "Pieces 14.00 Select Bag Barrels 100Board Feet Bottle Box Blister Pack Carats Ca…"
type input "9"
click input "32.14"
drag, startPoint x: 352, startPoint y: 132, endPoint x: 306, endPoint y: 132, distance: 45.8
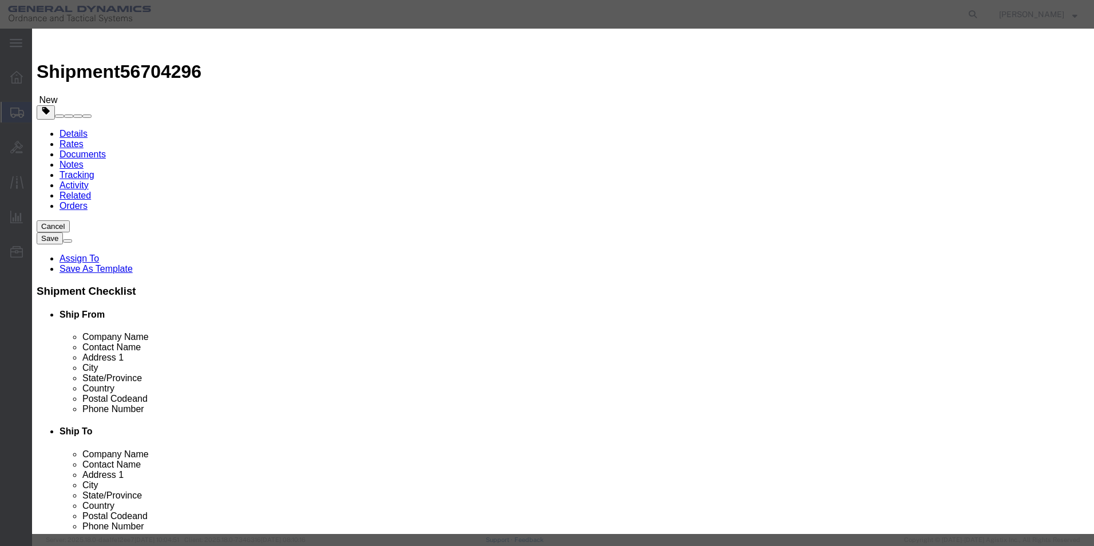
click div "Total Value 32.14 Select ADP AED AFN ALL AMD AOA ARS ATS AUD AWG AZN BAM BBD BD…"
type input "50"
click button "Save & Close"
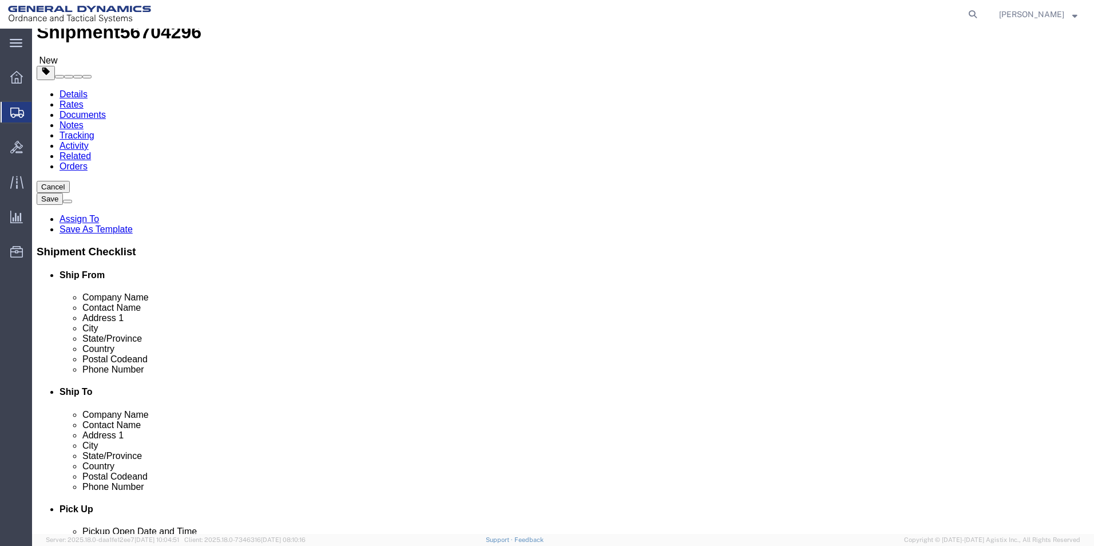
scroll to position [76, 0]
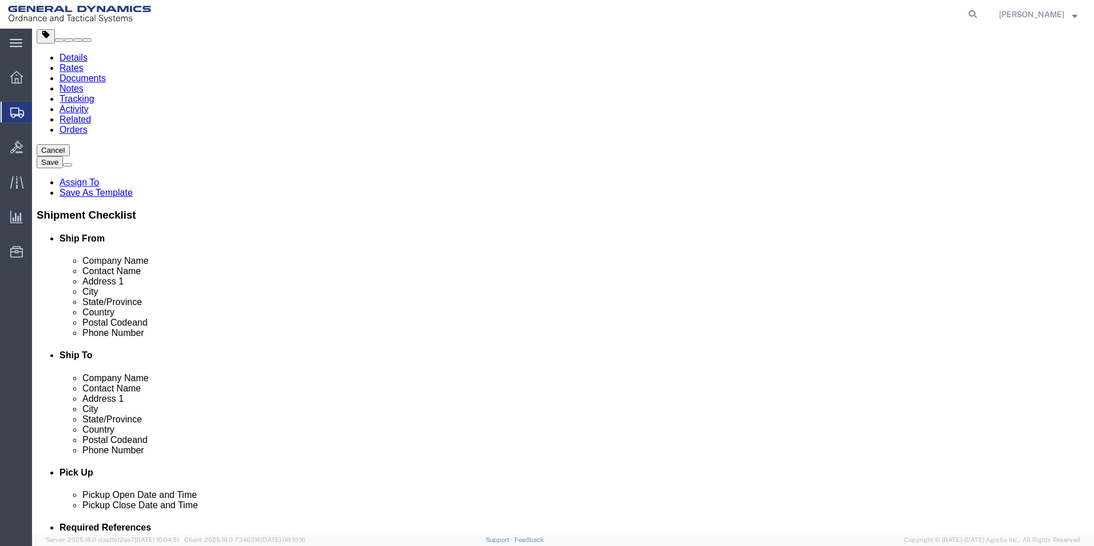
click button "Continue"
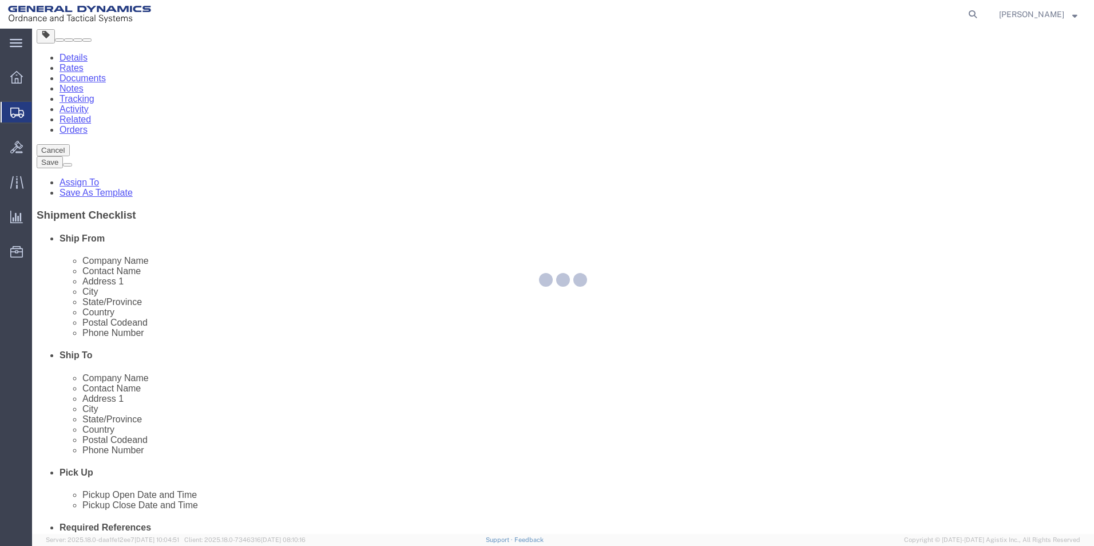
select select
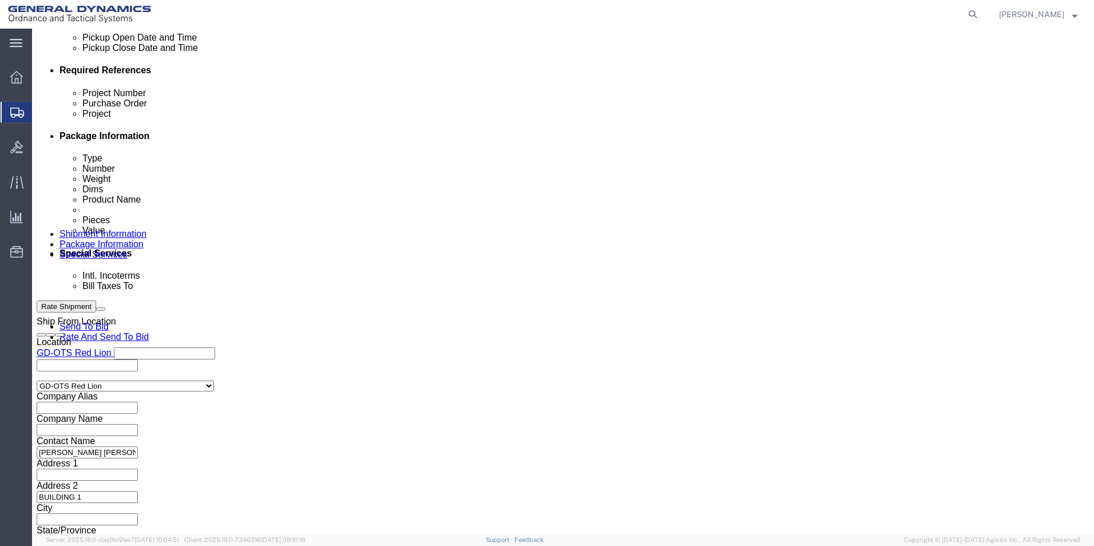
scroll to position [534, 0]
click span
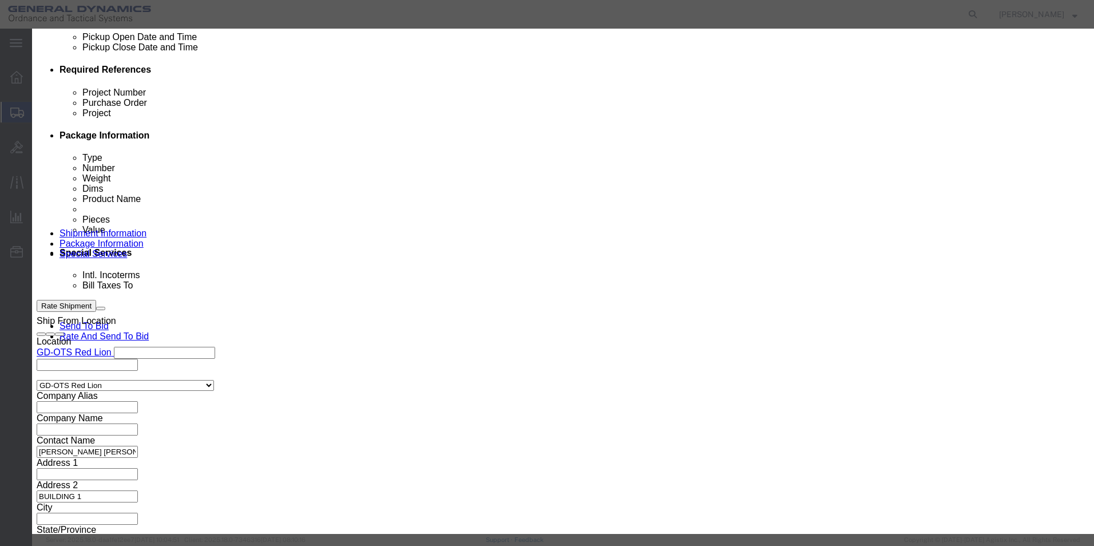
click link "C"
click button "Select"
type input "c/o Data2Logistics"
type input "[EMAIL_ADDRESS][DOMAIN_NAME]"
type input "[PHONE_NUMBER]"
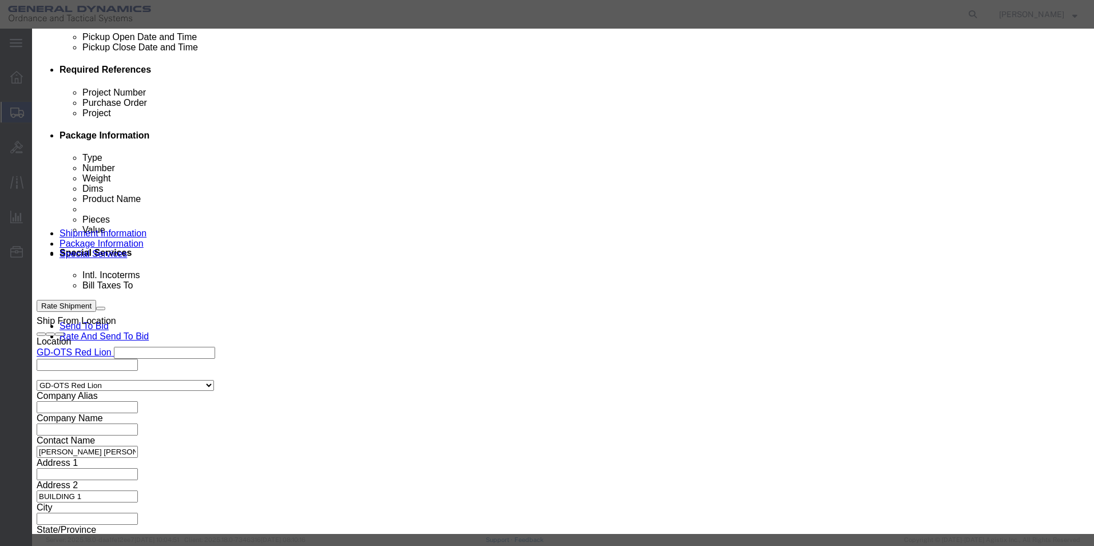
type input "GD OTS"
type input "P.O. Box 61050"
type input "33906"
select select "FL"
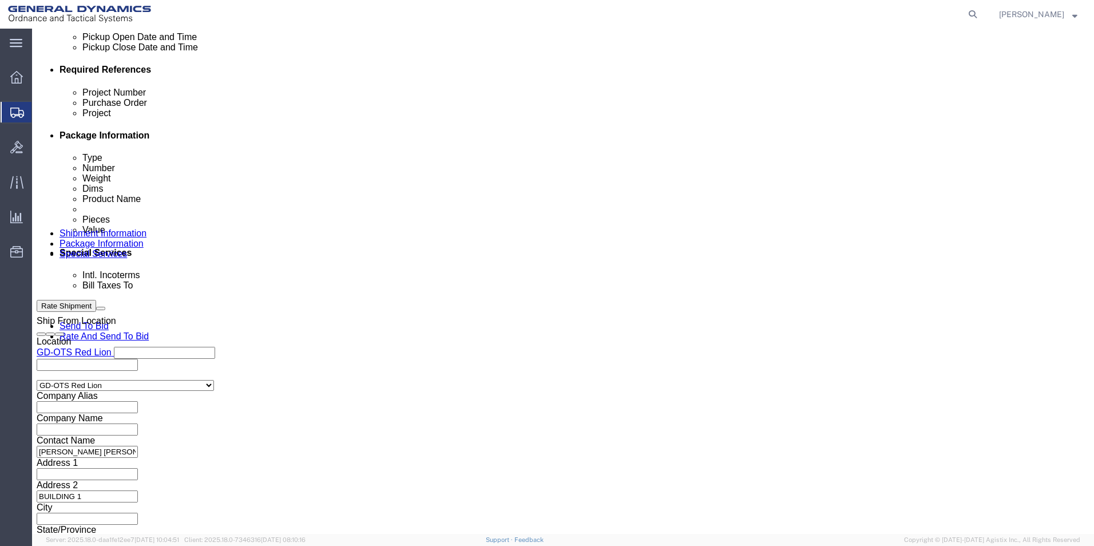
click button "Rate Shipment"
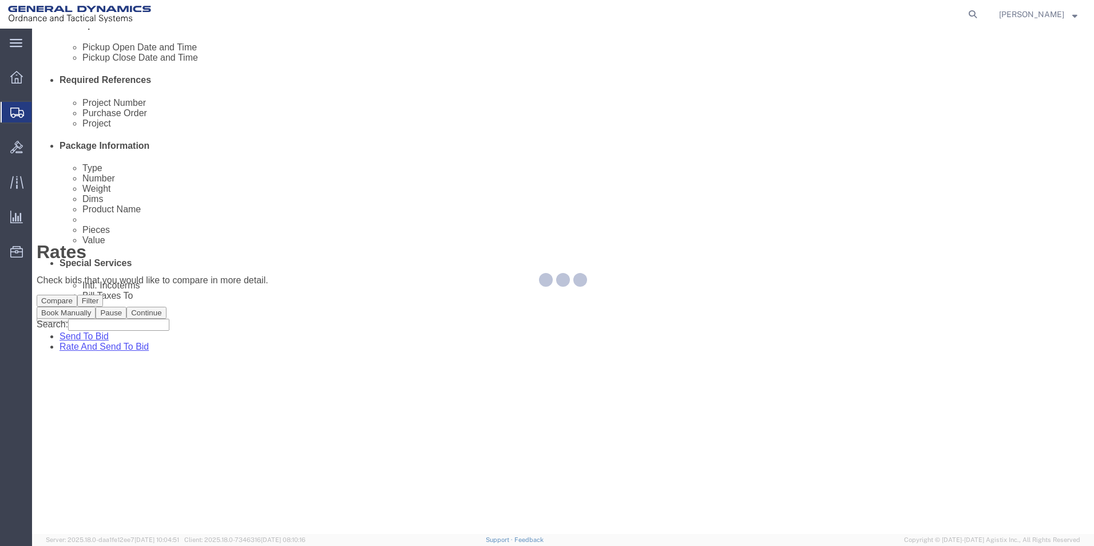
scroll to position [0, 0]
